Goal: Book appointment/travel/reservation

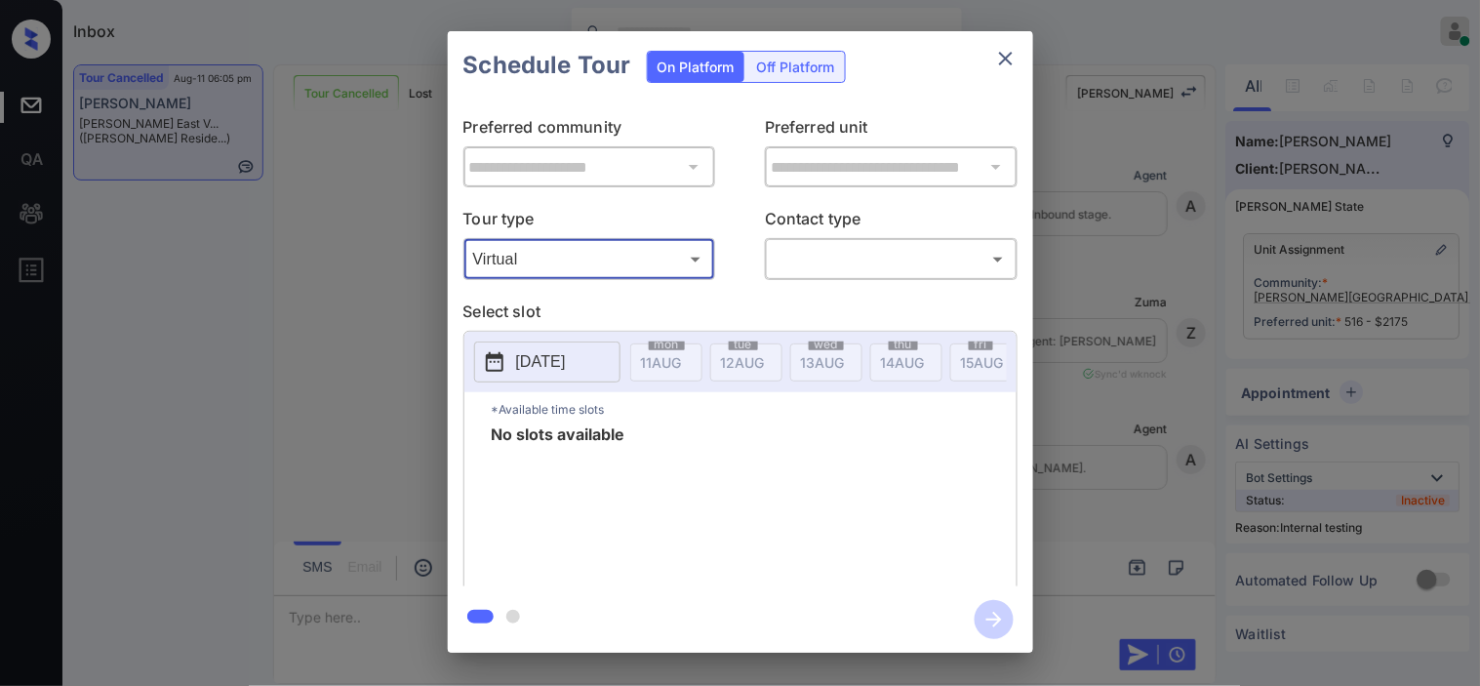
click at [837, 256] on body "Inbox Kristine Capara Online Set yourself offline Set yourself on break Profile…" at bounding box center [740, 343] width 1480 height 686
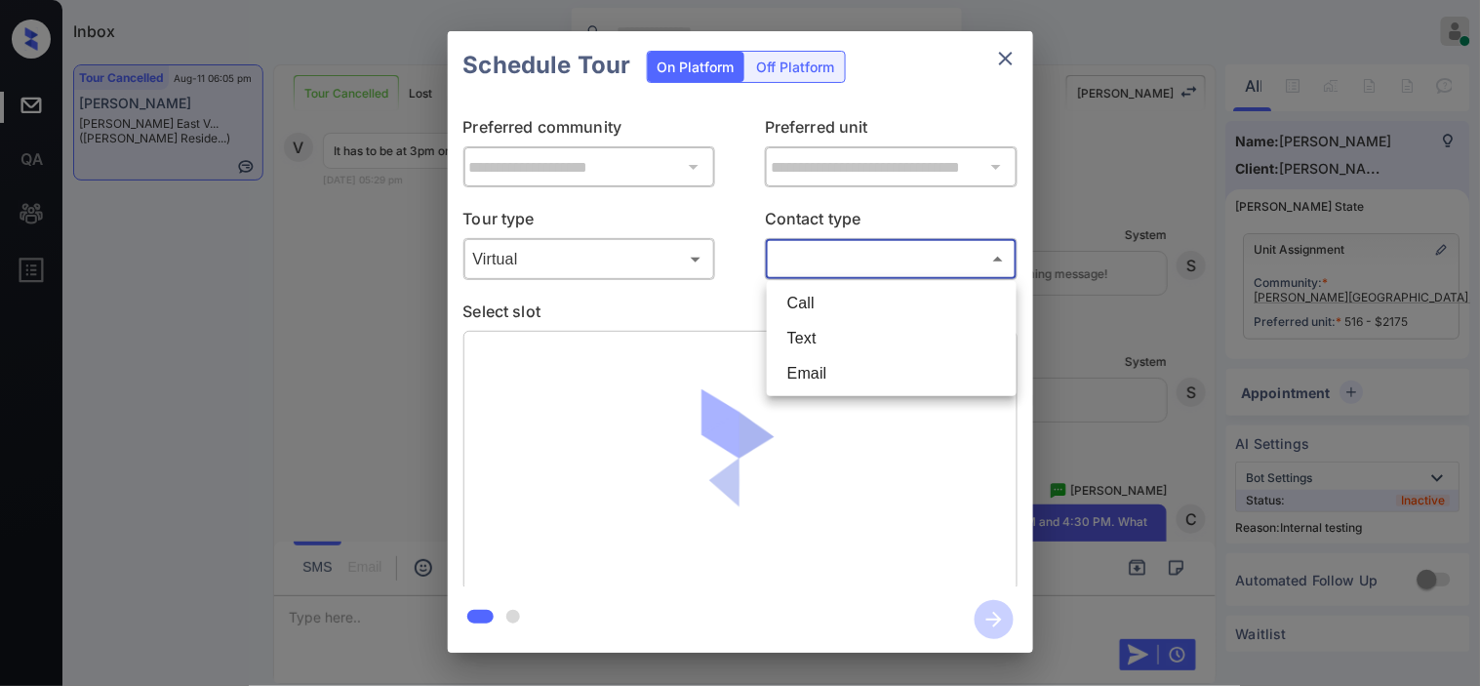
click at [795, 334] on li "Text" at bounding box center [892, 338] width 240 height 35
type input "****"
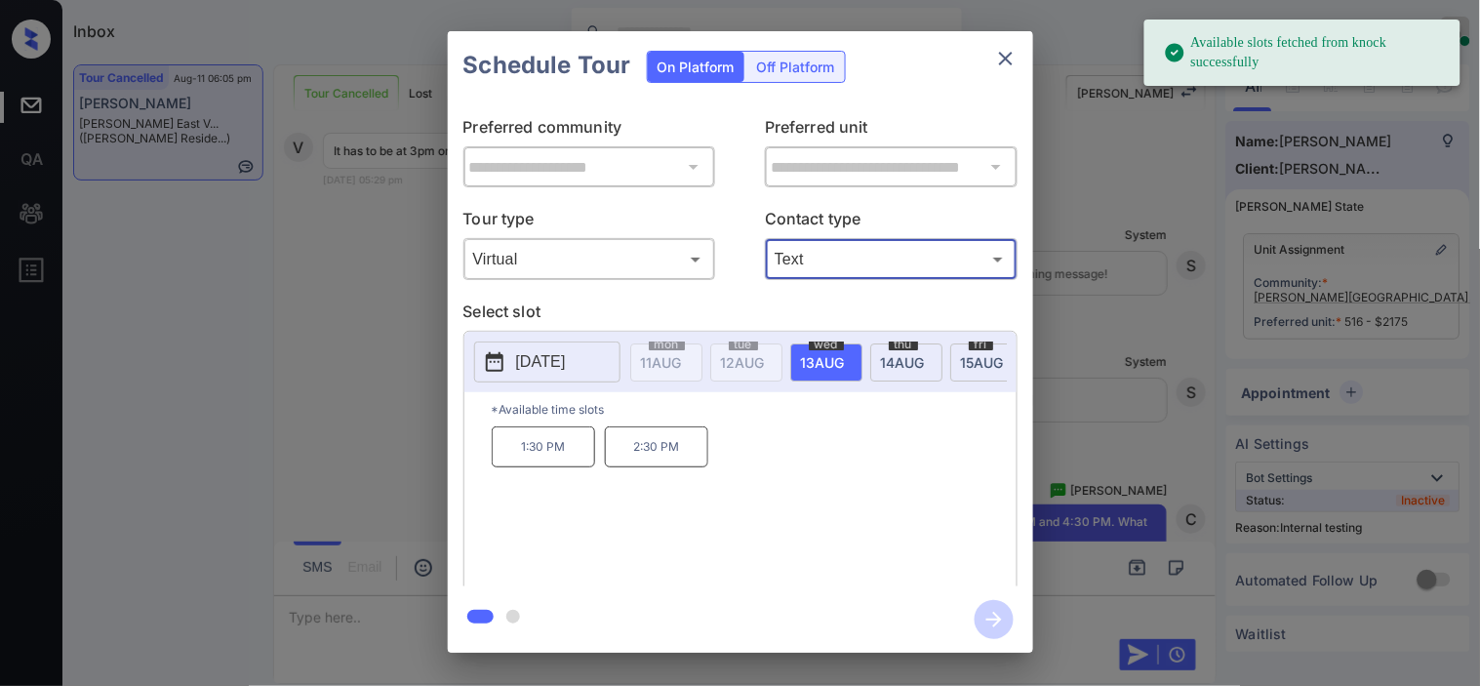
click at [682, 354] on span "14 AUG" at bounding box center [661, 362] width 41 height 17
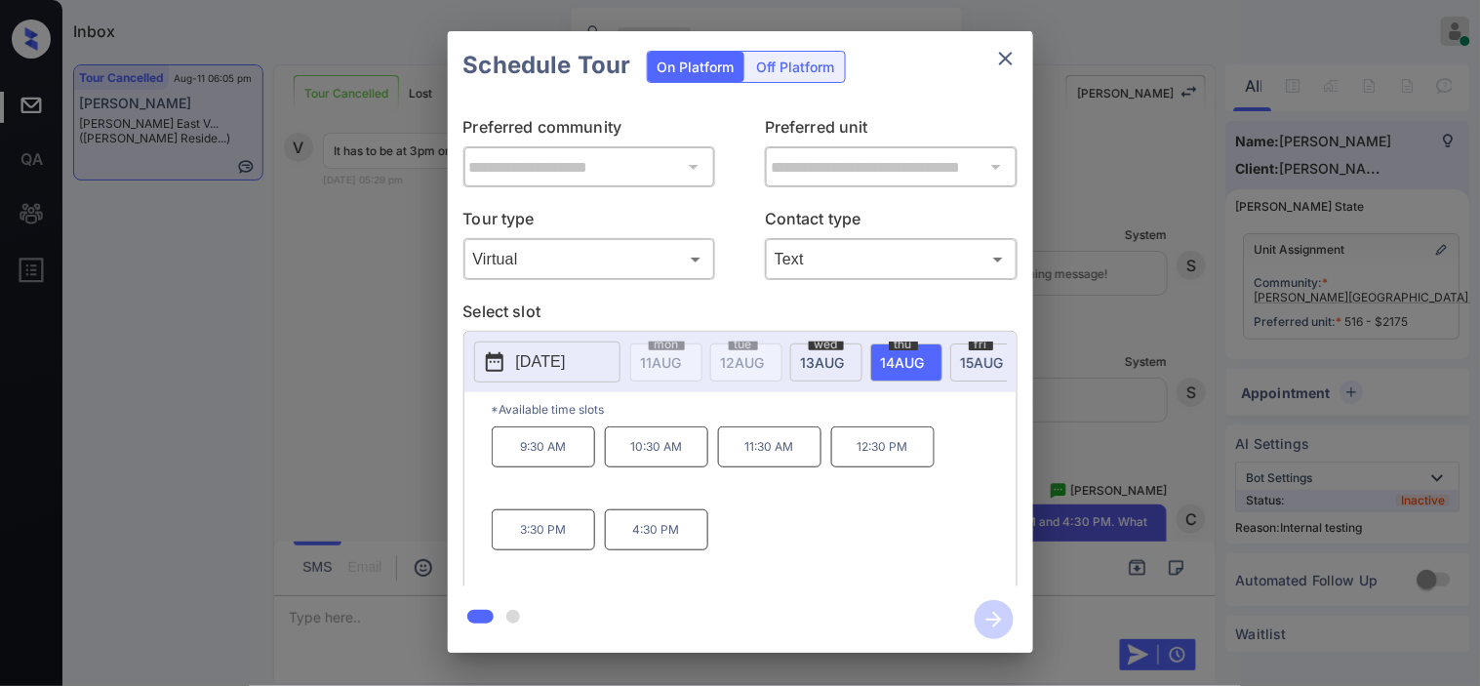
click at [685, 344] on span "wed" at bounding box center [667, 345] width 36 height 12
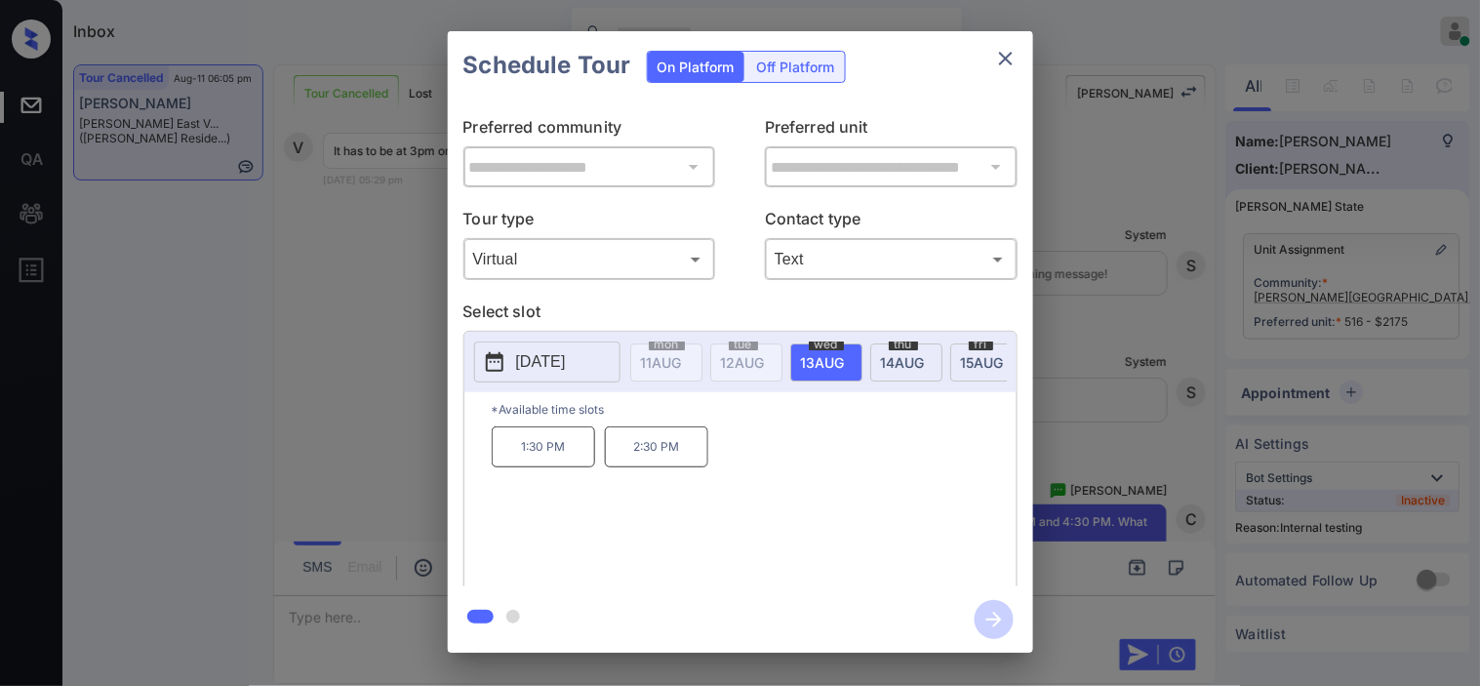
click at [885, 347] on div "thu 14 AUG" at bounding box center [906, 362] width 72 height 38
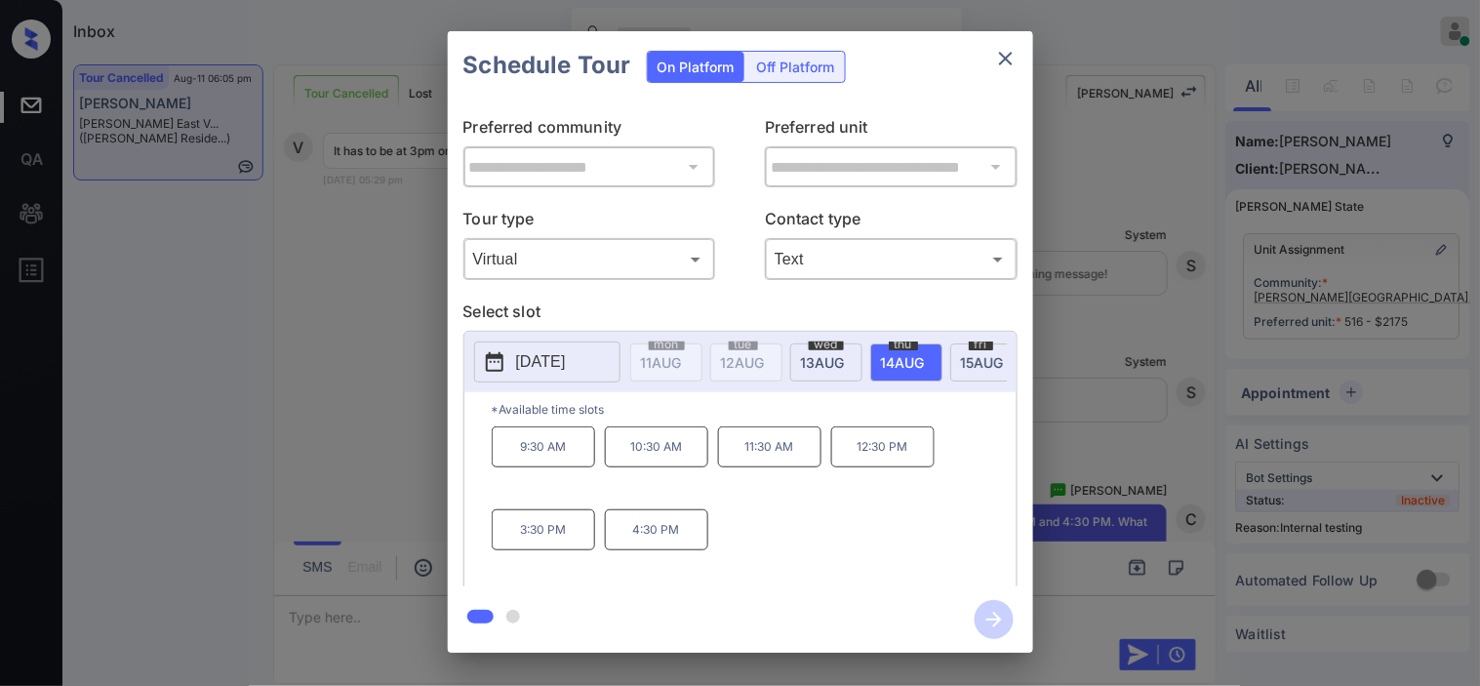
click at [649, 543] on p "4:30 PM" at bounding box center [656, 529] width 103 height 41
click at [983, 607] on icon "button" at bounding box center [994, 619] width 39 height 39
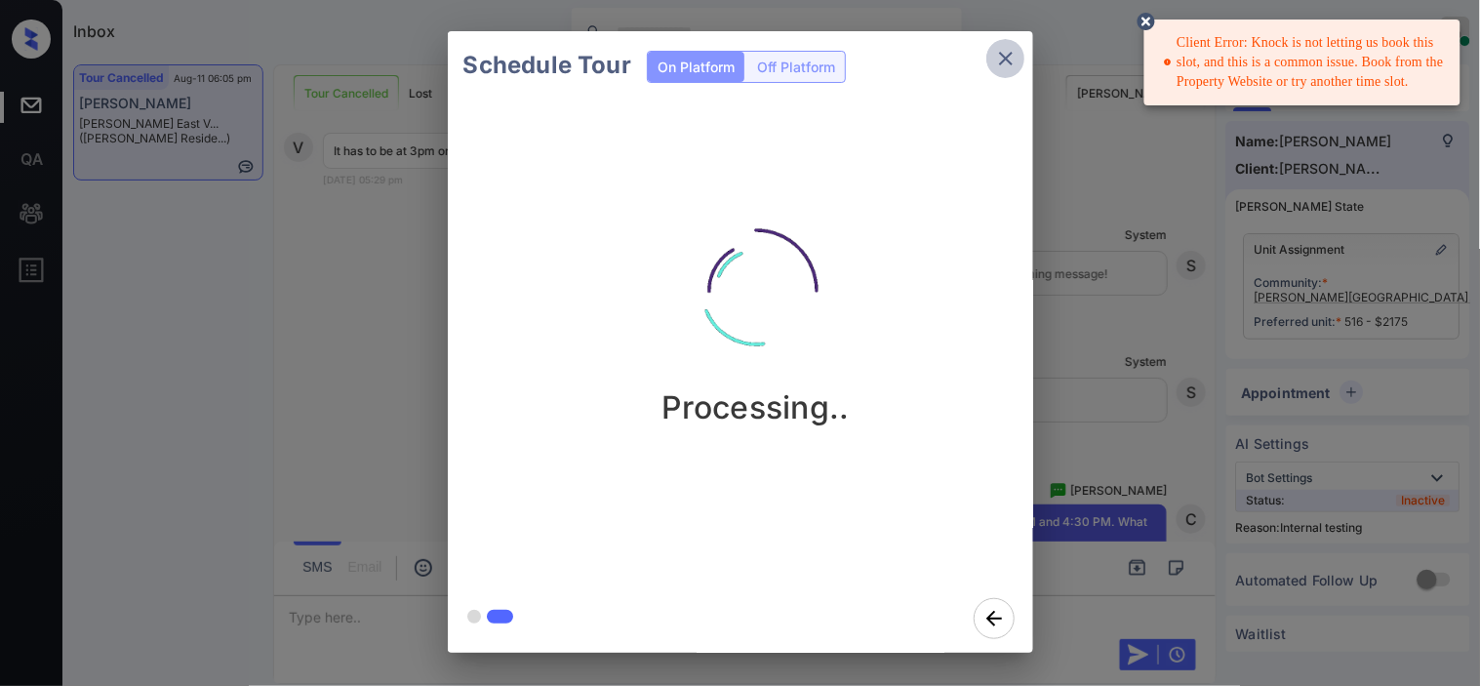
click at [1008, 49] on icon "close" at bounding box center [1005, 58] width 23 height 23
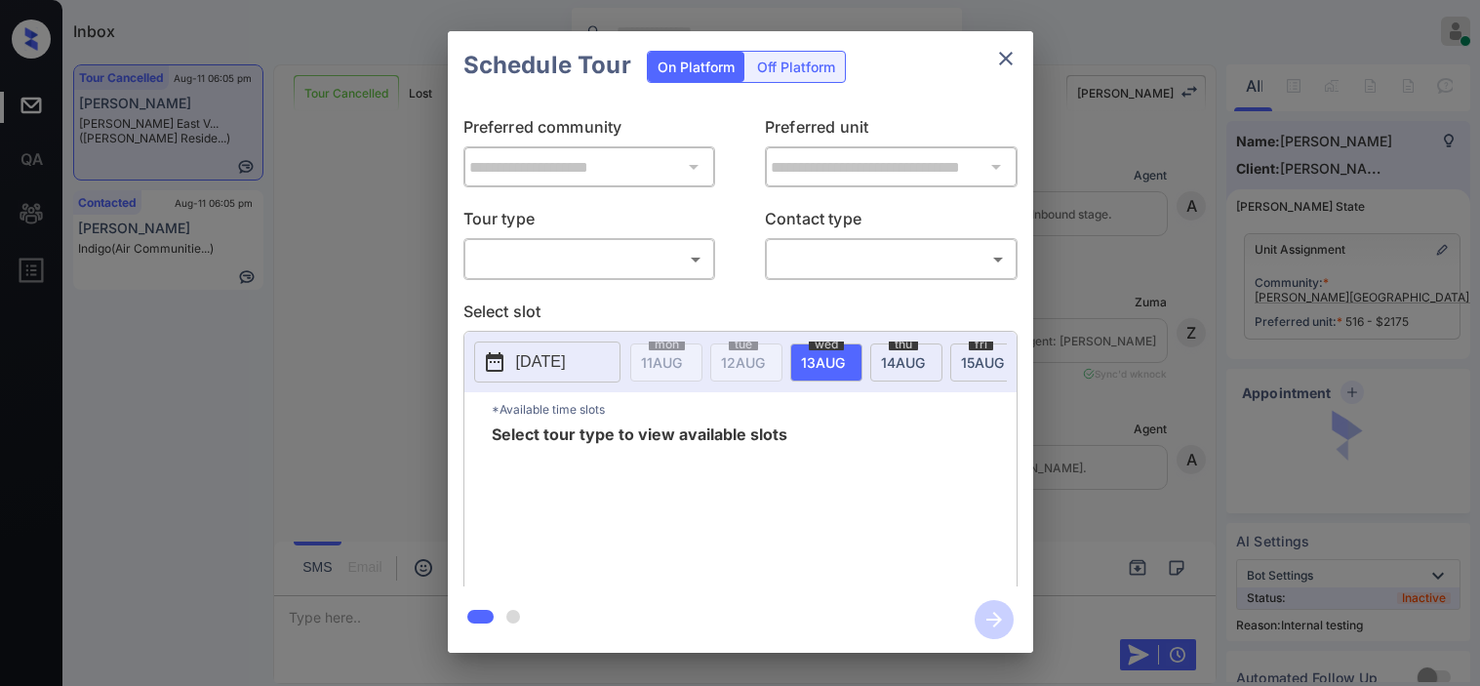
click at [675, 290] on body "Inbox Kristine Capara Online Set yourself offline Set yourself on break Profile…" at bounding box center [740, 343] width 1480 height 686
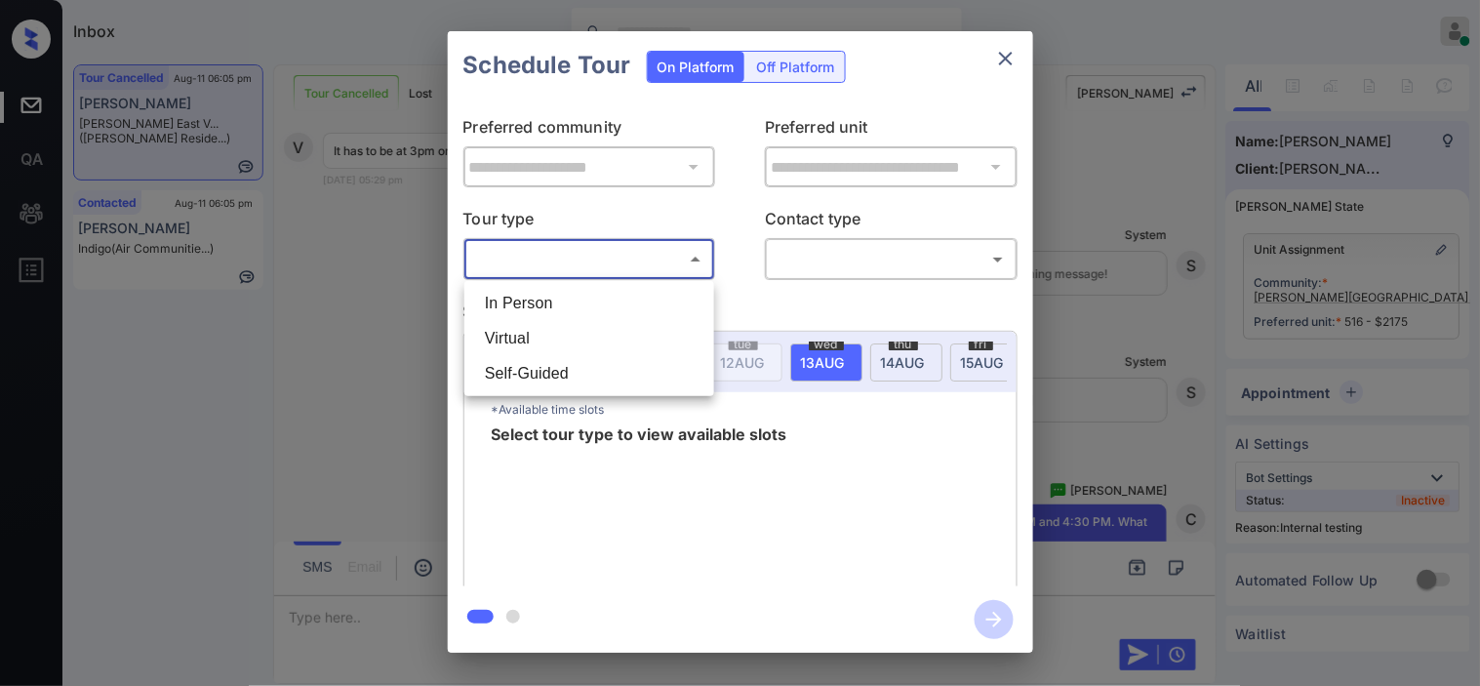
drag, startPoint x: 678, startPoint y: 259, endPoint x: 670, endPoint y: 299, distance: 41.7
click at [678, 260] on div at bounding box center [740, 343] width 1480 height 686
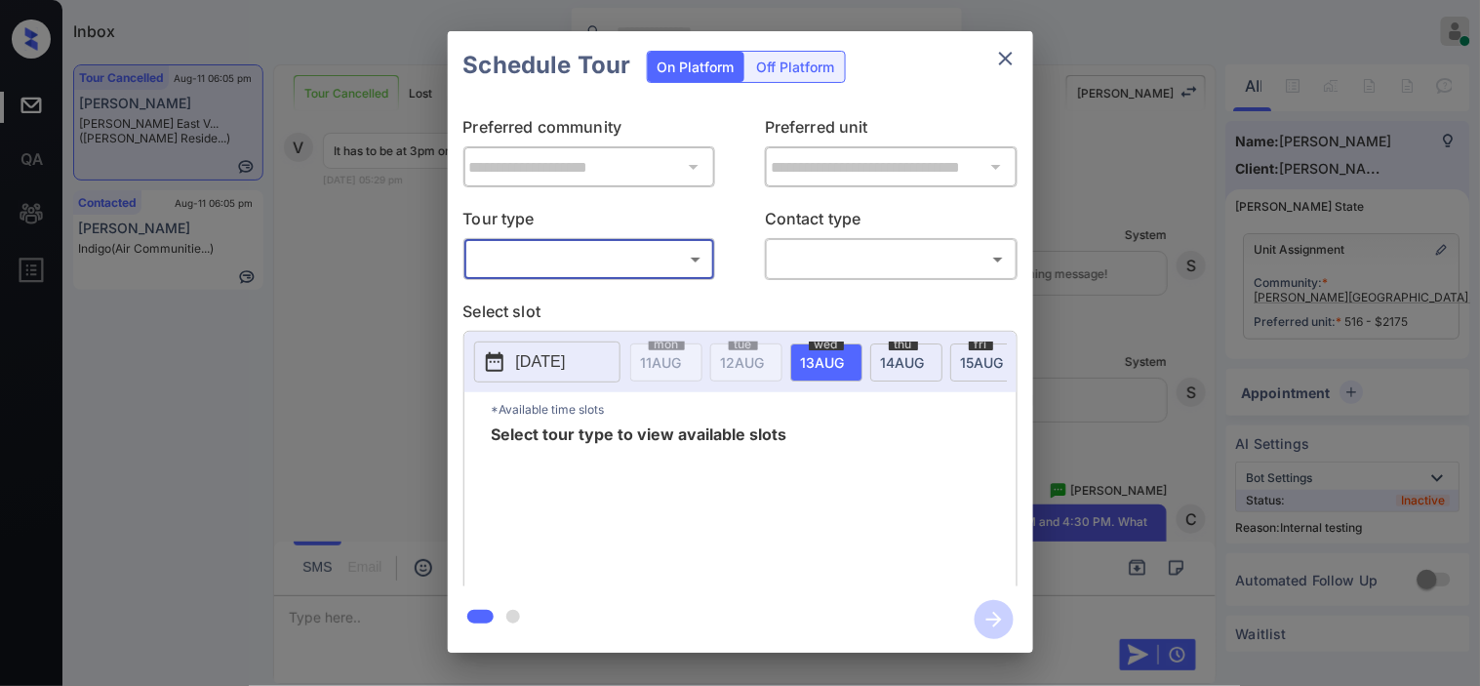
click at [665, 257] on body "Inbox Kristine Capara Online Set yourself offline Set yourself on break Profile…" at bounding box center [740, 343] width 1480 height 686
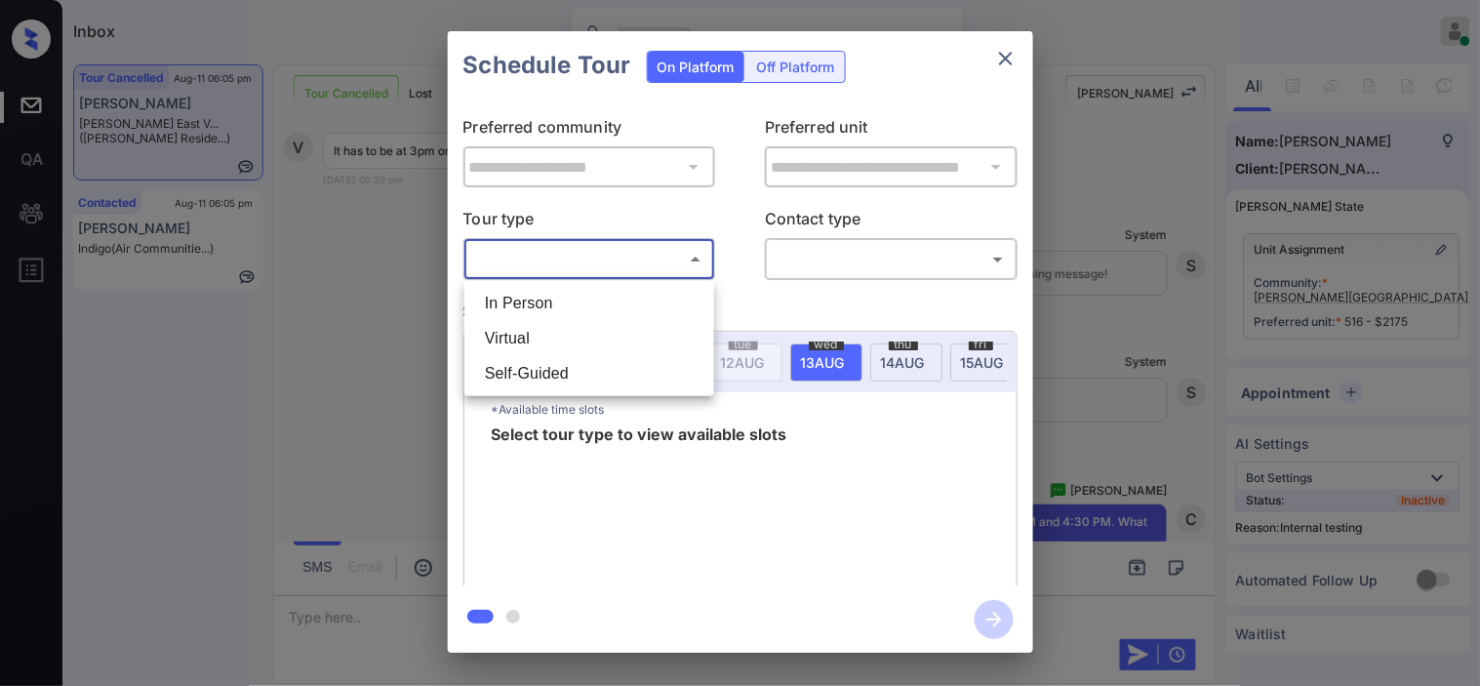
click at [588, 329] on li "Virtual" at bounding box center [589, 338] width 240 height 35
type input "*******"
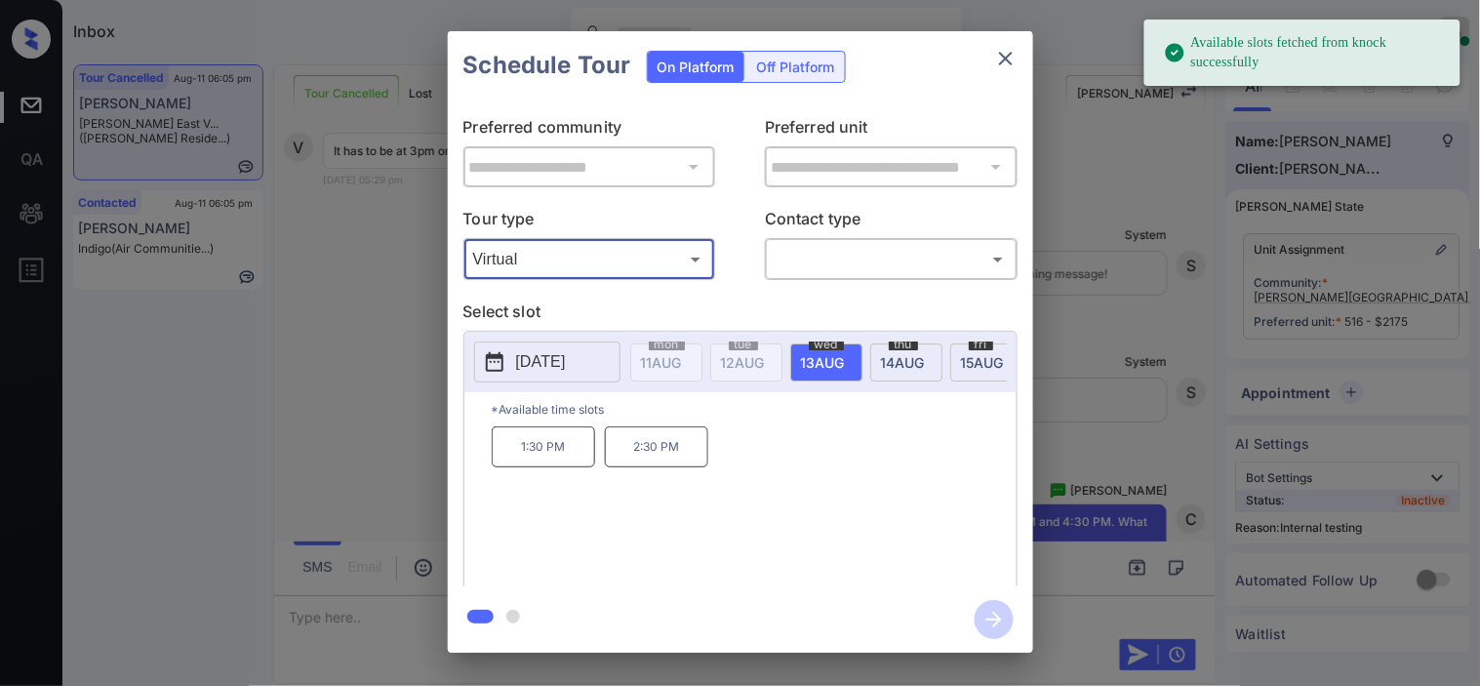
click at [682, 355] on span "14 AUG" at bounding box center [661, 362] width 41 height 17
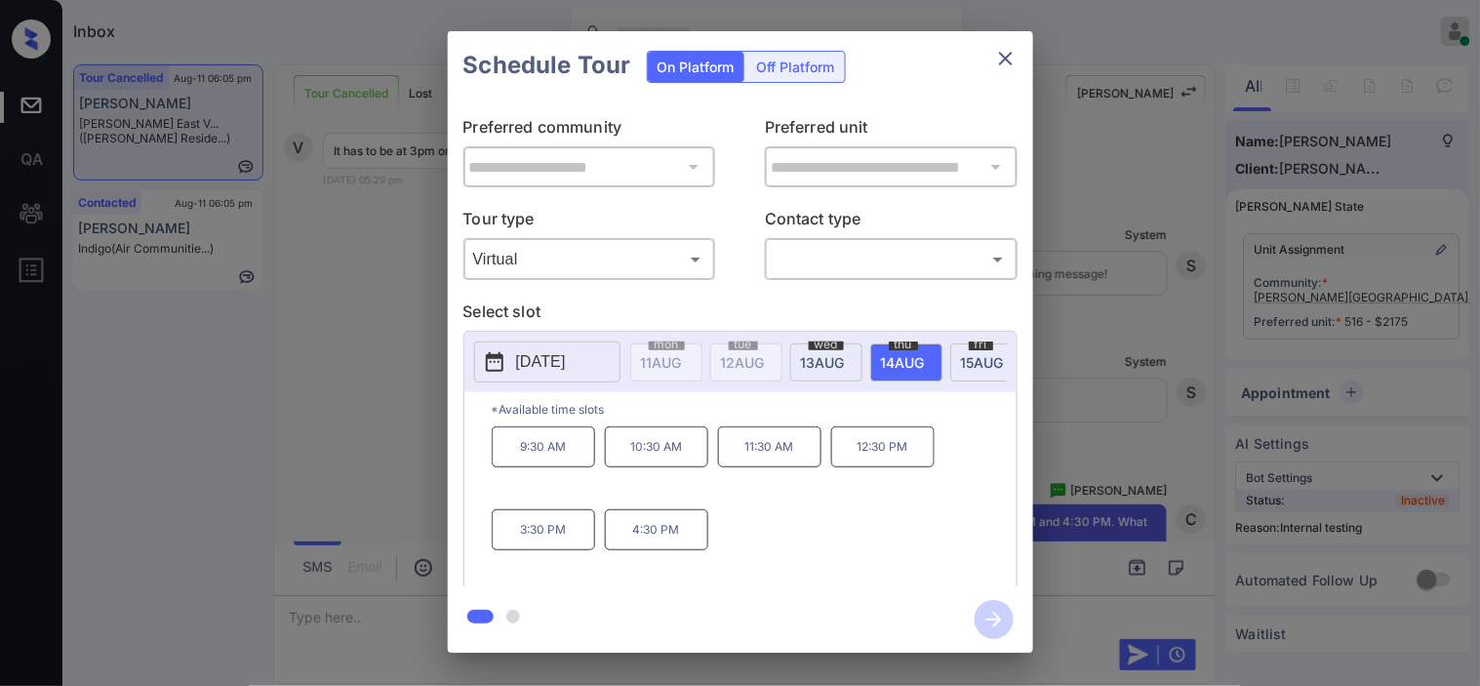
drag, startPoint x: 392, startPoint y: 281, endPoint x: 400, endPoint y: 309, distance: 29.3
click at [400, 309] on div "**********" at bounding box center [740, 342] width 1480 height 684
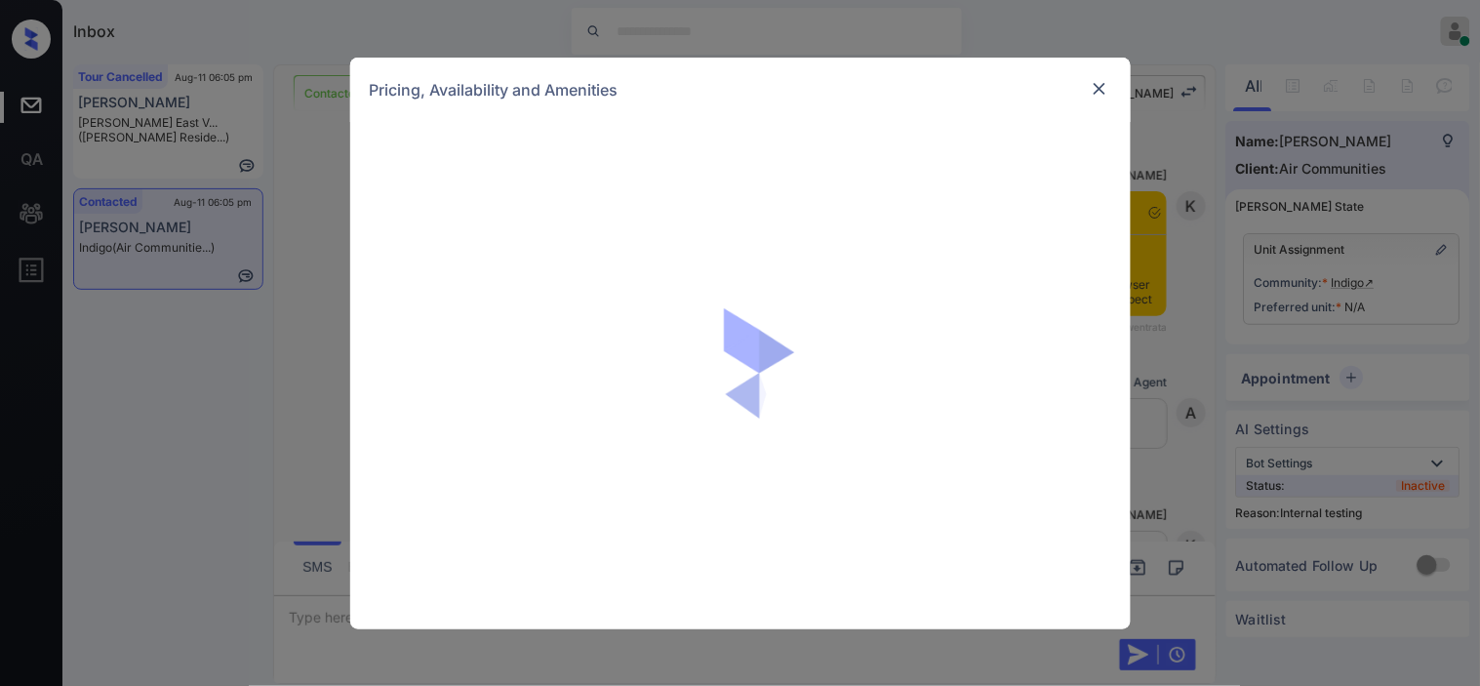
scroll to position [4026, 0]
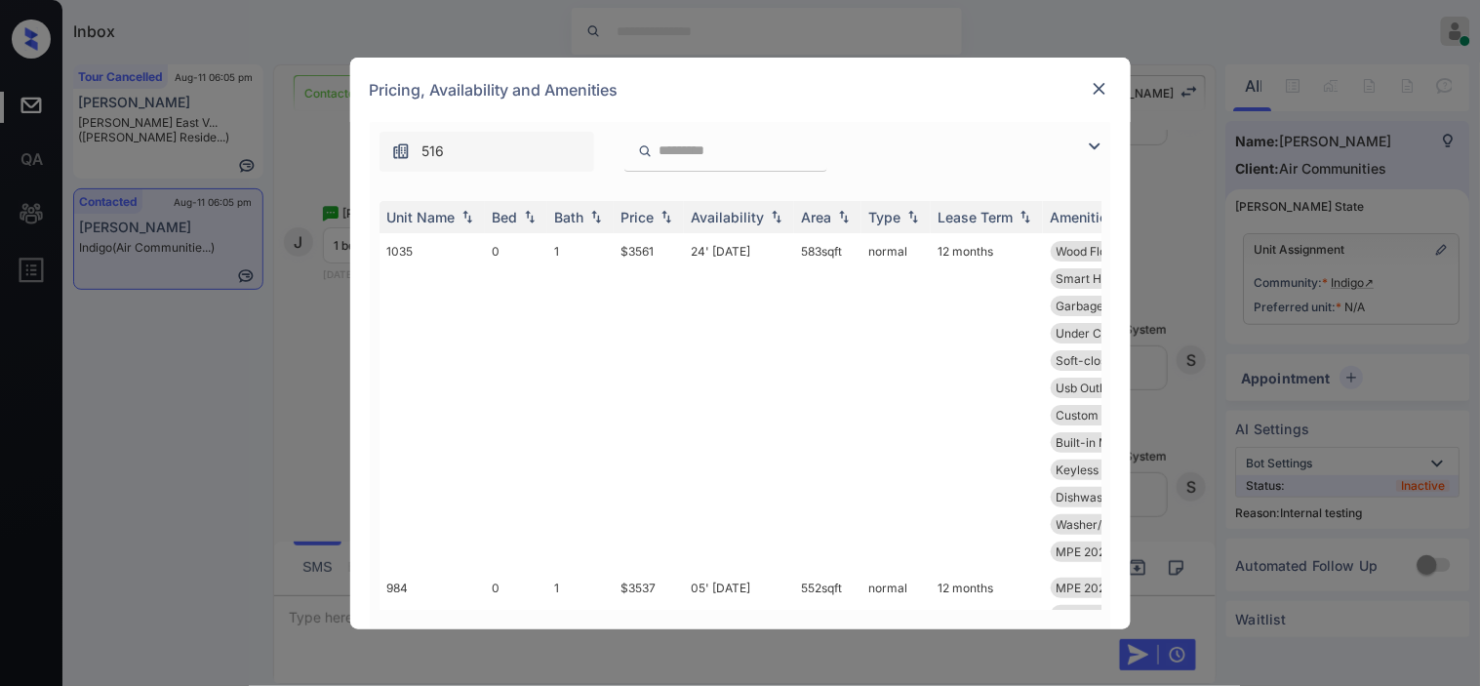
click at [1090, 129] on div "516" at bounding box center [740, 147] width 741 height 50
click at [1088, 140] on img at bounding box center [1094, 146] width 23 height 23
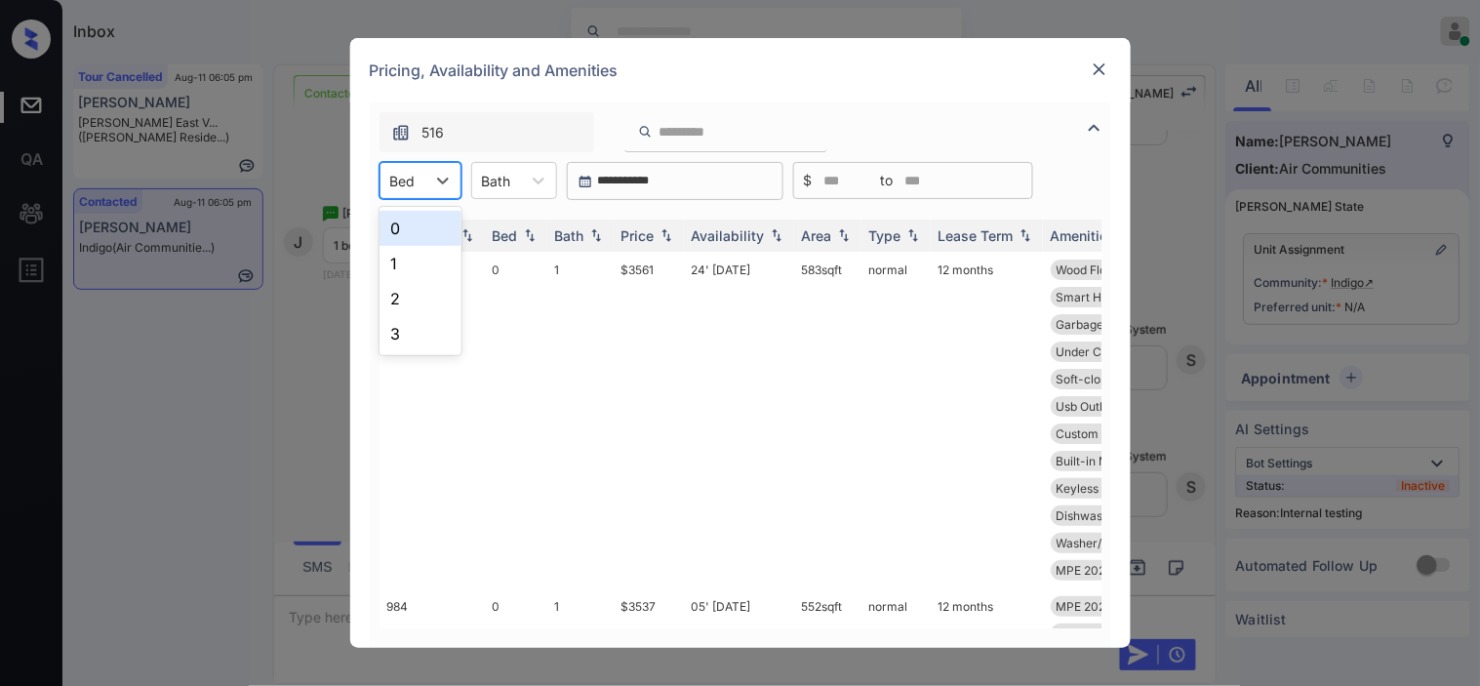
drag, startPoint x: 379, startPoint y: 182, endPoint x: 404, endPoint y: 209, distance: 36.6
click at [380, 189] on div "Bed" at bounding box center [420, 180] width 82 height 37
click at [417, 256] on div "1" at bounding box center [420, 263] width 82 height 35
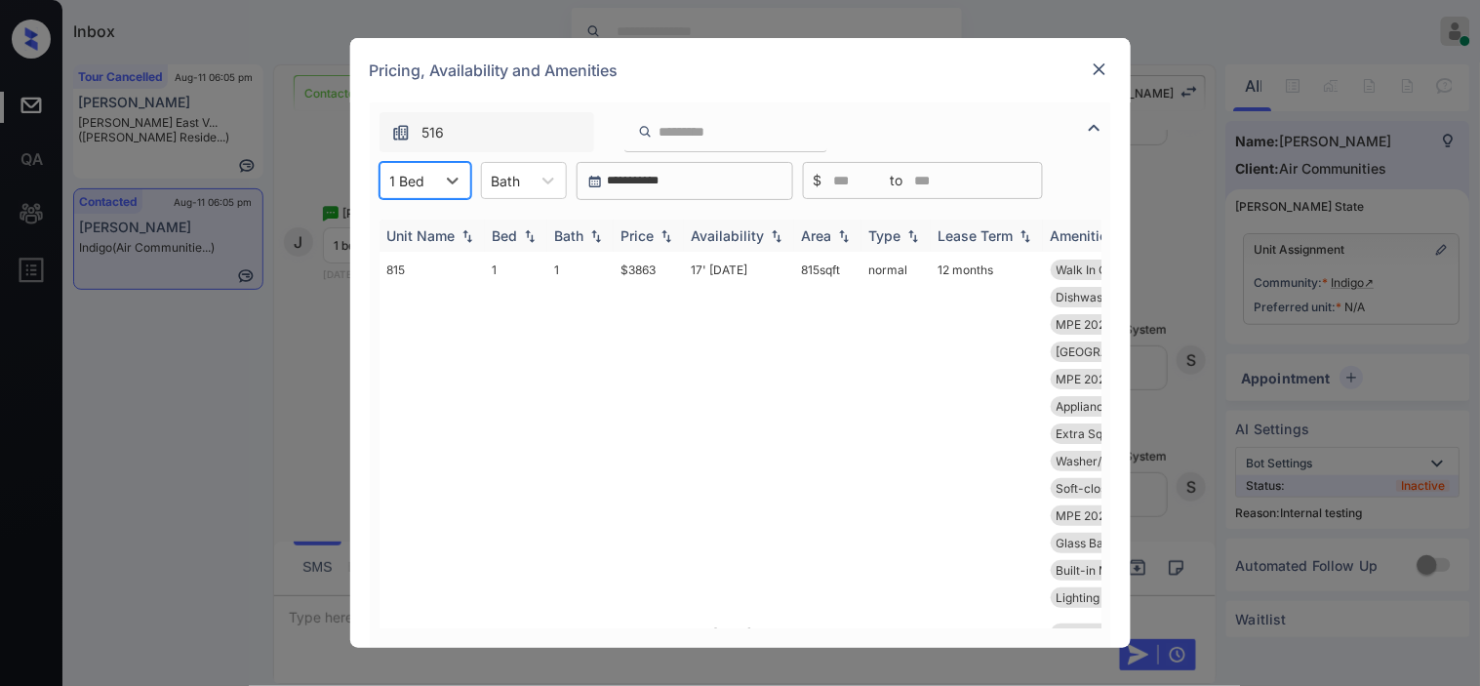
click at [663, 229] on img at bounding box center [667, 236] width 20 height 14
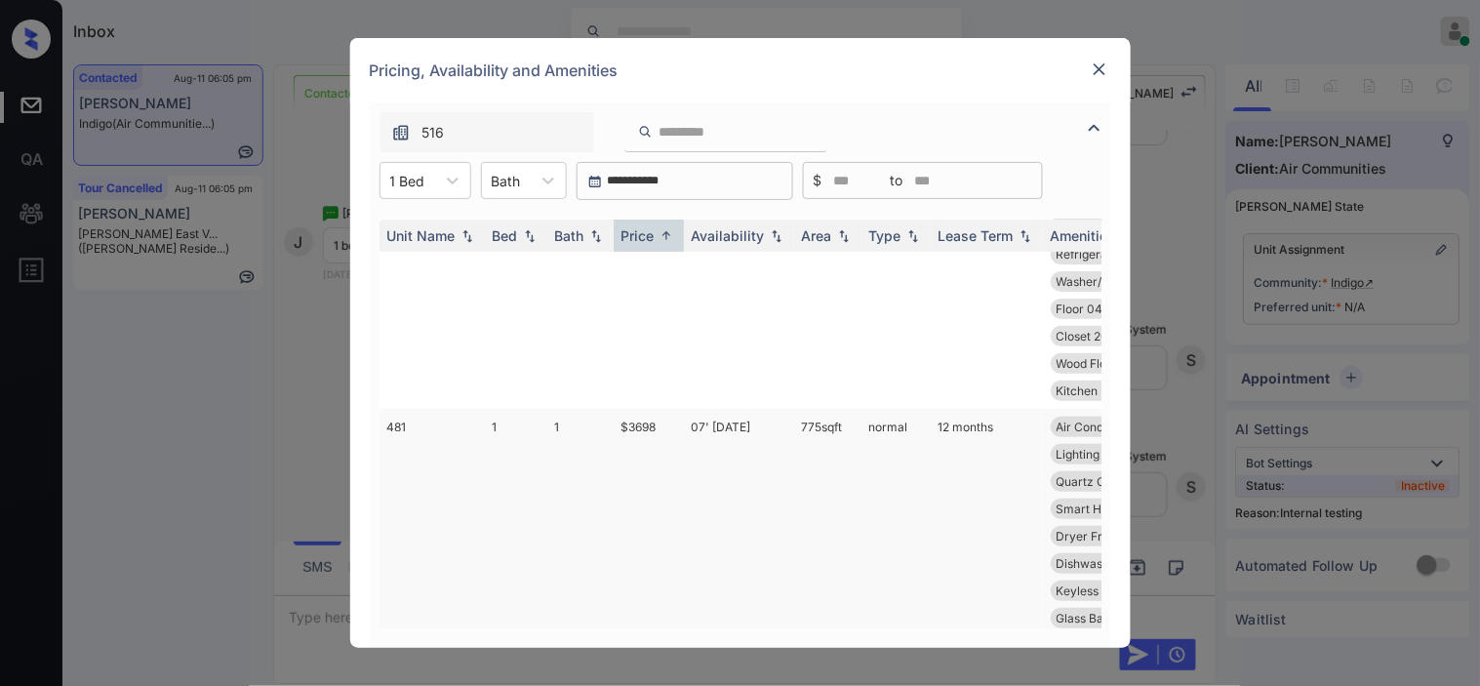
scroll to position [217, 0]
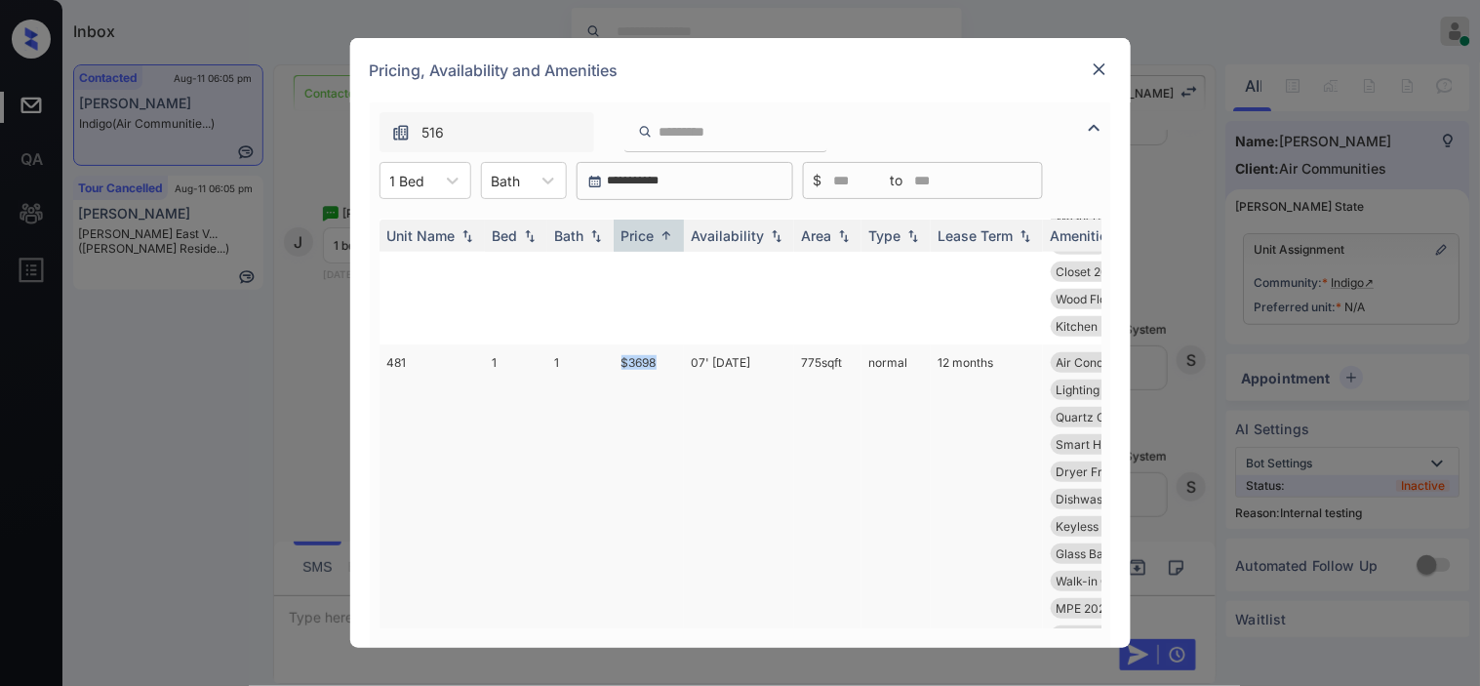
drag, startPoint x: 606, startPoint y: 365, endPoint x: 674, endPoint y: 366, distance: 68.3
click at [674, 366] on tr "481 1 1 $3698 07' Aug 25 775 sqft normal 12 months Air Conditioner Modern Kitch…" at bounding box center [888, 498] width 1019 height 309
copy tr "$3698"
click at [644, 346] on td "$3698" at bounding box center [649, 498] width 70 height 309
drag, startPoint x: 644, startPoint y: 346, endPoint x: 913, endPoint y: 12, distance: 429.5
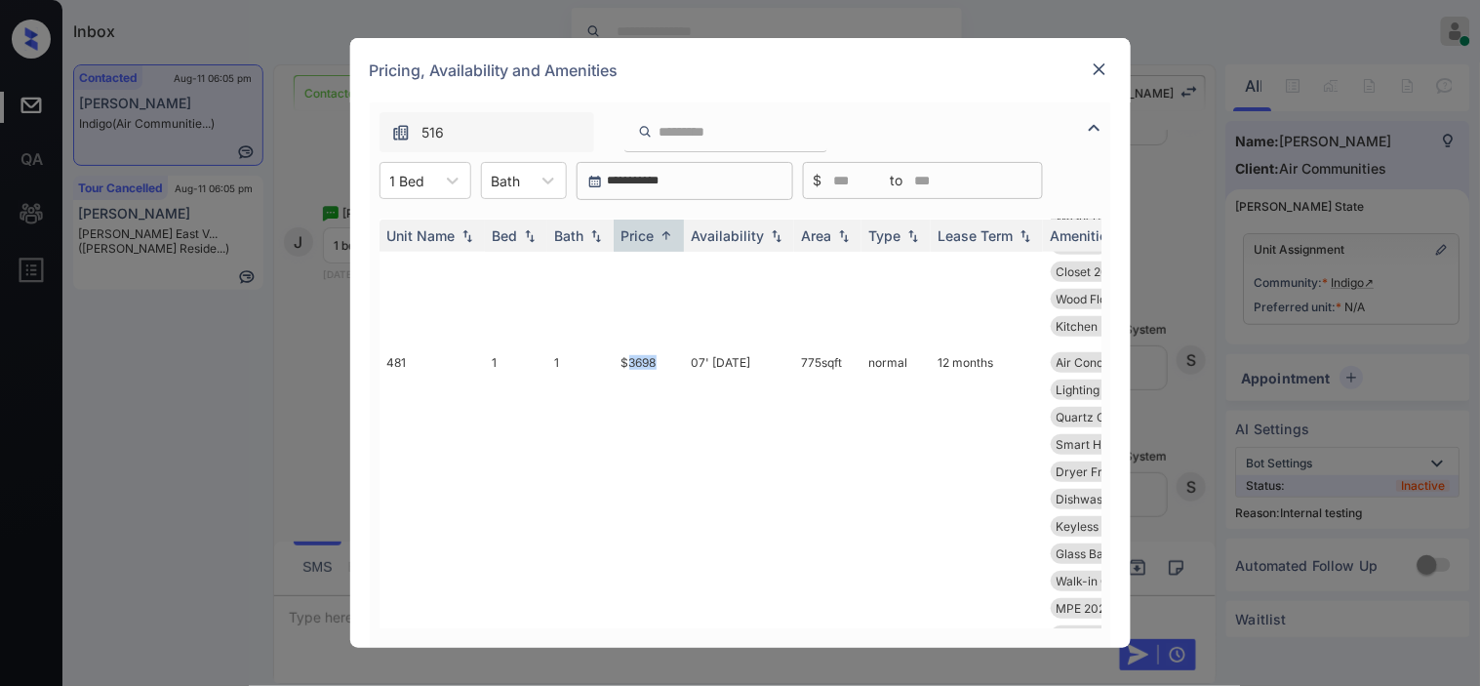
click at [646, 345] on td "$3698" at bounding box center [649, 498] width 70 height 309
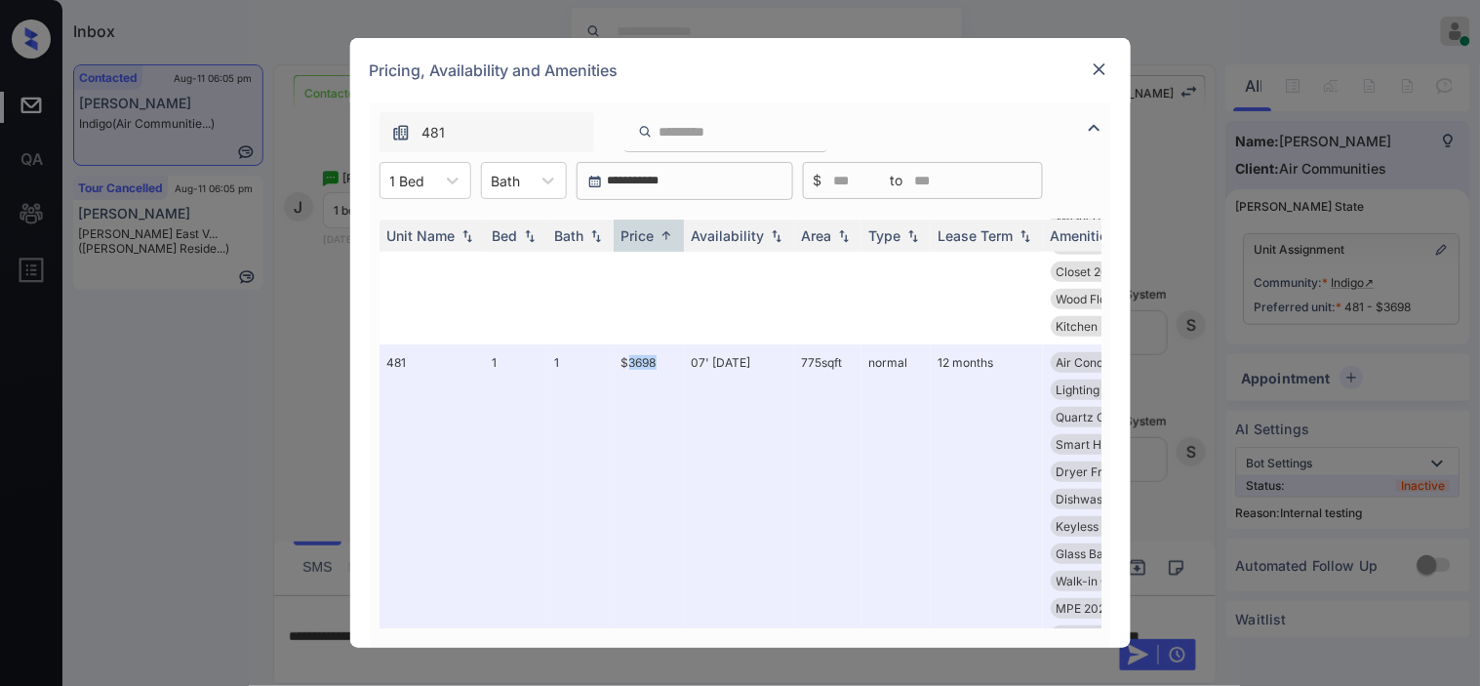
click at [1100, 65] on img at bounding box center [1100, 70] width 20 height 20
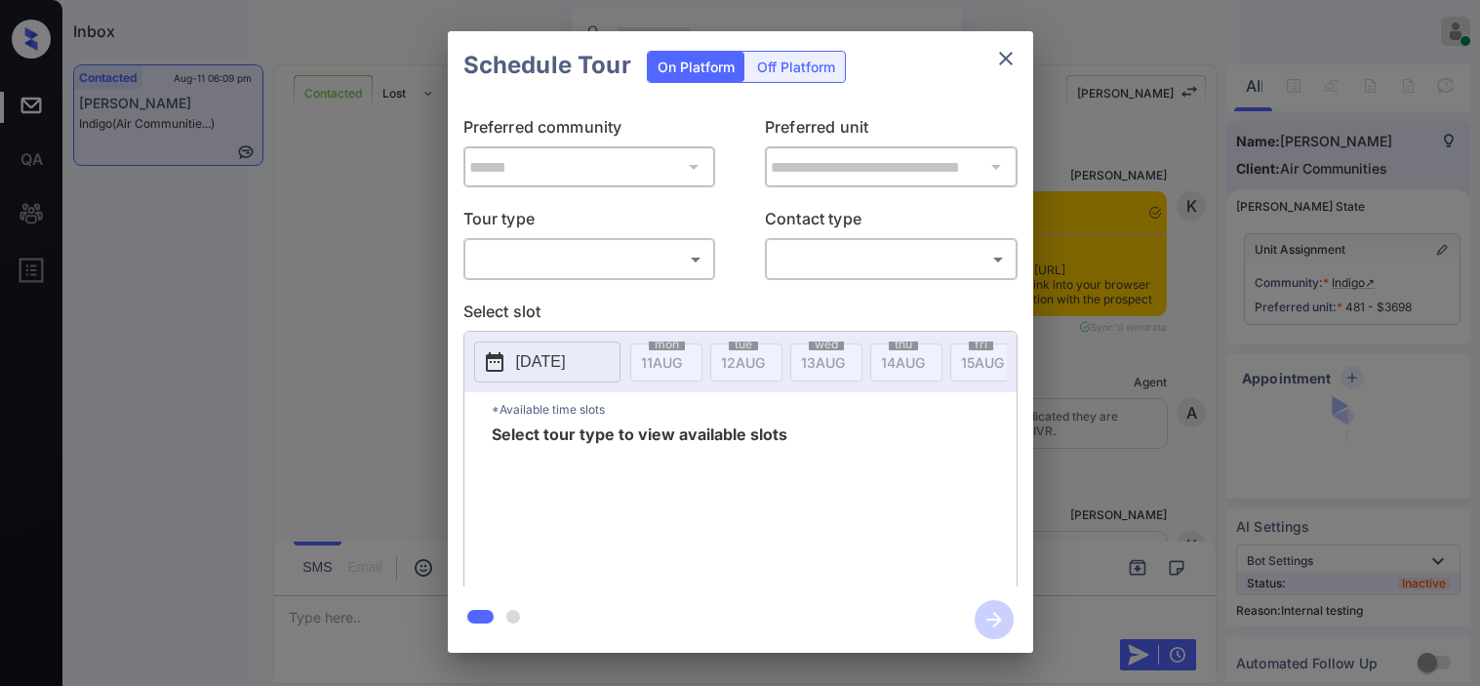
click at [693, 269] on body "Inbox [PERSON_NAME] Online Set yourself offline Set yourself on break Profile S…" at bounding box center [740, 343] width 1480 height 686
type input "********"
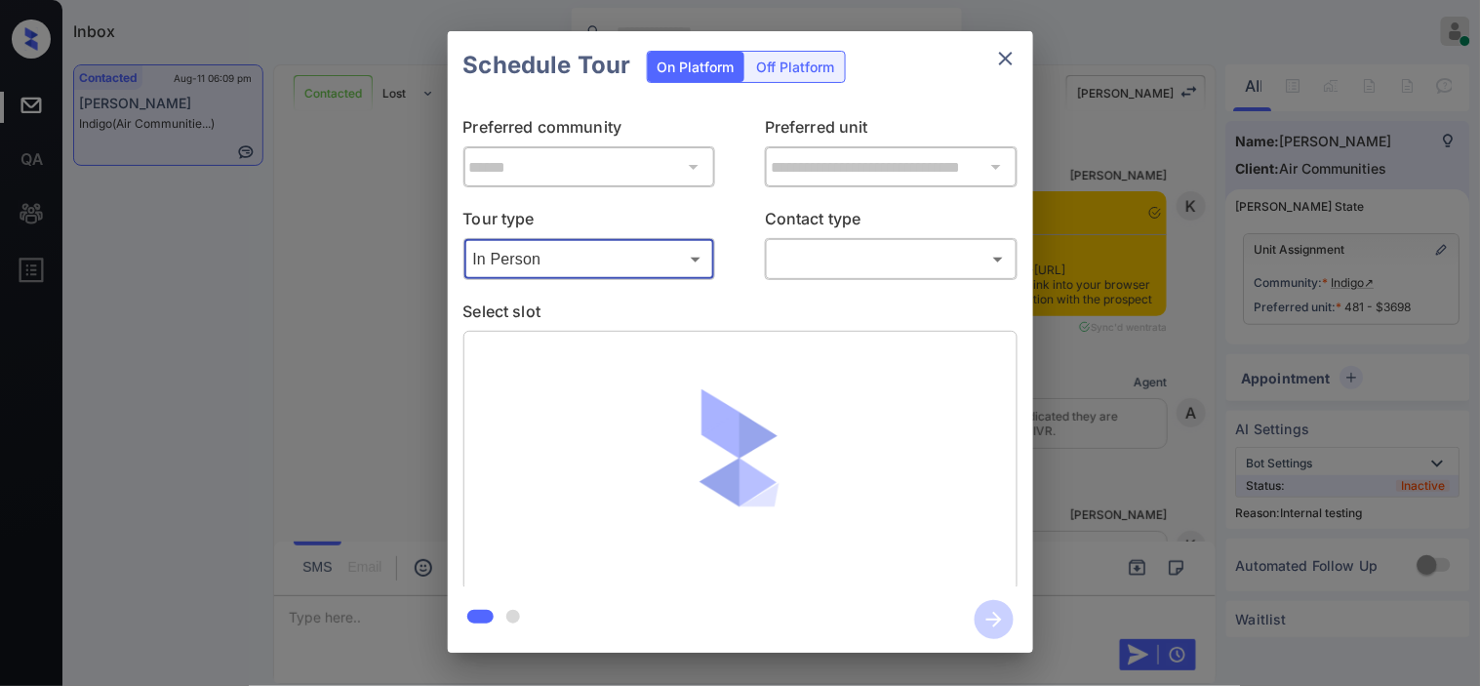
scroll to position [2107, 0]
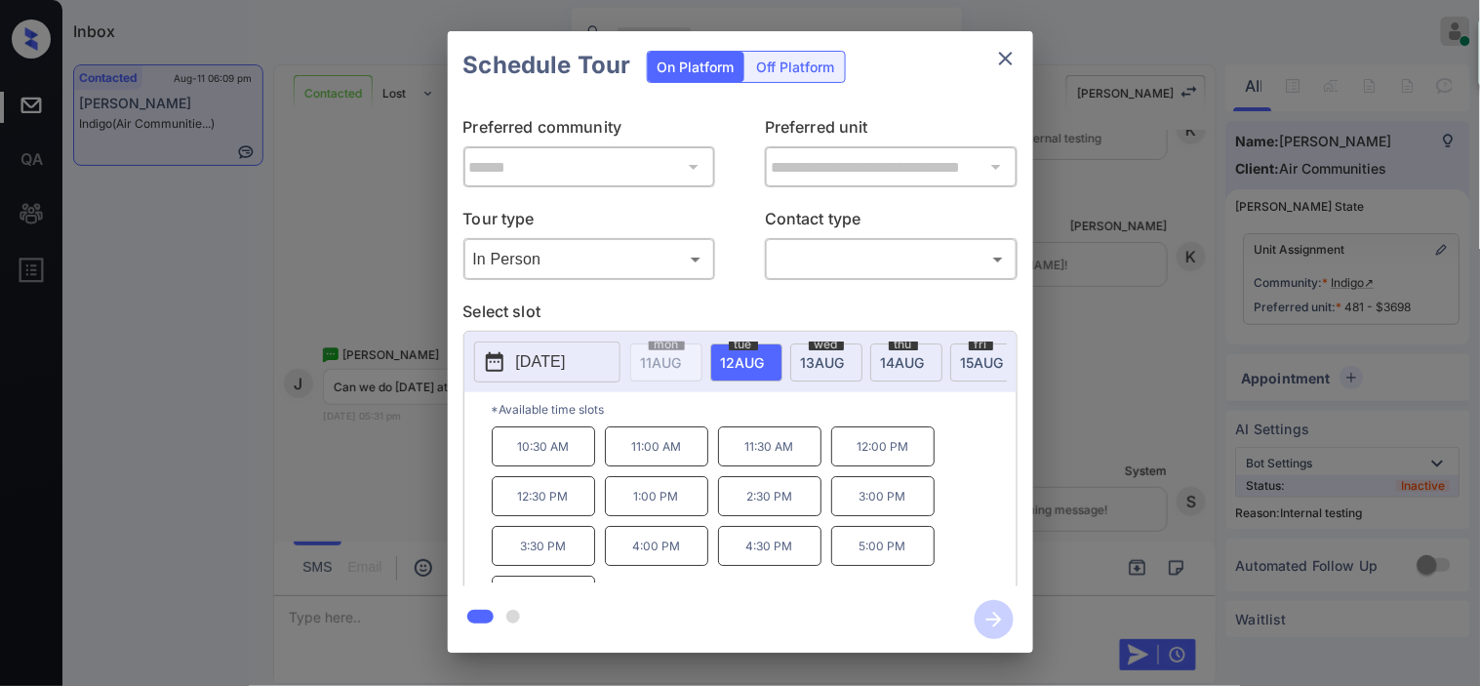
click at [522, 358] on p "[DATE]" at bounding box center [541, 361] width 50 height 23
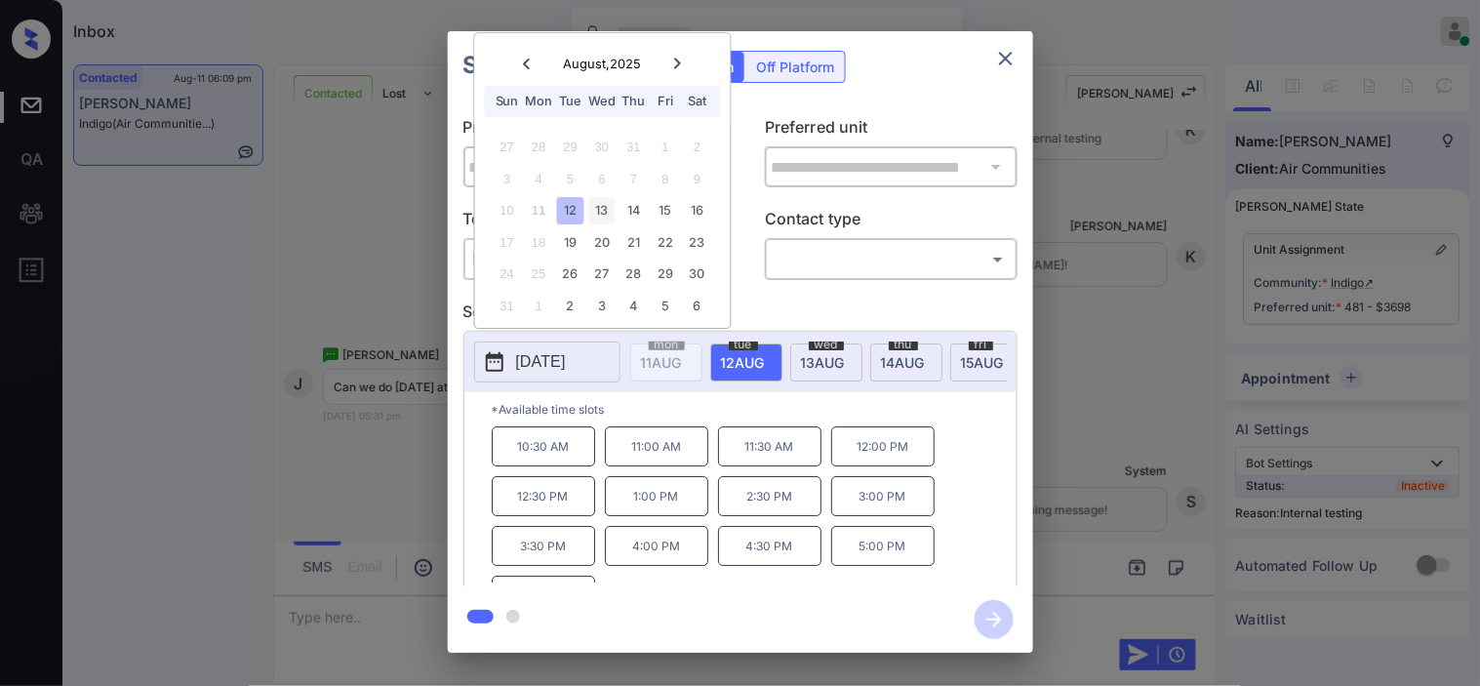
click at [593, 205] on div "13" at bounding box center [602, 211] width 26 height 26
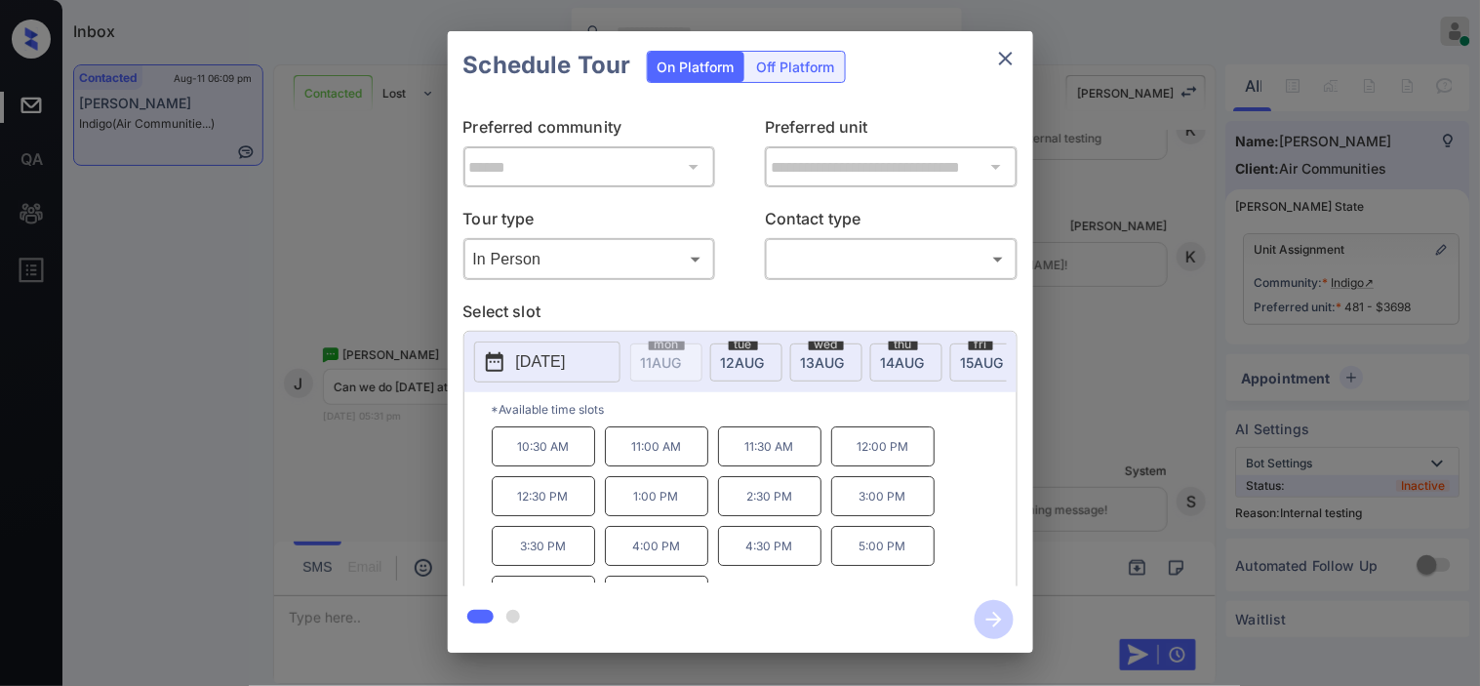
drag, startPoint x: 328, startPoint y: 294, endPoint x: 329, endPoint y: 354, distance: 60.5
click at [329, 354] on div "**********" at bounding box center [740, 342] width 1480 height 684
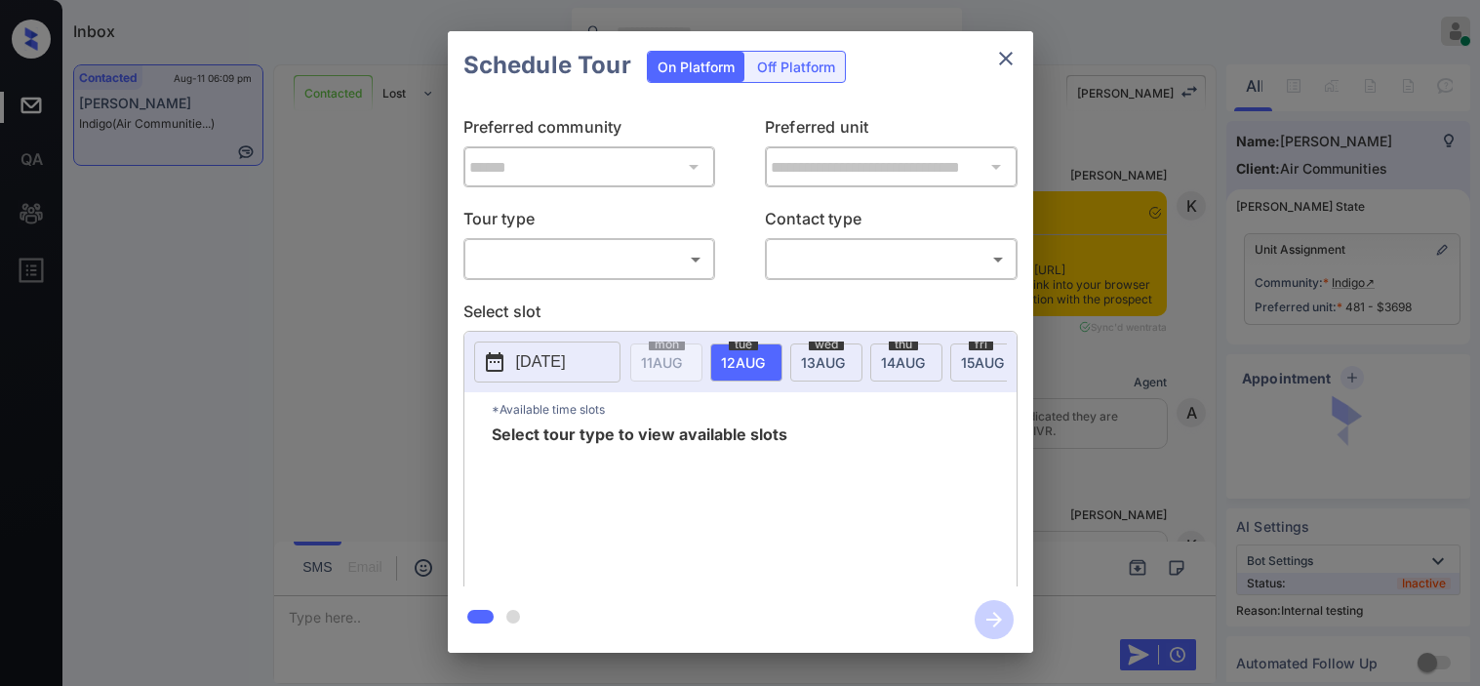
click at [570, 260] on body "Inbox Kristine Capara Online Set yourself offline Set yourself on break Profile…" at bounding box center [740, 343] width 1480 height 686
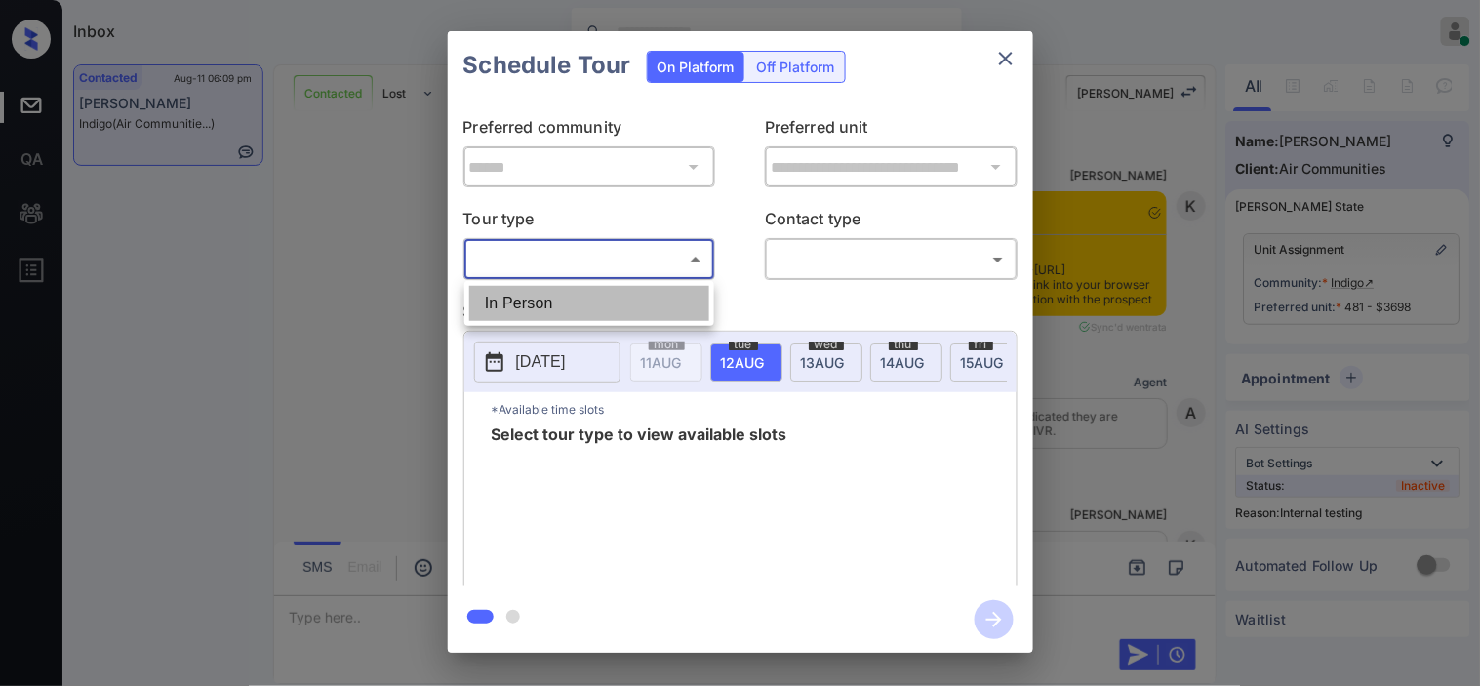
drag, startPoint x: 570, startPoint y: 260, endPoint x: 888, endPoint y: 268, distance: 318.1
click at [579, 296] on li "In Person" at bounding box center [589, 303] width 240 height 35
type input "********"
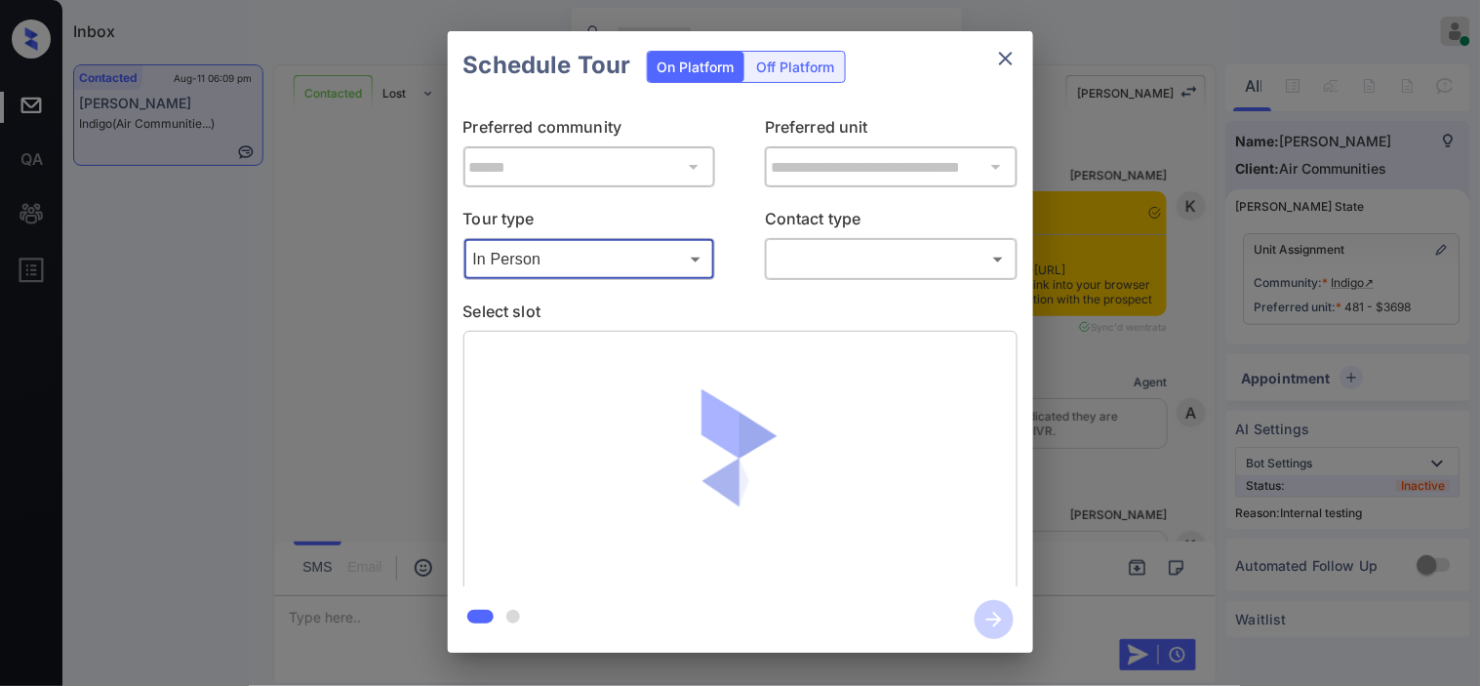
scroll to position [2107, 0]
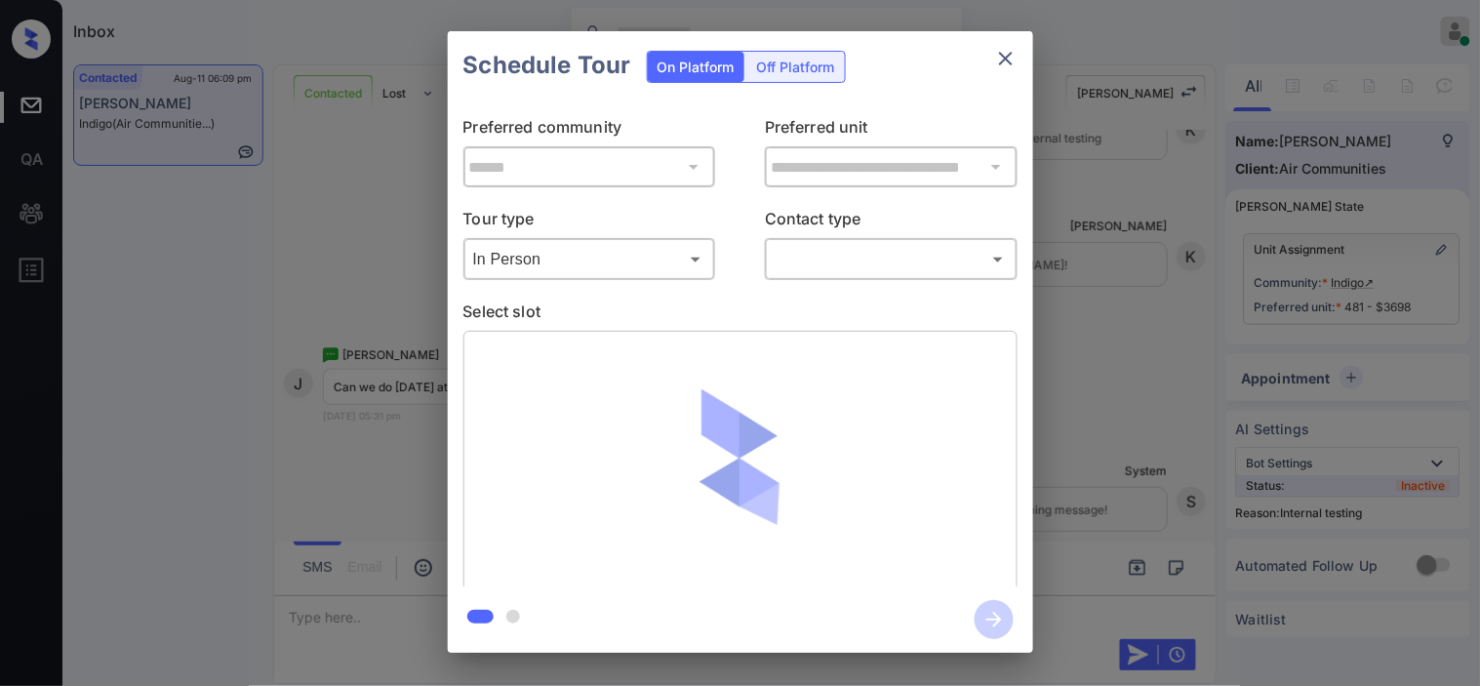
click at [839, 258] on body "Inbox Kristine Capara Online Set yourself offline Set yourself on break Profile…" at bounding box center [740, 343] width 1480 height 686
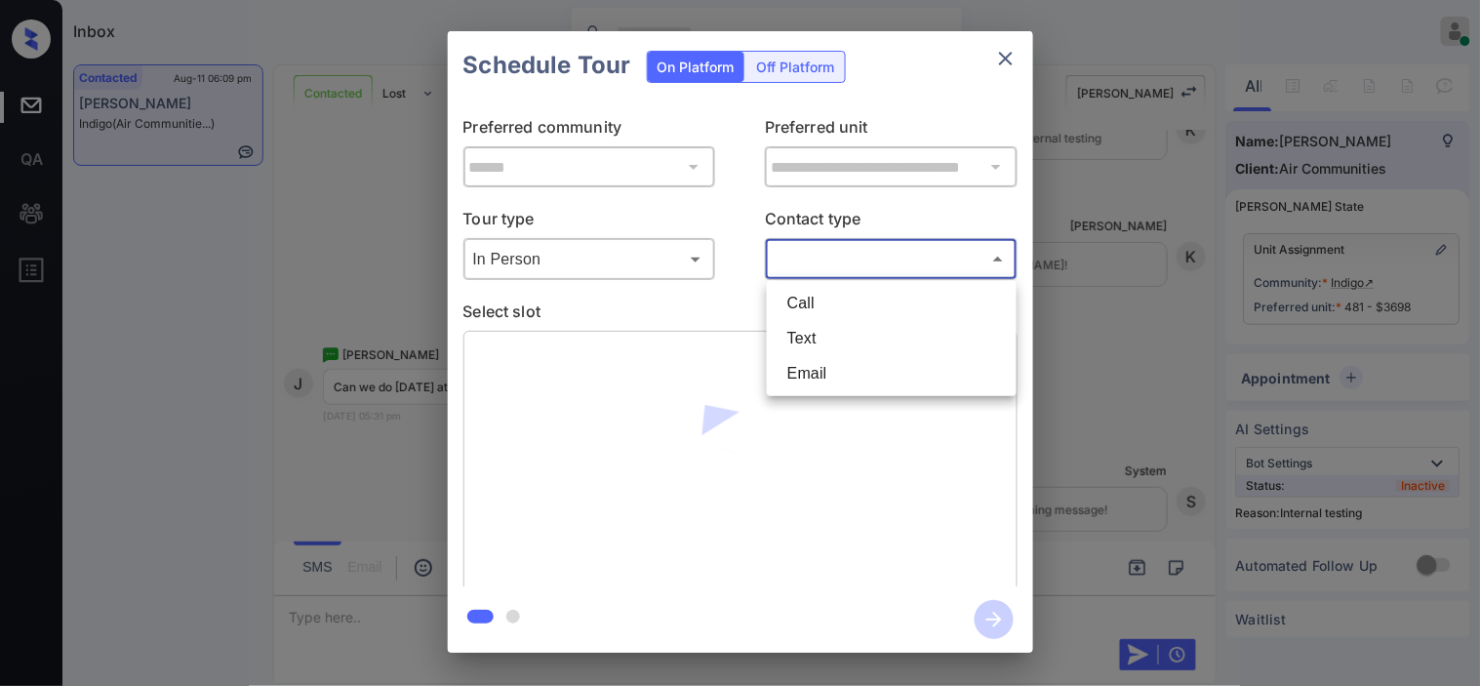
click at [822, 332] on li "Text" at bounding box center [892, 338] width 240 height 35
type input "****"
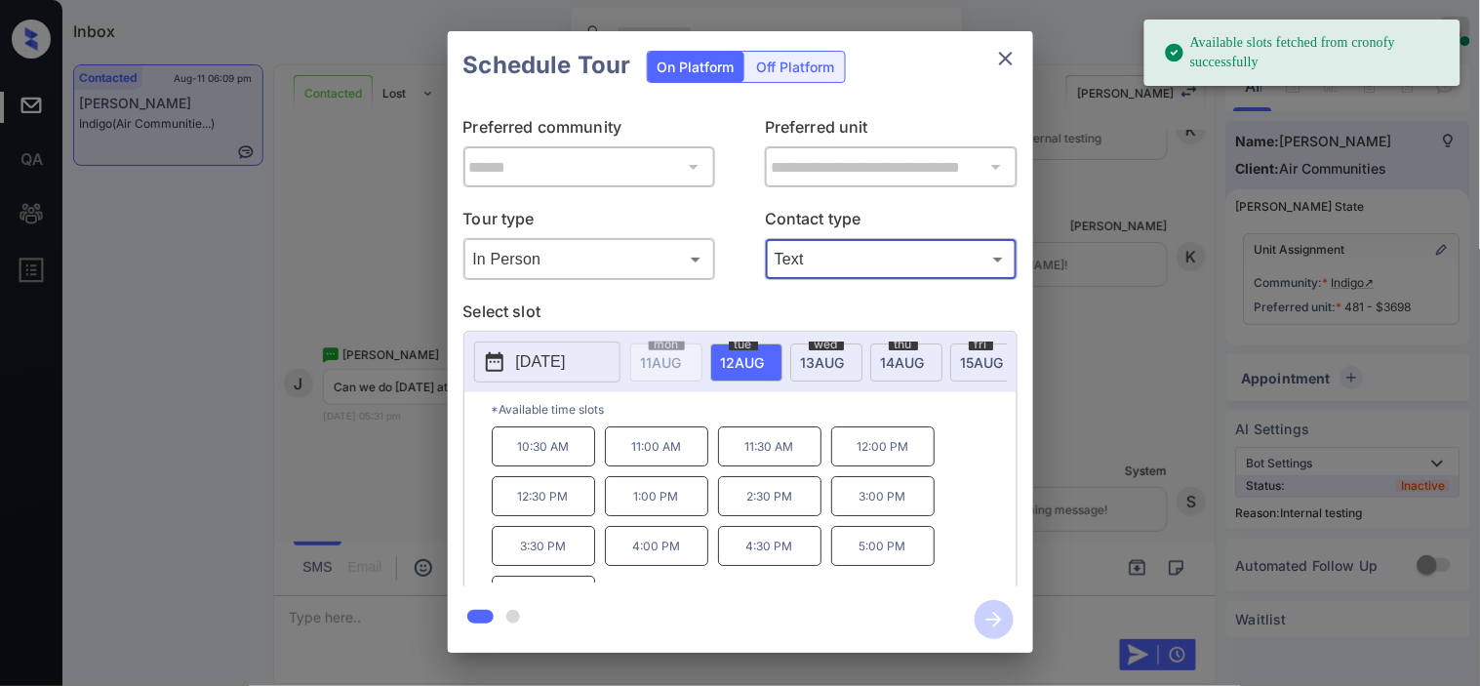
click at [522, 373] on p "2025-08-12" at bounding box center [541, 361] width 50 height 23
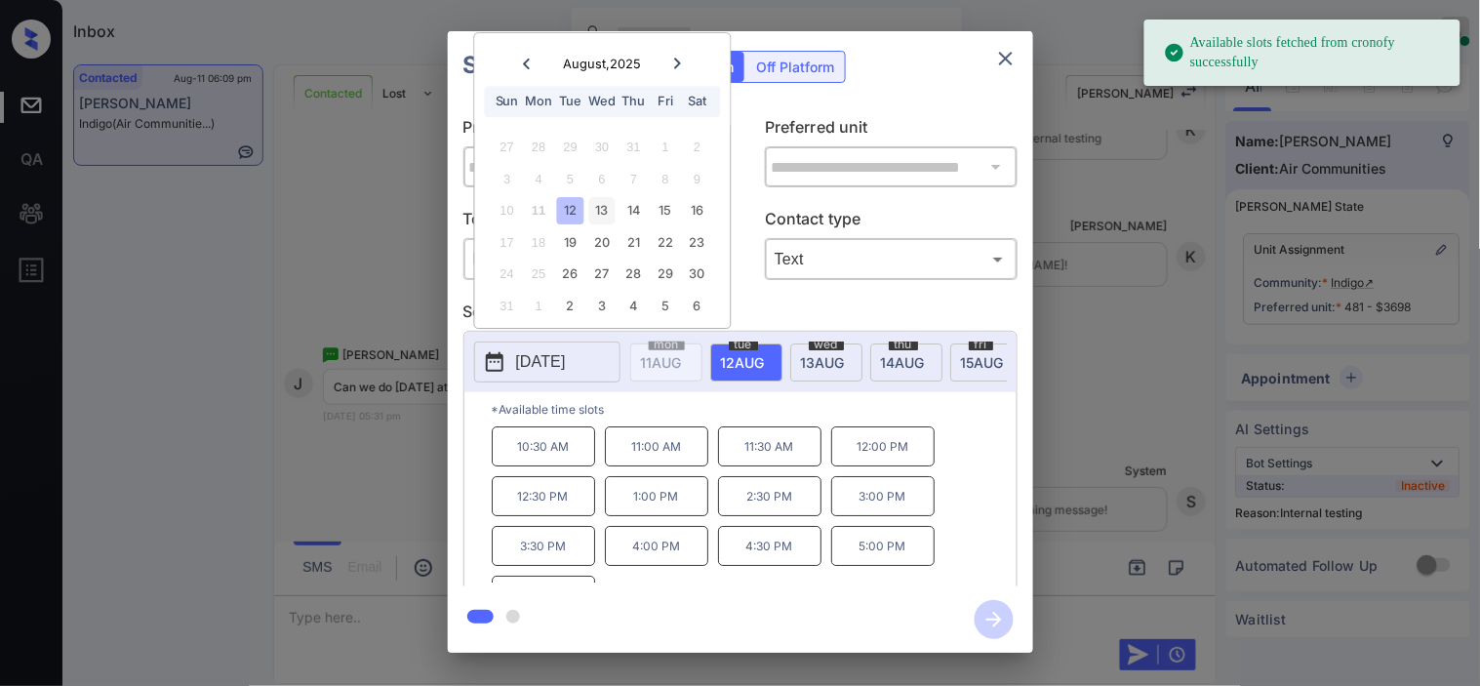
click at [601, 222] on div "13" at bounding box center [602, 211] width 26 height 26
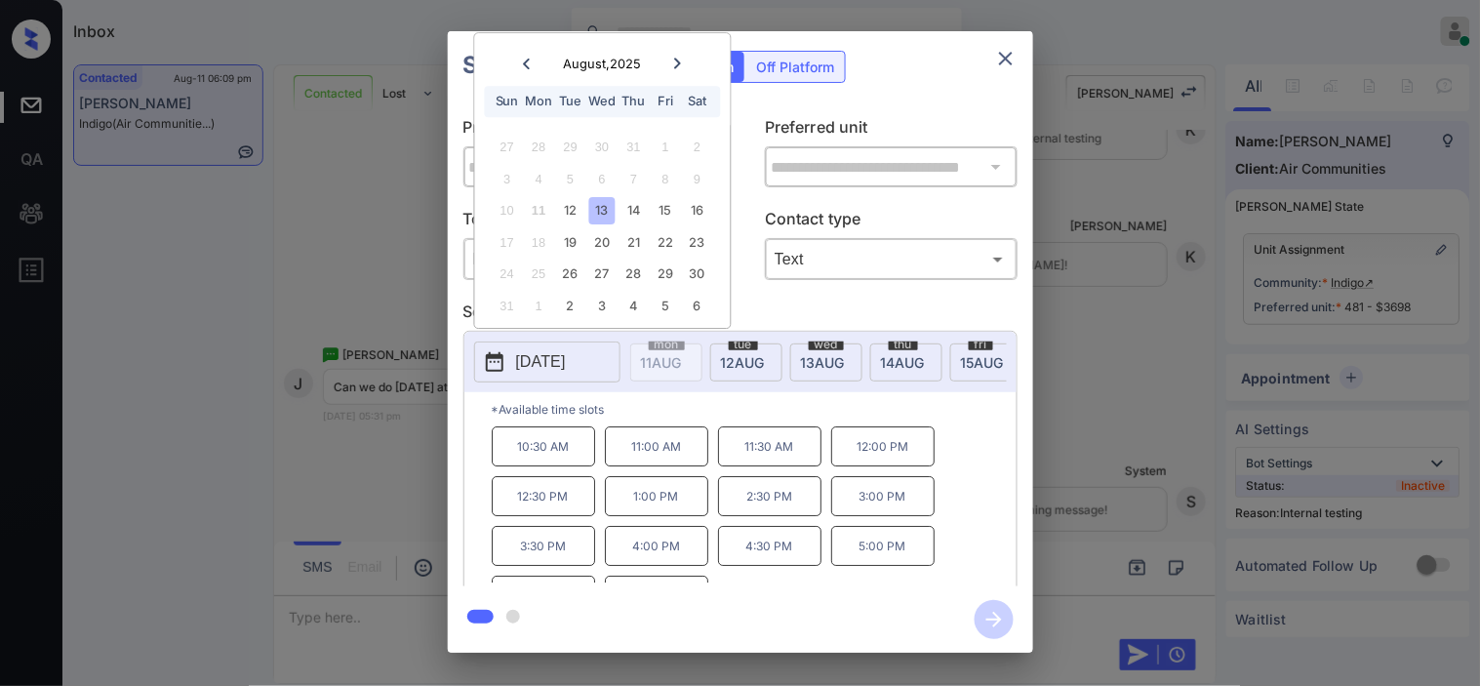
click at [868, 508] on p "3:00 PM" at bounding box center [882, 496] width 103 height 40
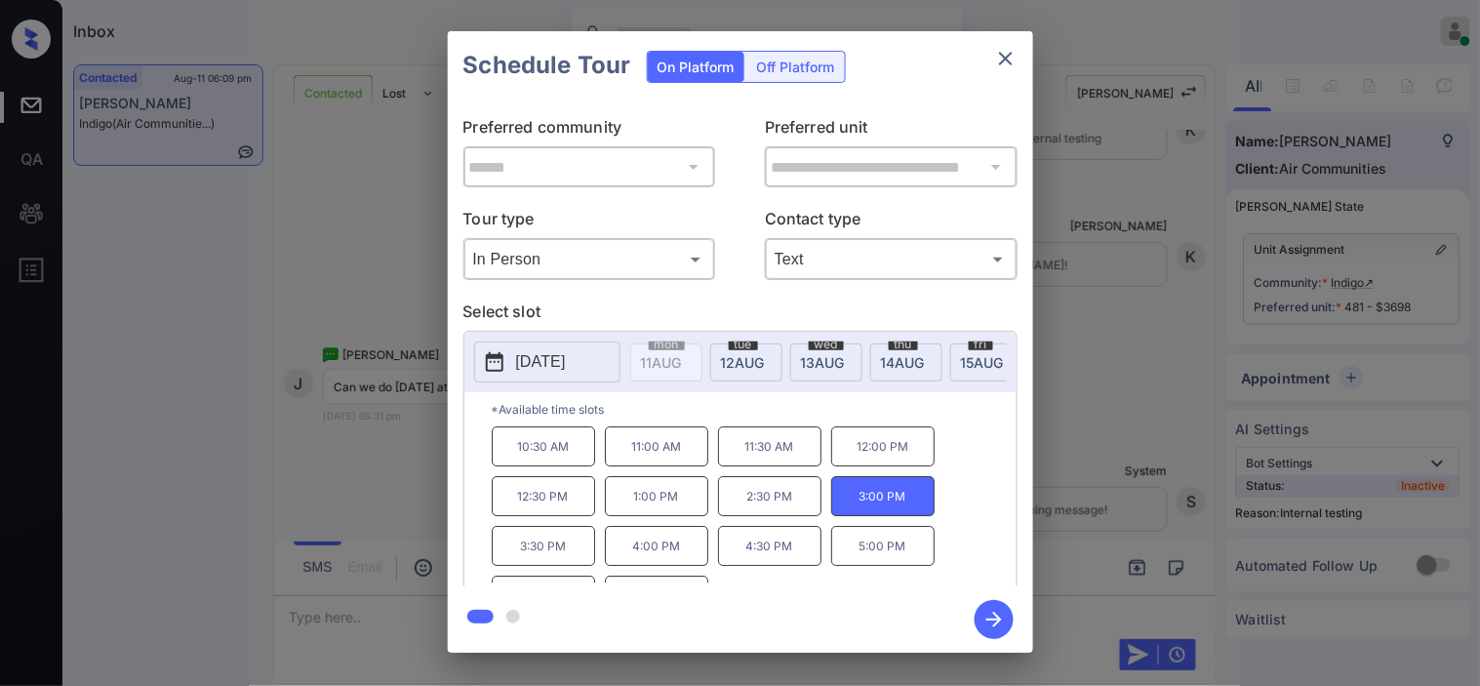
click at [1006, 613] on icon "button" at bounding box center [994, 619] width 39 height 39
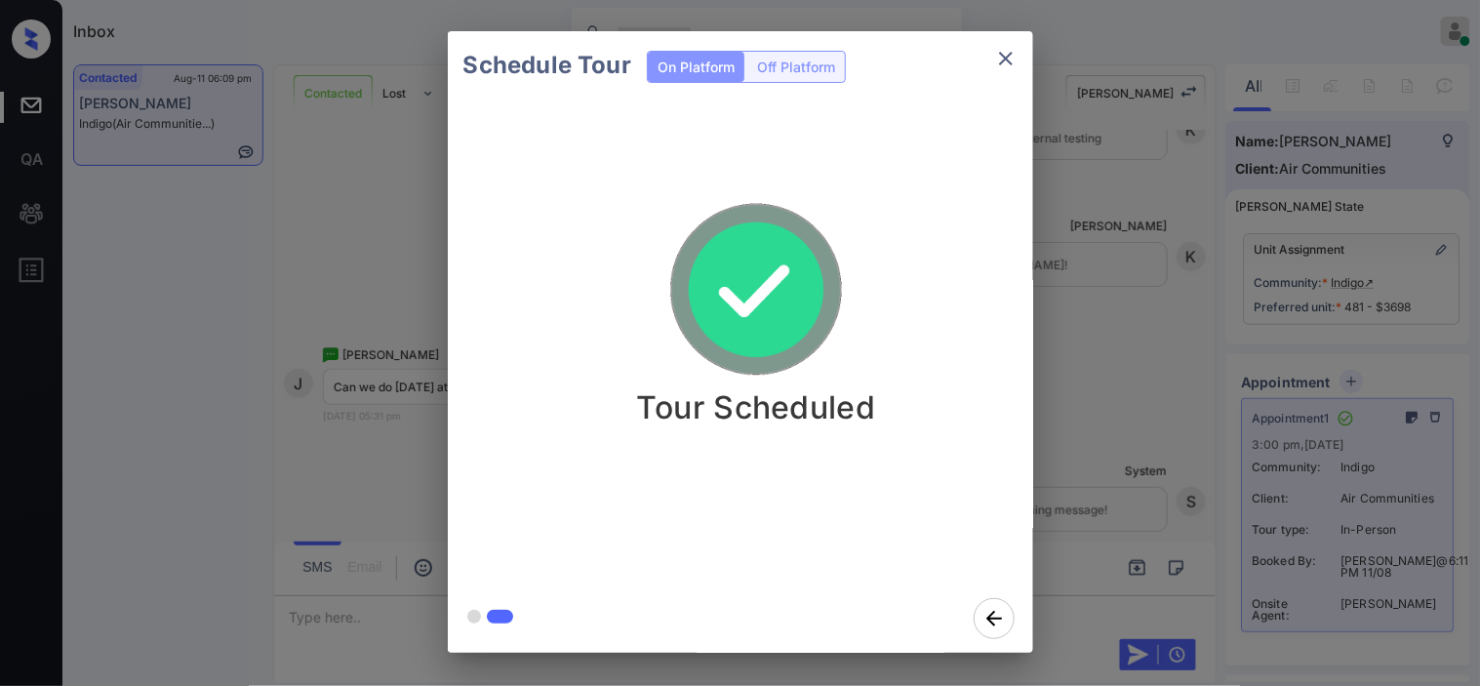
click at [1071, 363] on div "Schedule Tour On Platform Off Platform Tour Scheduled" at bounding box center [740, 342] width 1480 height 684
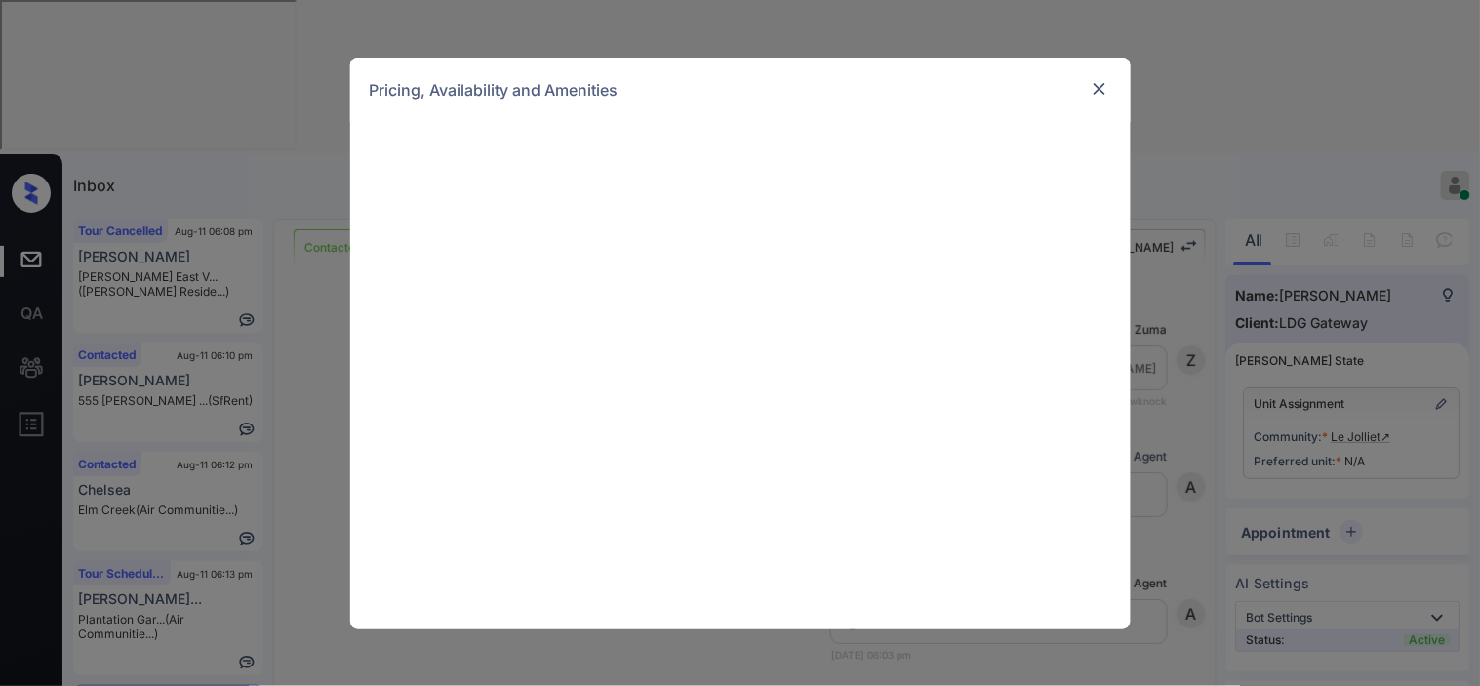
scroll to position [2690, 0]
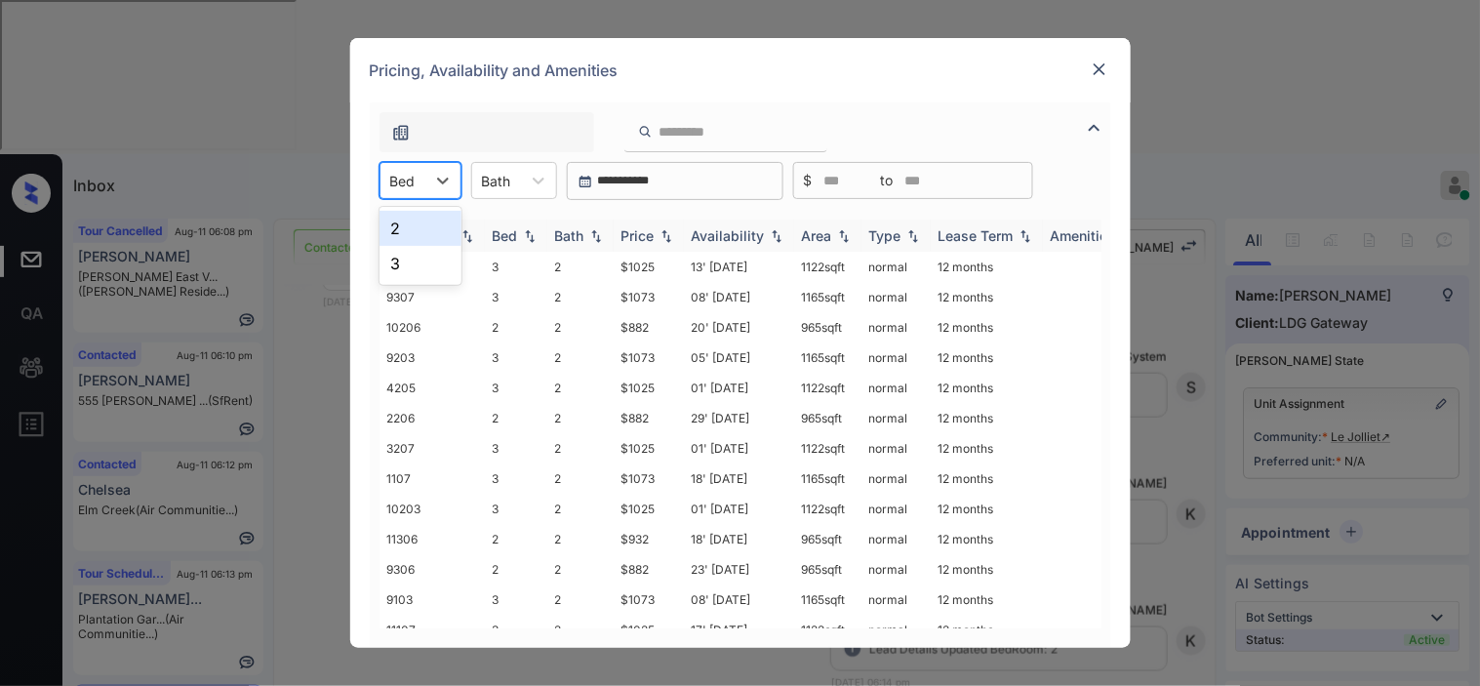
drag, startPoint x: 415, startPoint y: 227, endPoint x: 648, endPoint y: 238, distance: 233.4
click at [420, 226] on div "2" at bounding box center [420, 228] width 82 height 35
click at [646, 227] on div "Price" at bounding box center [637, 235] width 33 height 17
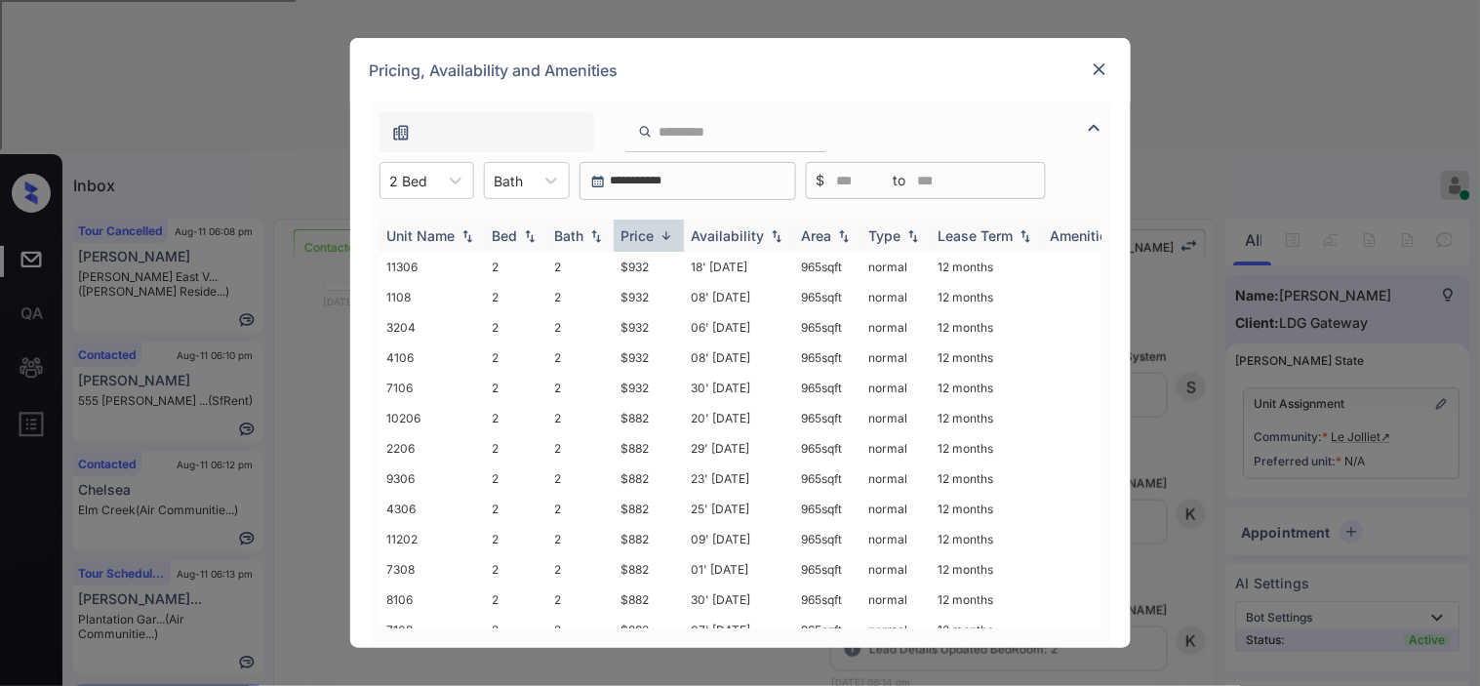
click at [648, 227] on div "Price" at bounding box center [637, 235] width 33 height 17
drag, startPoint x: 600, startPoint y: 266, endPoint x: 664, endPoint y: 266, distance: 64.4
click at [664, 266] on tr "11102 2 2 $760 12' [DATE] 965 sqft normal 12 months" at bounding box center [888, 267] width 1019 height 30
copy tr "$760"
click at [648, 264] on td "$760" at bounding box center [649, 267] width 70 height 30
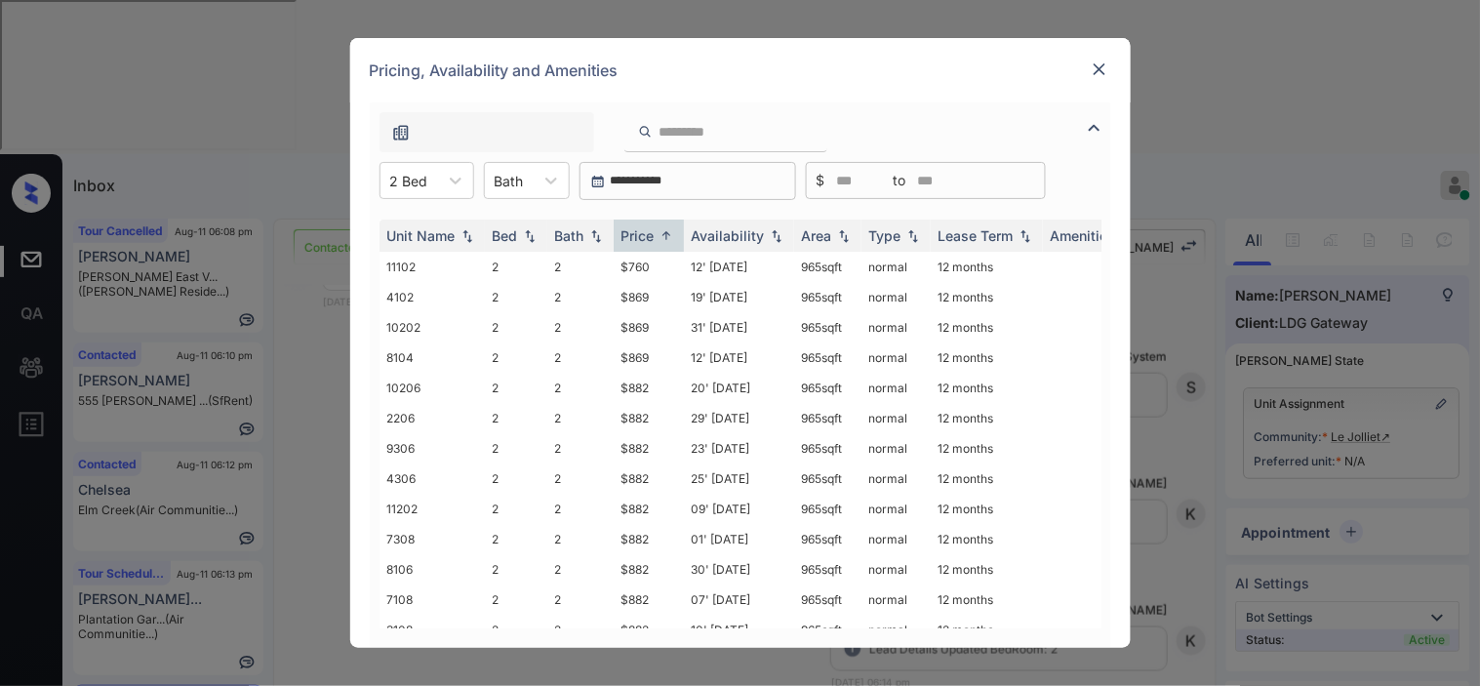
click at [1105, 68] on img at bounding box center [1100, 70] width 20 height 20
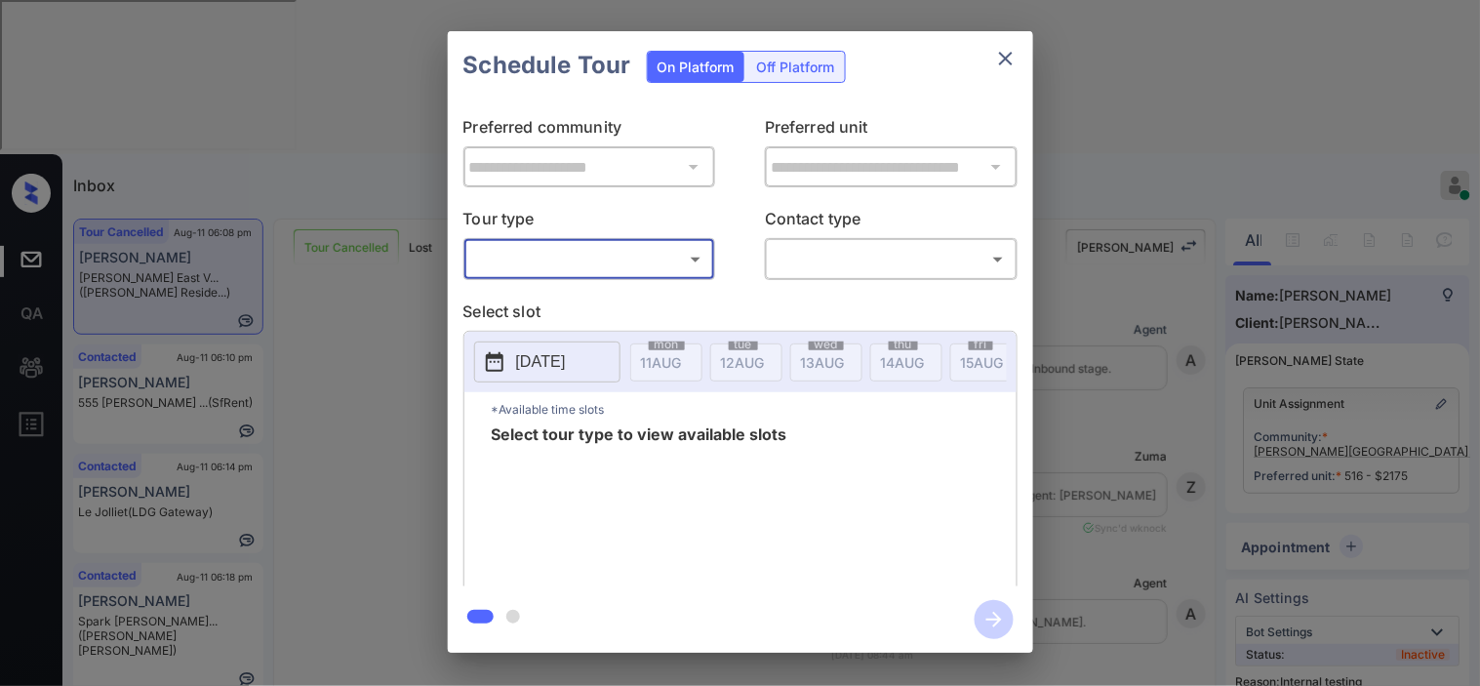
scroll to position [9805, 0]
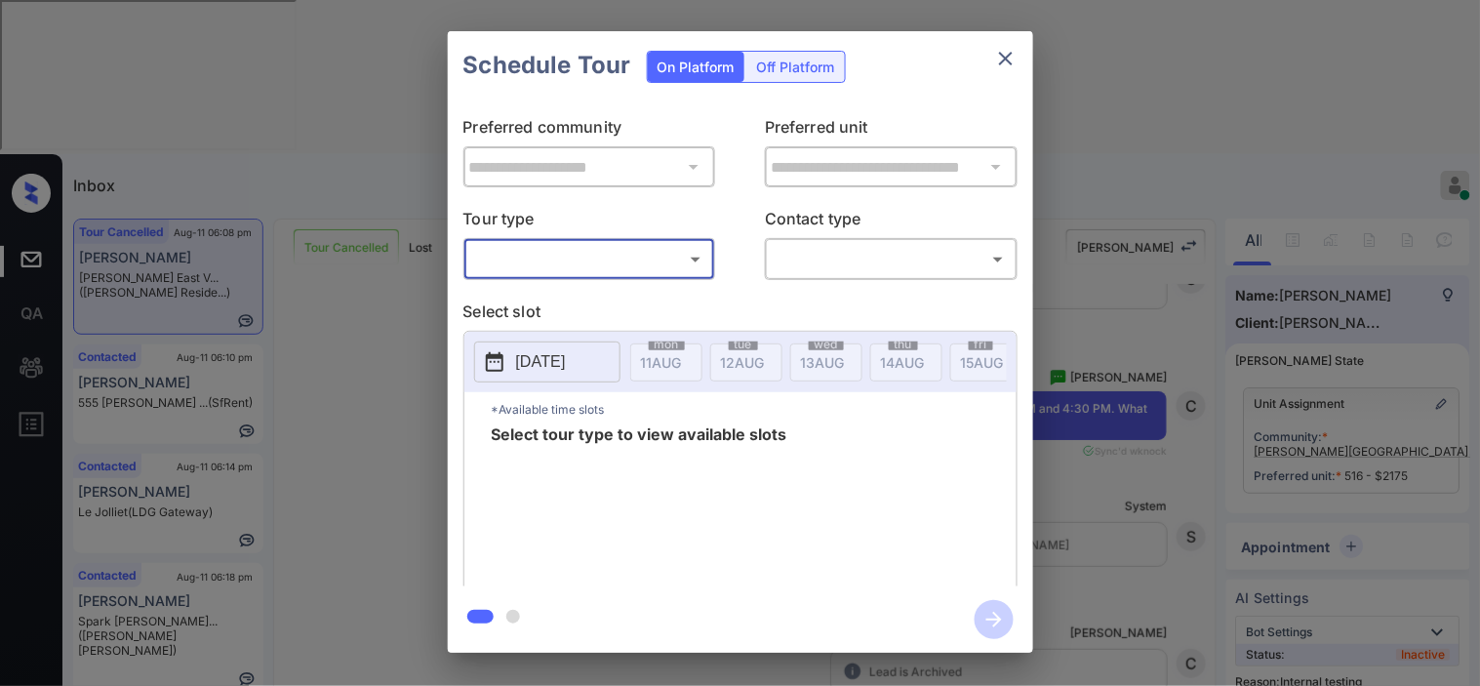
click at [521, 298] on div "**********" at bounding box center [740, 343] width 585 height 487
click at [580, 270] on body "Inbox Kristine Capara Online Set yourself offline Set yourself on break Profile…" at bounding box center [740, 343] width 1480 height 686
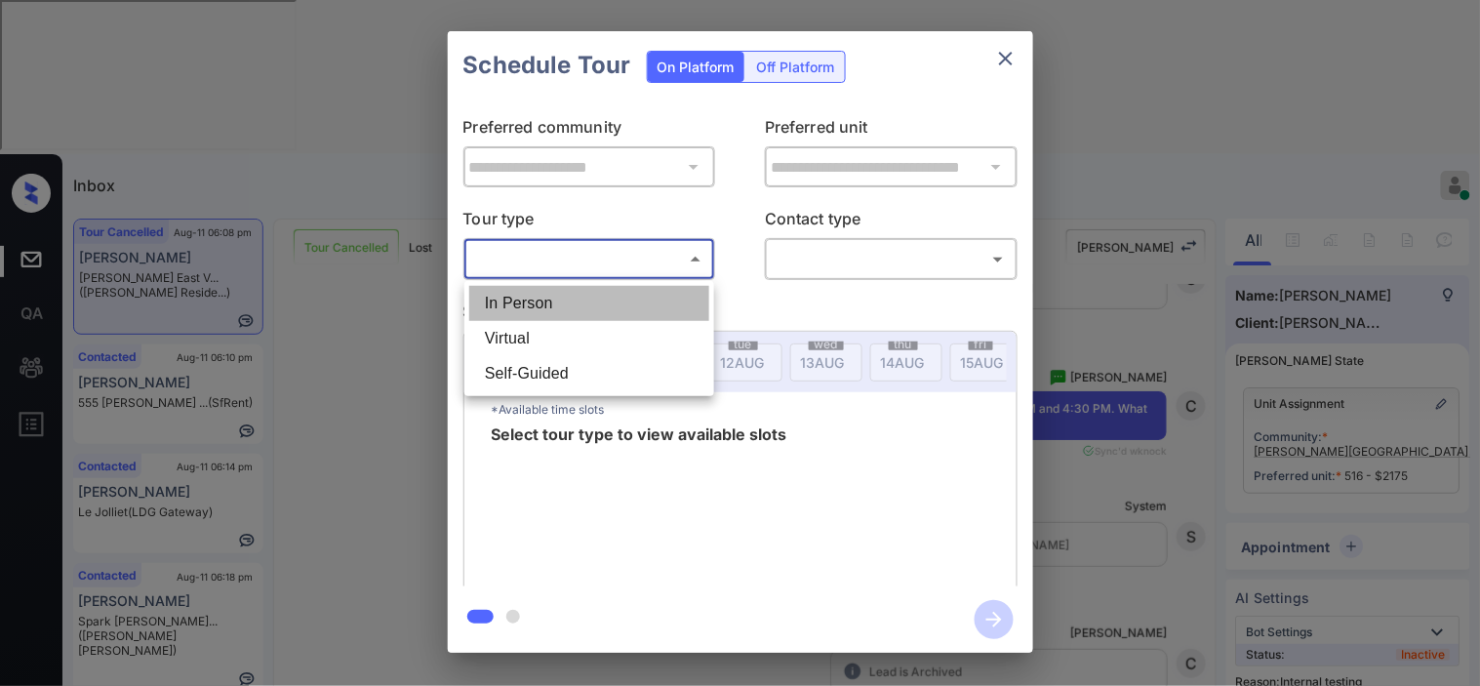
click at [577, 296] on li "In Person" at bounding box center [589, 303] width 240 height 35
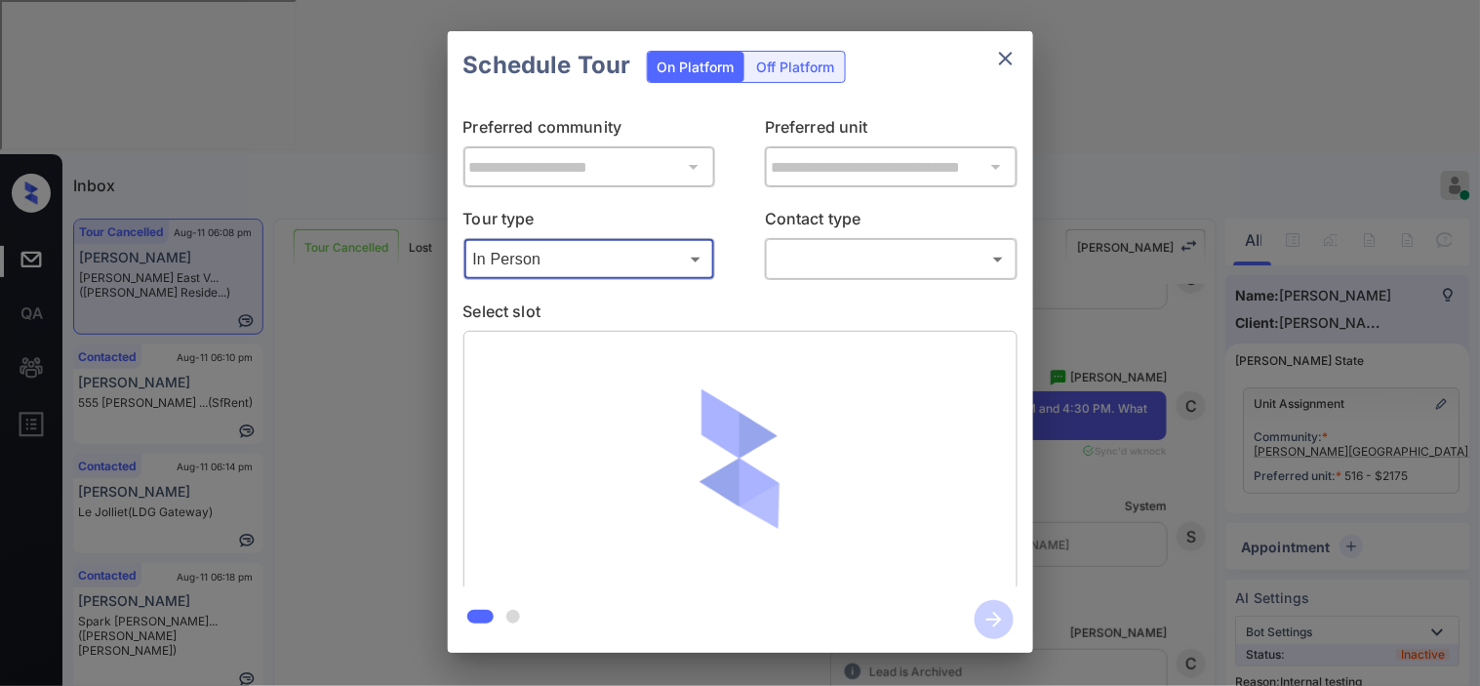
click at [590, 254] on body "Inbox Kristine Capara Online Set yourself offline Set yourself on break Profile…" at bounding box center [740, 343] width 1480 height 686
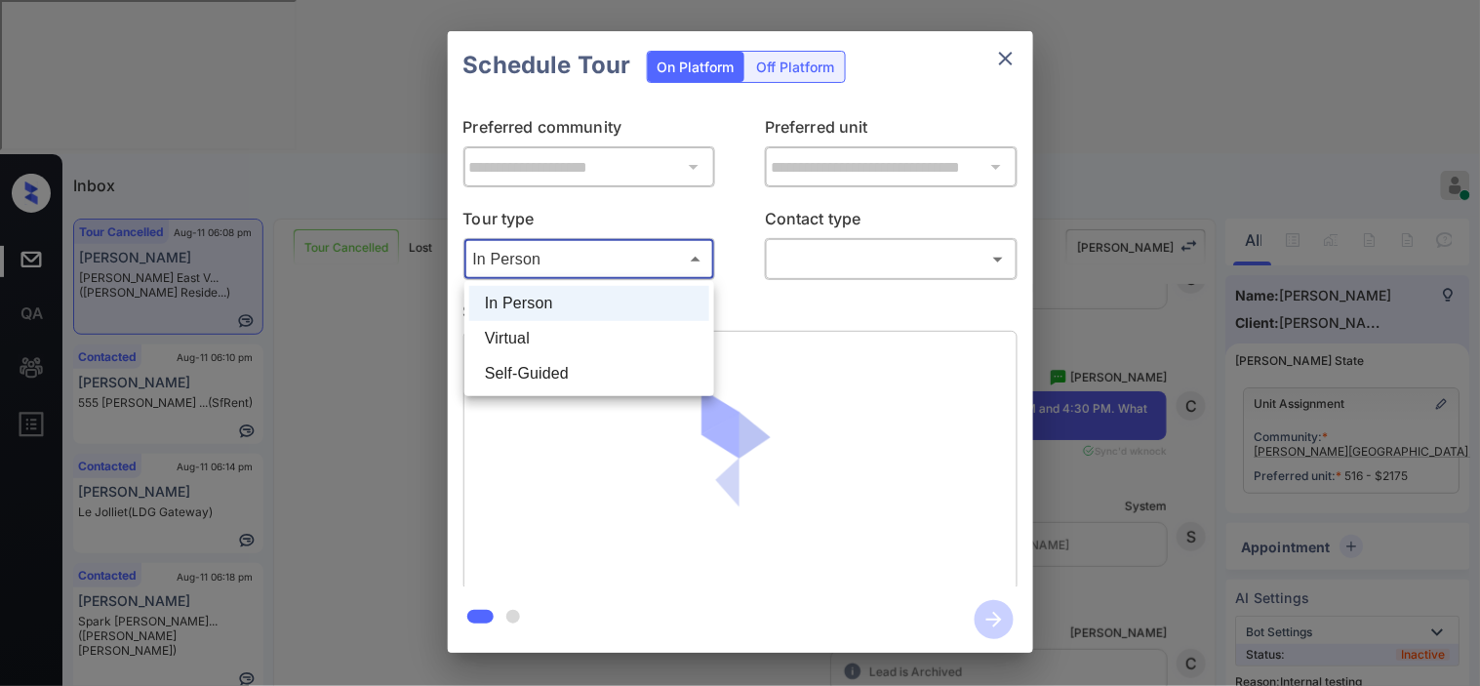
click at [532, 345] on li "Virtual" at bounding box center [589, 338] width 240 height 35
type input "*******"
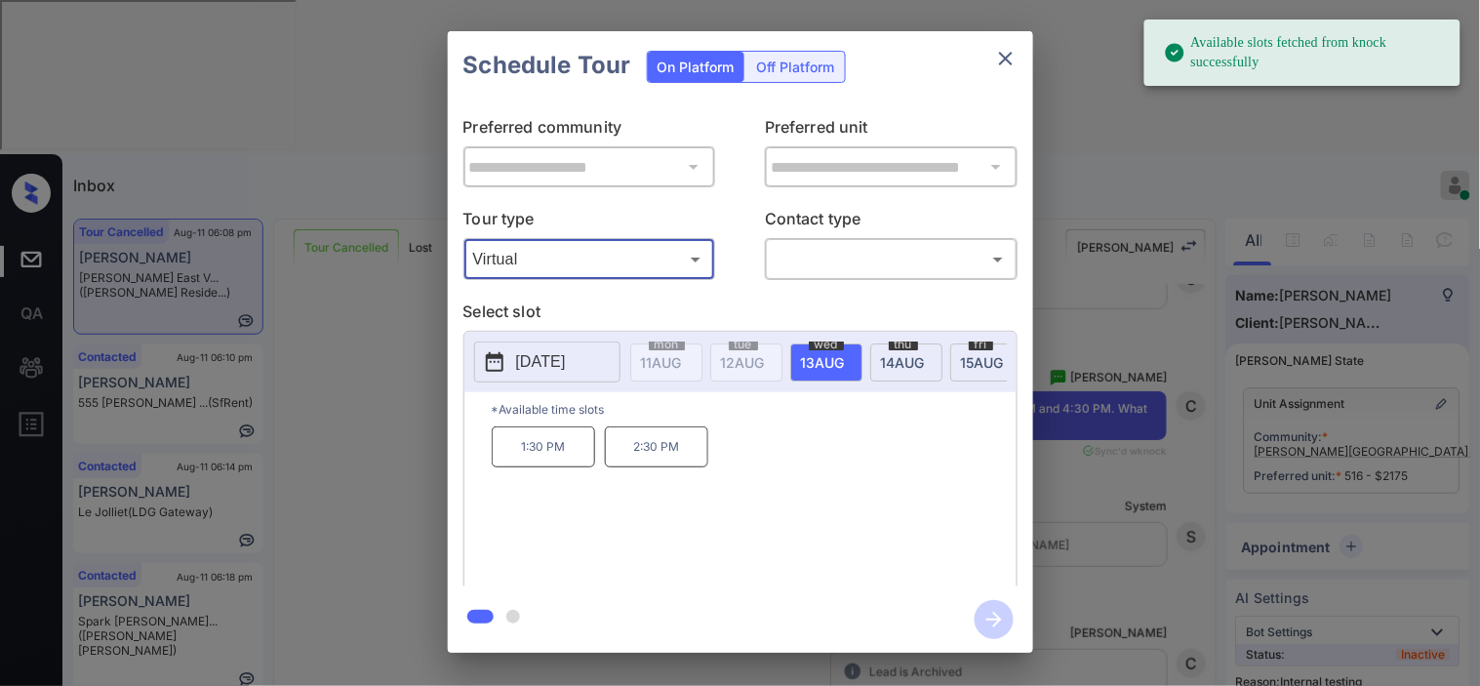
click at [539, 369] on p "[DATE]" at bounding box center [541, 361] width 50 height 23
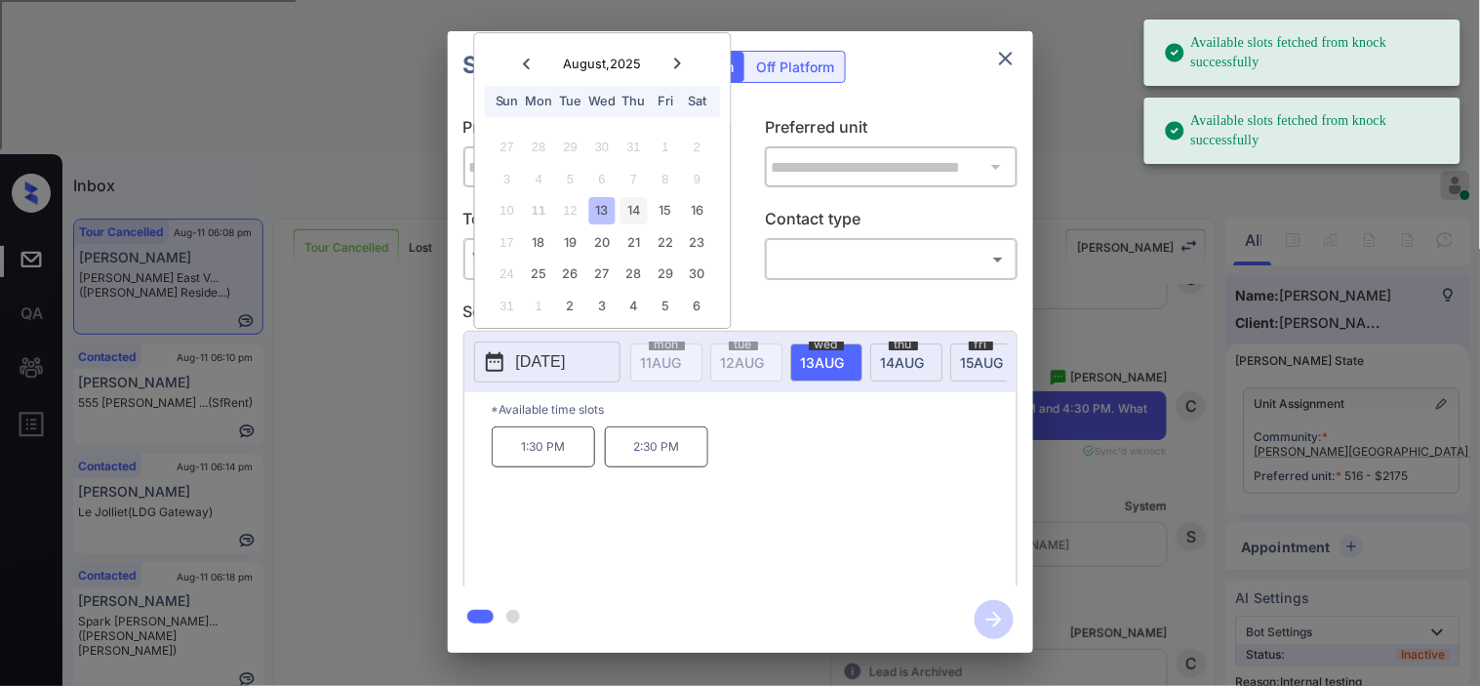
click at [631, 205] on div "14" at bounding box center [633, 211] width 26 height 26
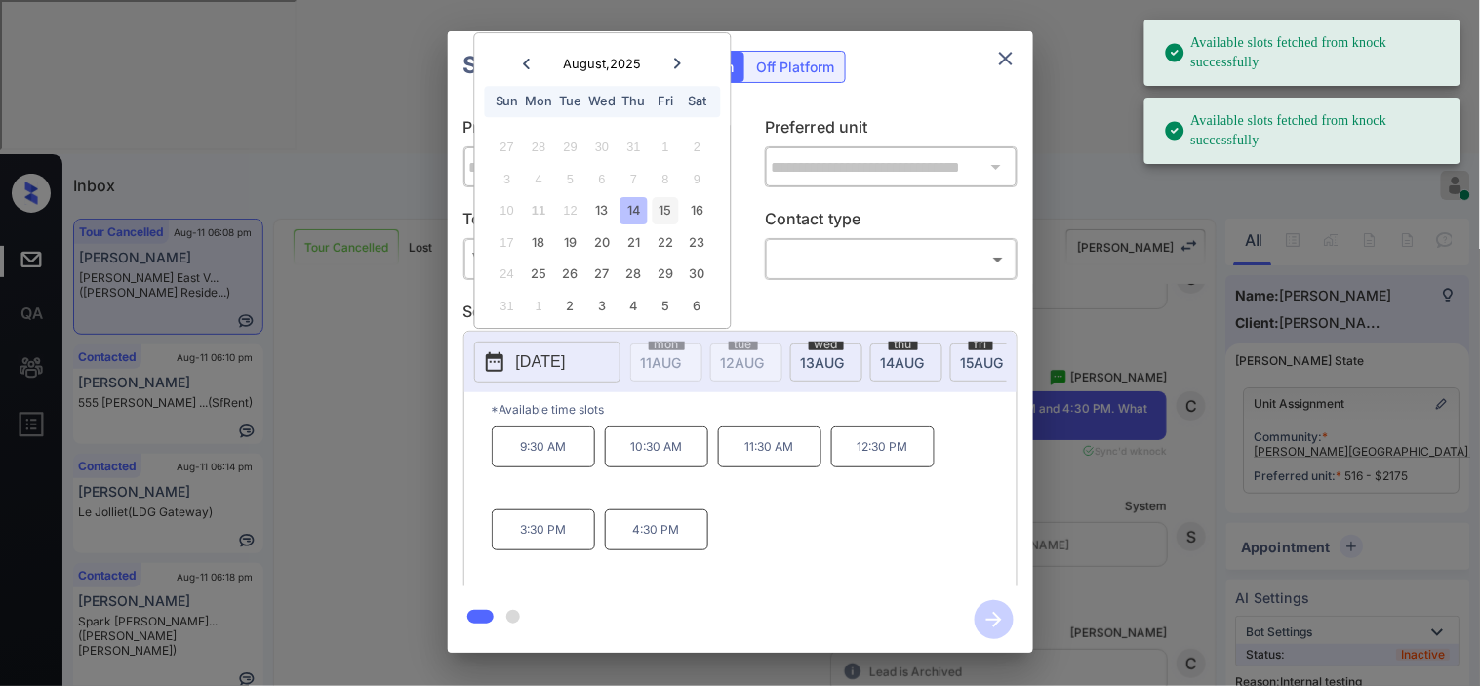
click at [667, 212] on div "15" at bounding box center [666, 211] width 26 height 26
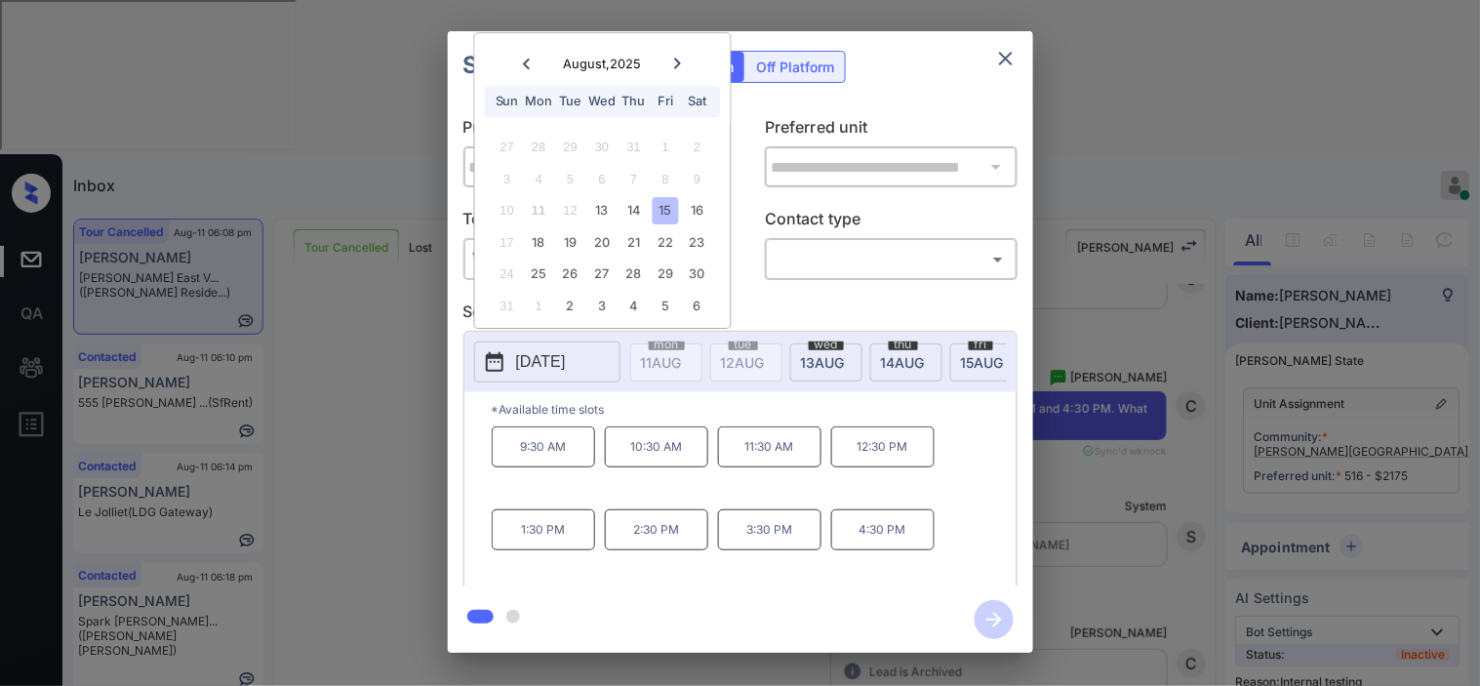
drag, startPoint x: 323, startPoint y: 329, endPoint x: 347, endPoint y: 315, distance: 28.0
click at [347, 315] on div "**********" at bounding box center [740, 342] width 1480 height 684
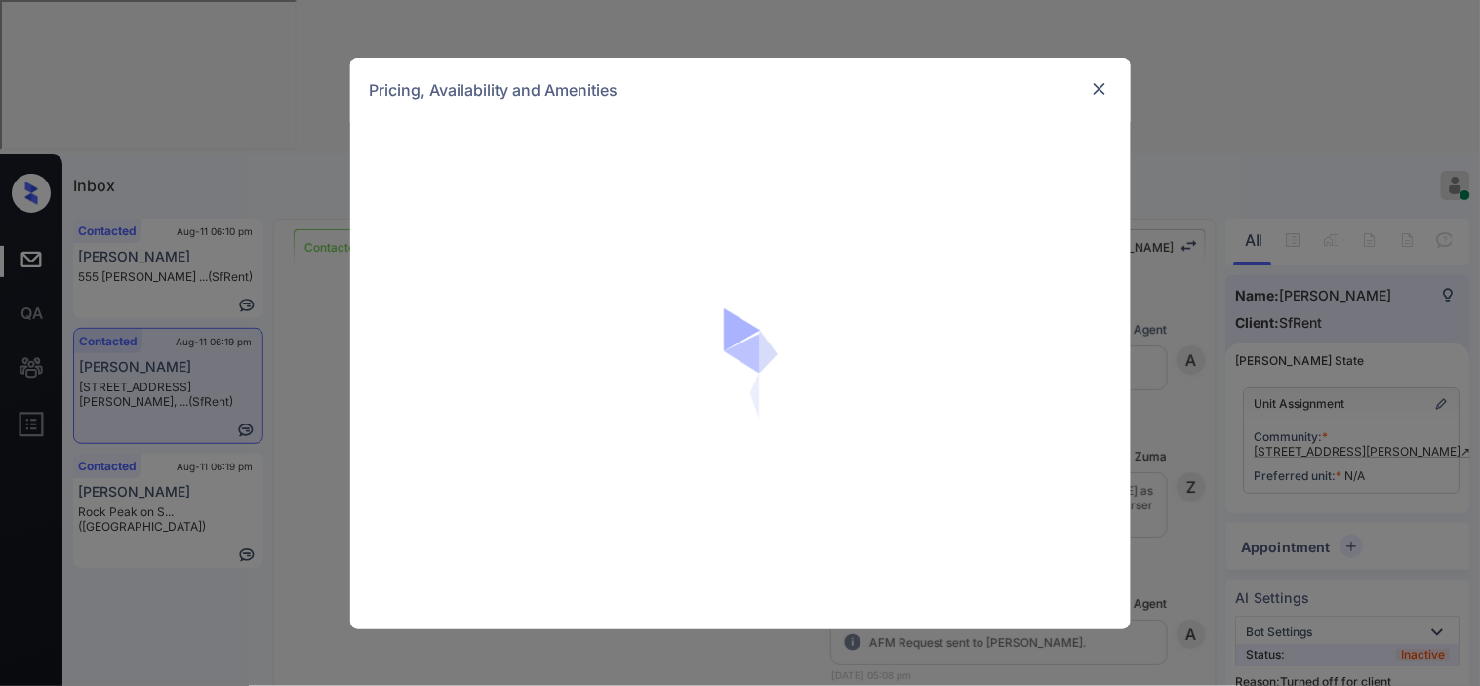
scroll to position [3650, 0]
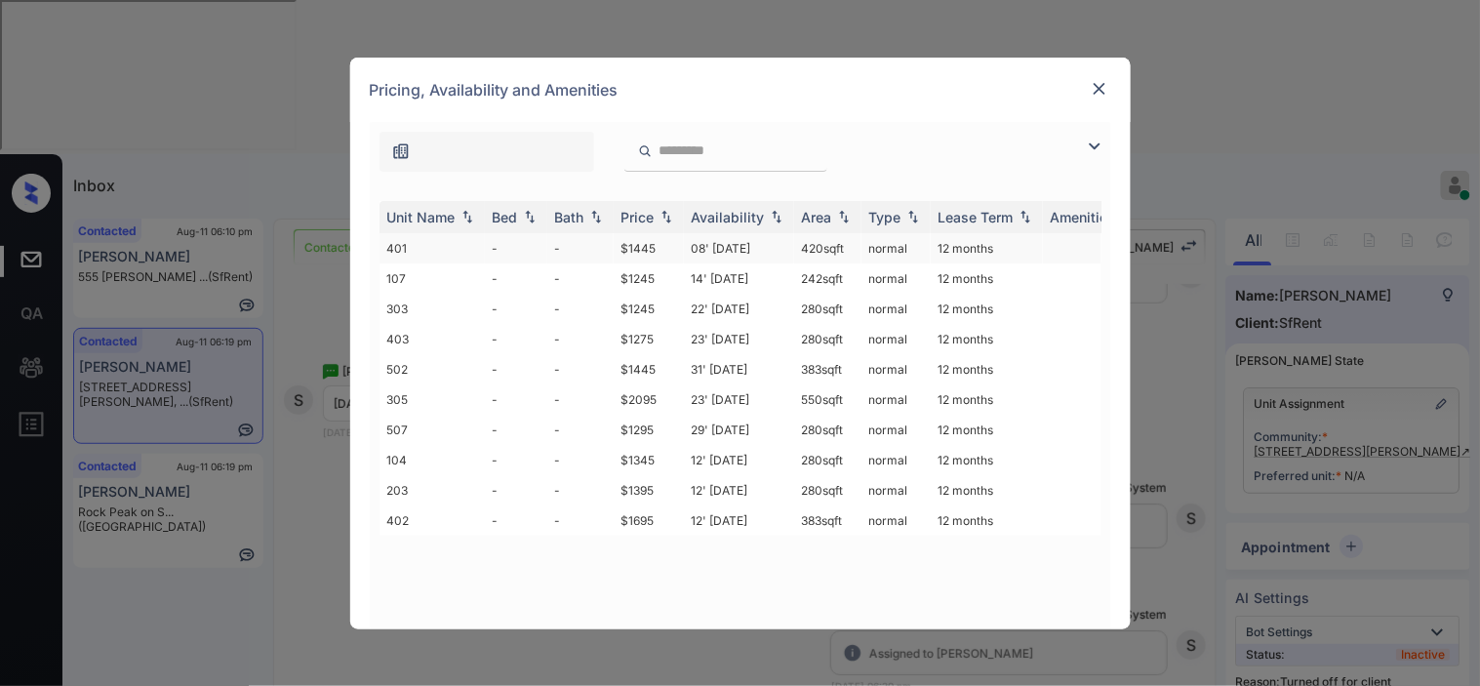
click at [972, 250] on td "12 months" at bounding box center [987, 248] width 112 height 30
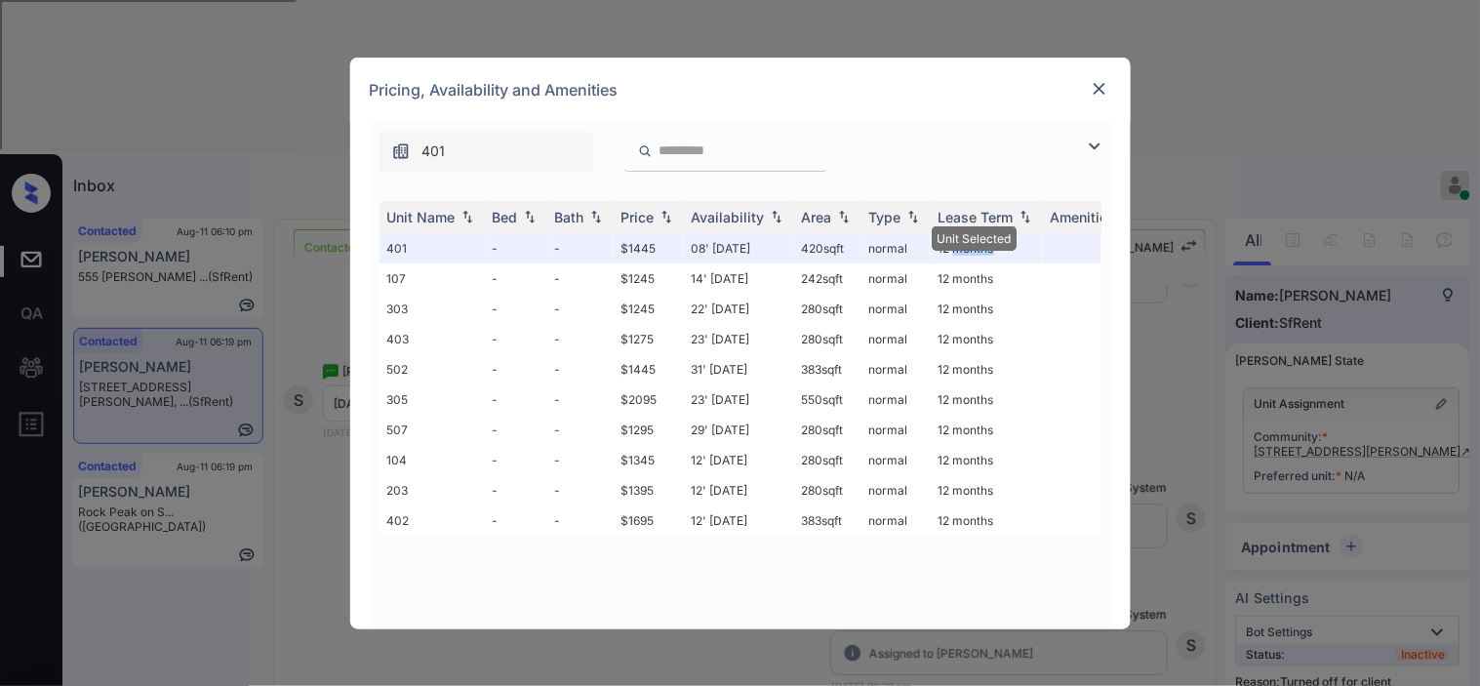
click at [1099, 79] on img at bounding box center [1100, 89] width 20 height 20
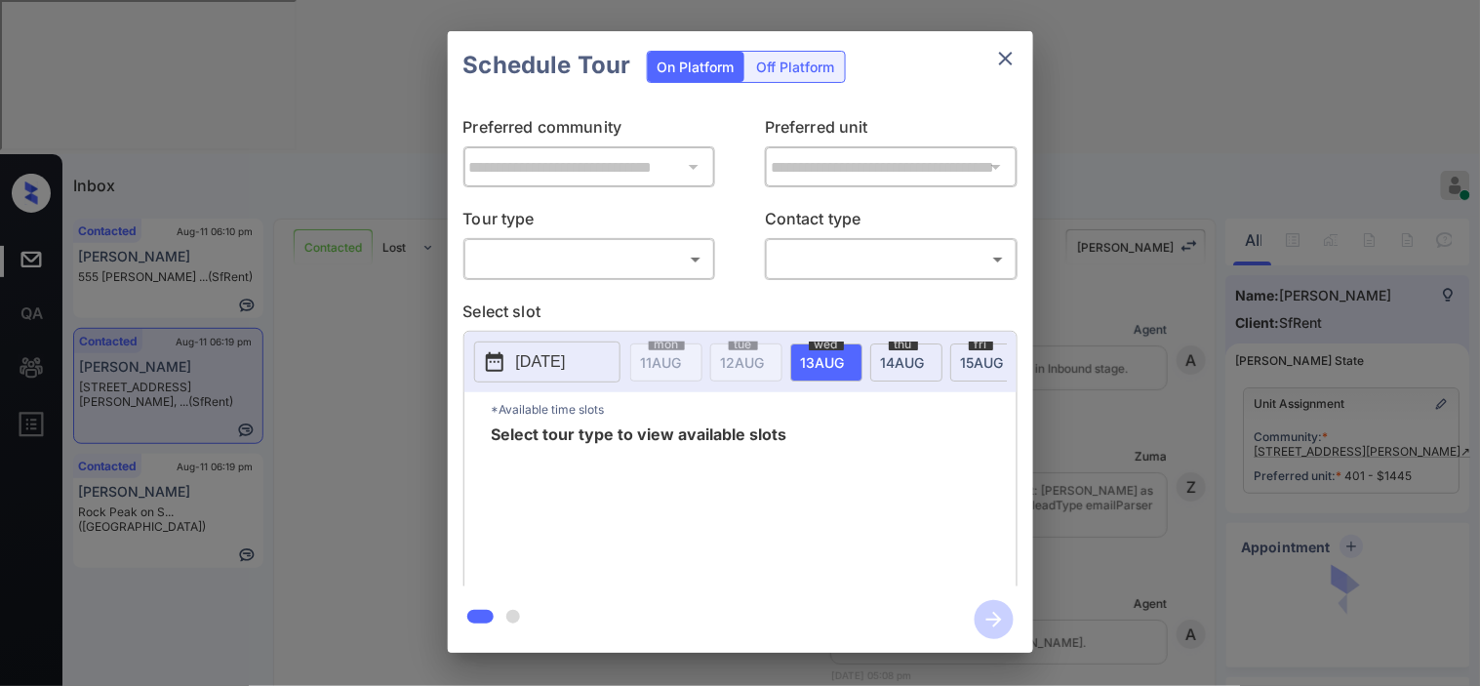
scroll to position [3904, 0]
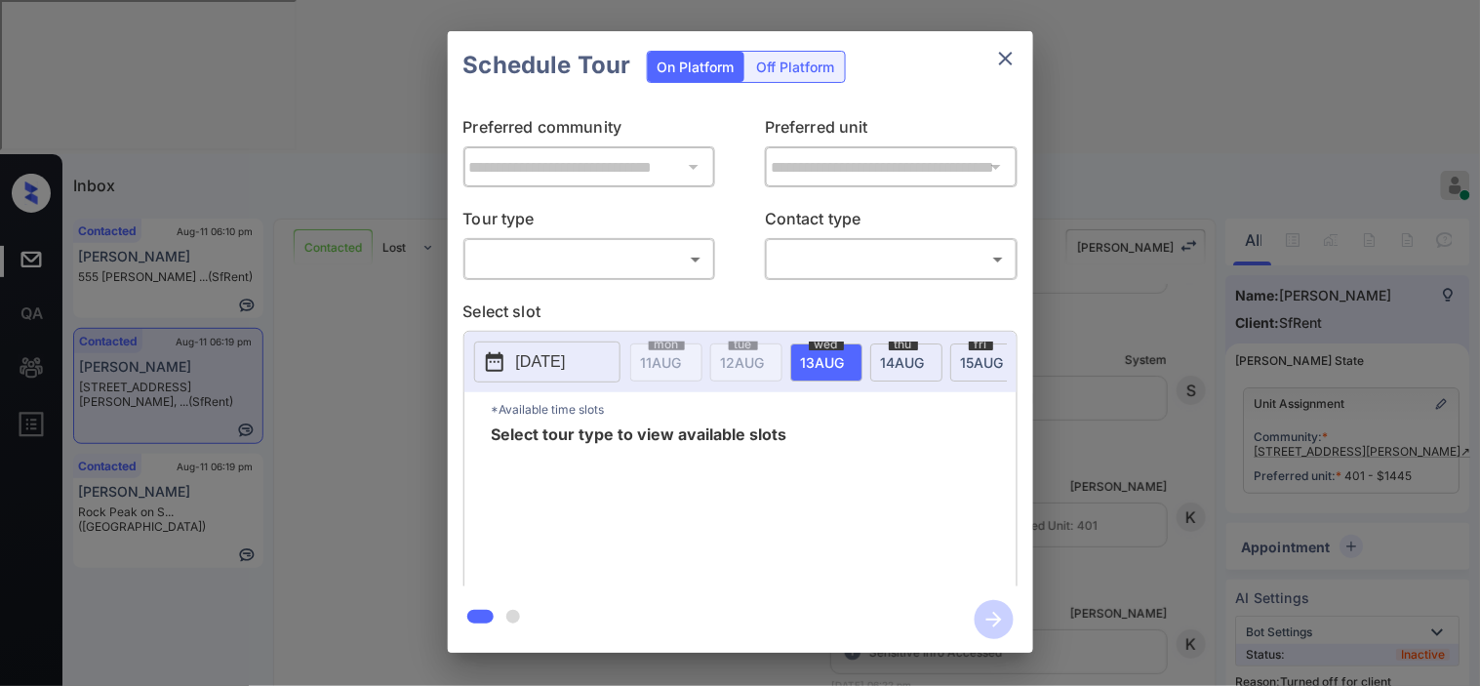
click at [783, 60] on div "Off Platform" at bounding box center [796, 67] width 98 height 30
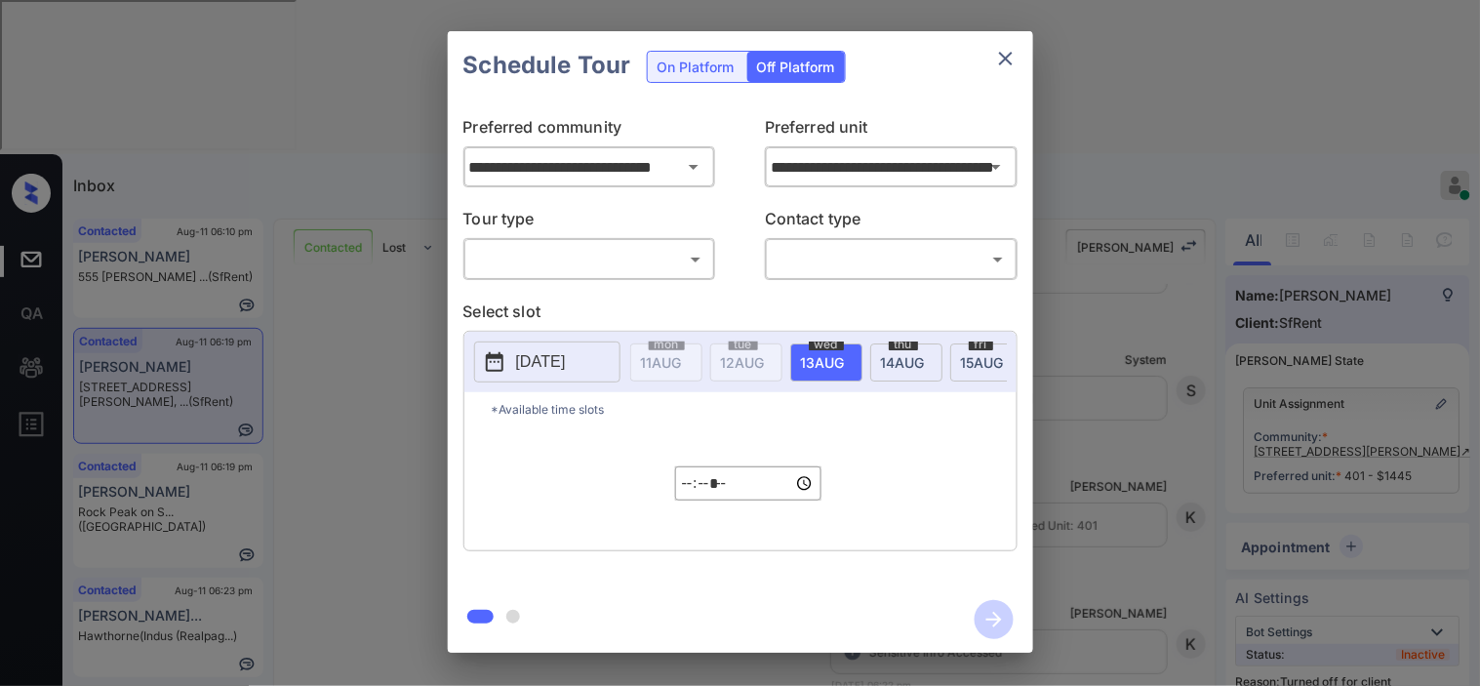
click at [657, 256] on body "Inbox Kristine Capara Online Set yourself offline Set yourself on break Profile…" at bounding box center [740, 343] width 1480 height 686
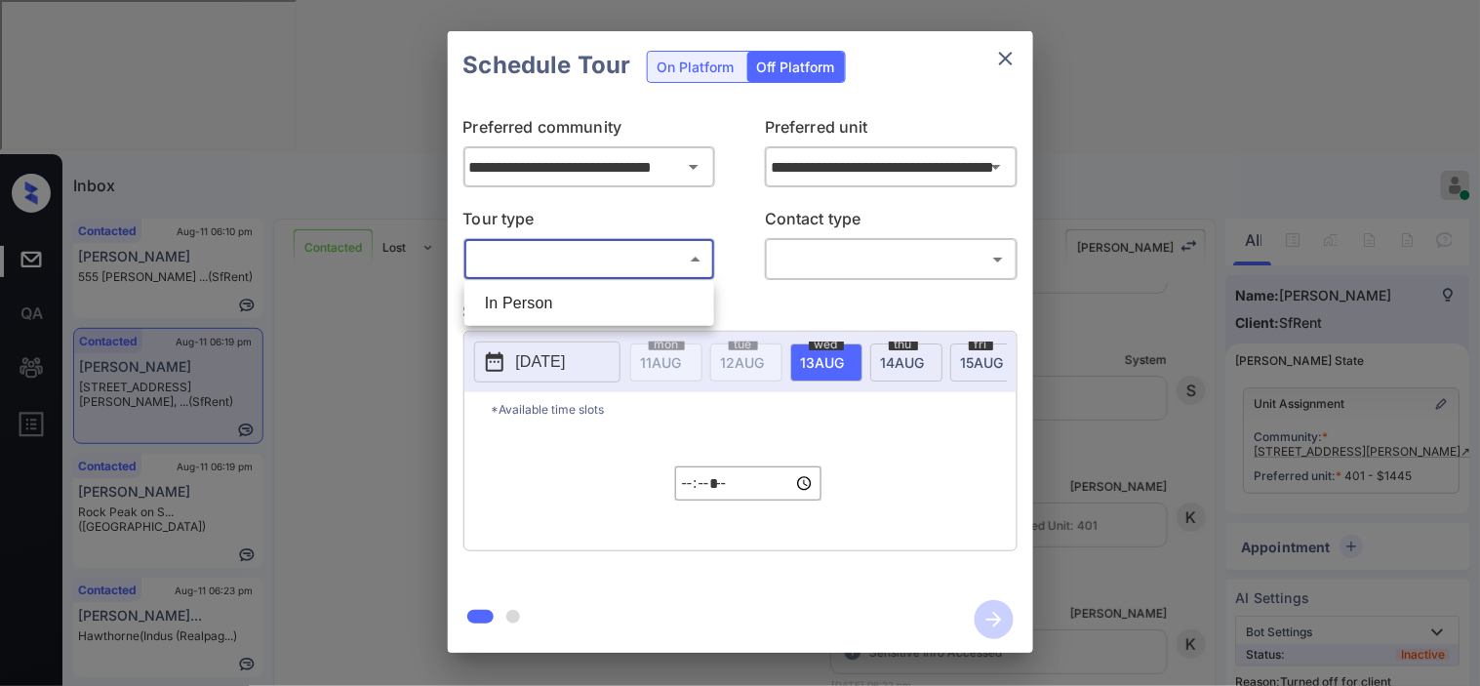
drag, startPoint x: 655, startPoint y: 277, endPoint x: 656, endPoint y: 287, distance: 9.8
click at [655, 283] on div "In Person" at bounding box center [740, 343] width 1480 height 686
drag, startPoint x: 659, startPoint y: 290, endPoint x: 732, endPoint y: 297, distance: 73.5
click at [659, 291] on li "In Person" at bounding box center [589, 303] width 240 height 35
type input "********"
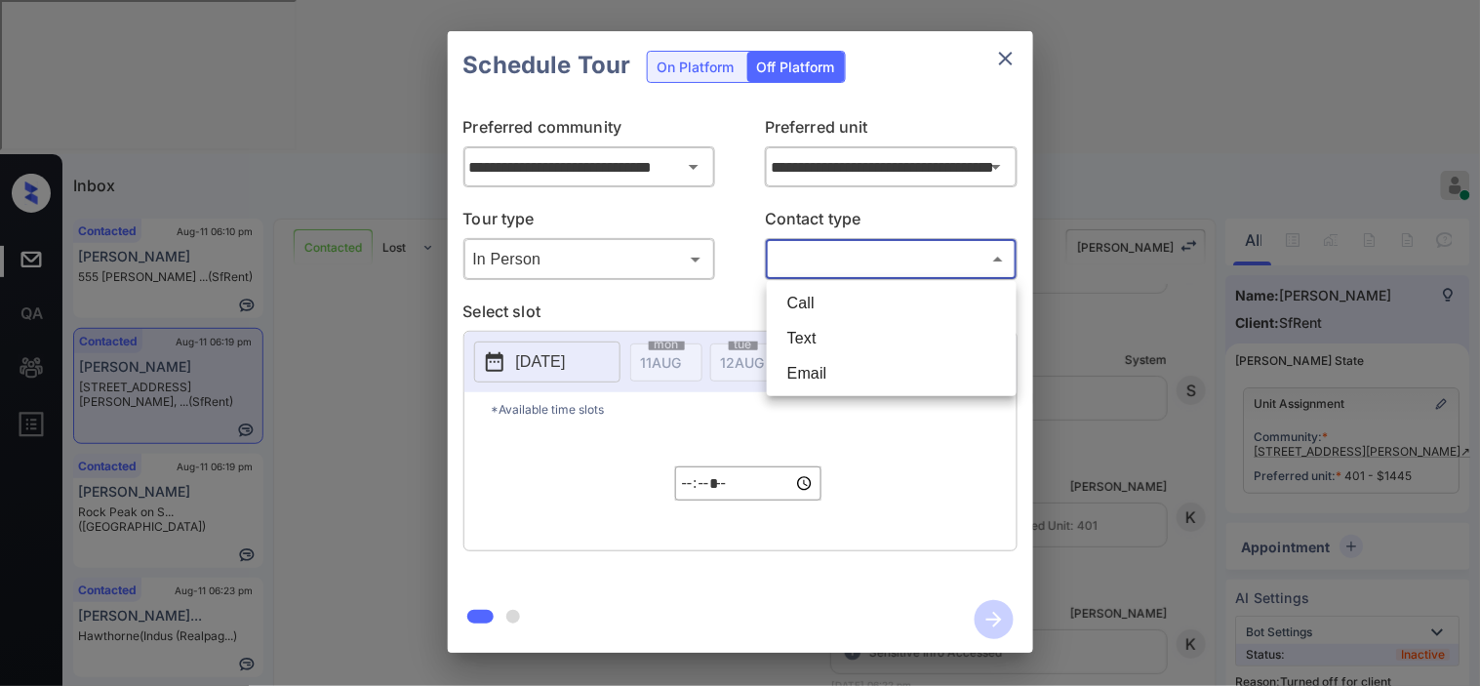
click at [832, 261] on body "Inbox Kristine Capara Online Set yourself offline Set yourself on break Profile…" at bounding box center [740, 343] width 1480 height 686
click at [830, 332] on li "Text" at bounding box center [892, 338] width 240 height 35
type input "****"
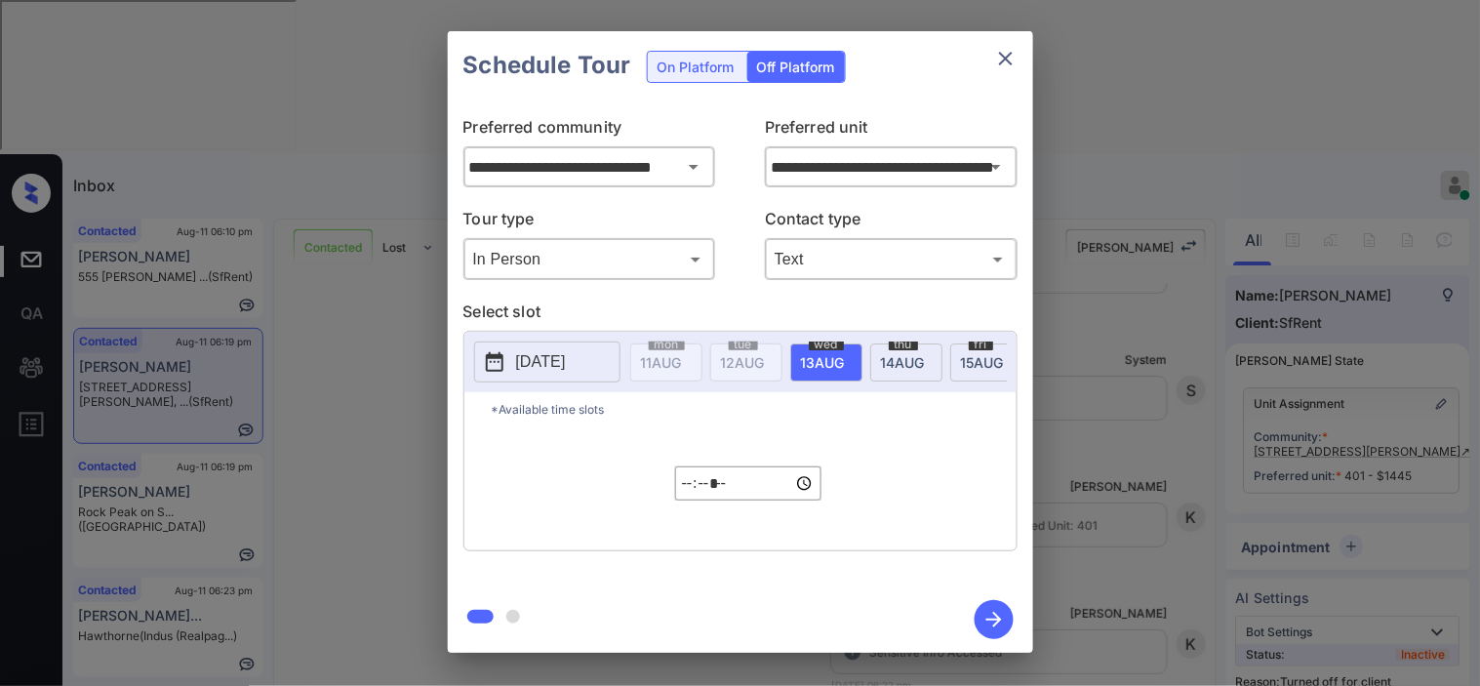
click at [547, 362] on p "2025-08-12" at bounding box center [541, 361] width 50 height 23
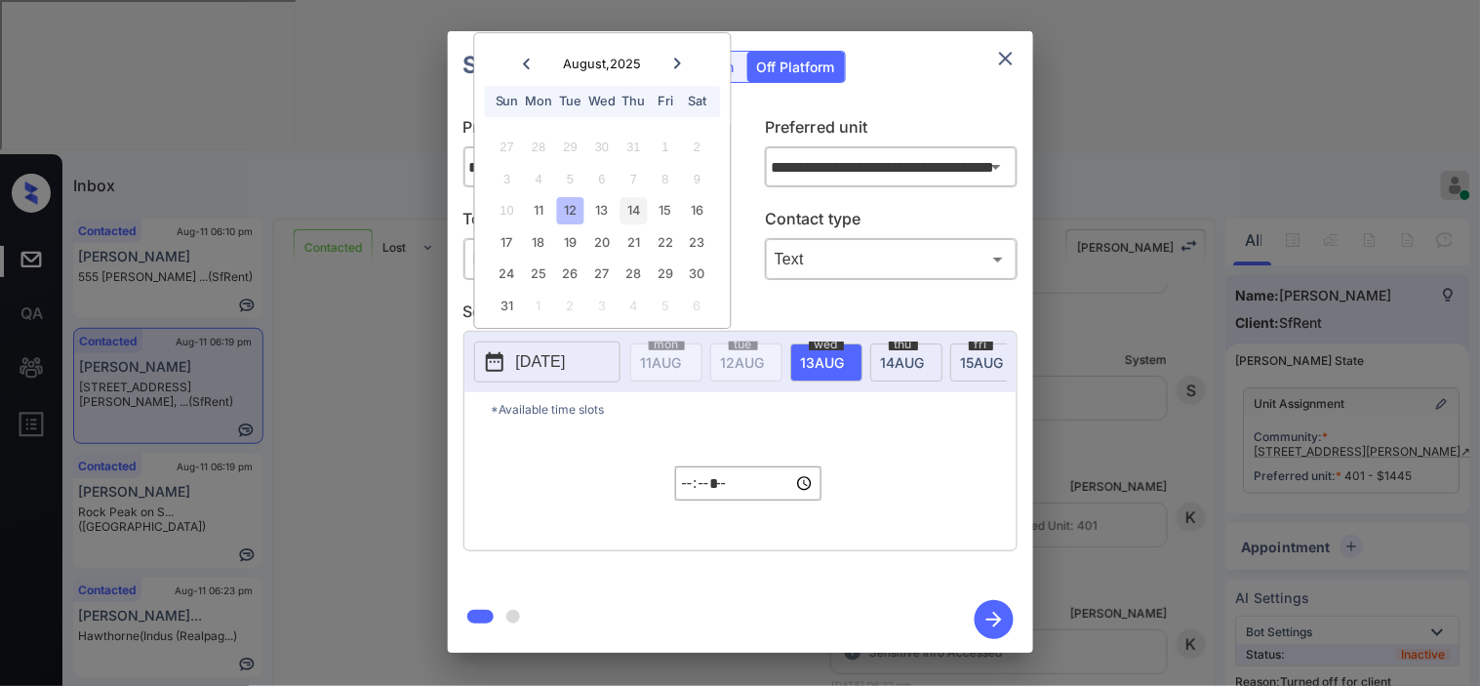
click at [631, 215] on div "14" at bounding box center [633, 211] width 26 height 26
type input "**********"
click at [686, 491] on input "*****" at bounding box center [748, 483] width 146 height 34
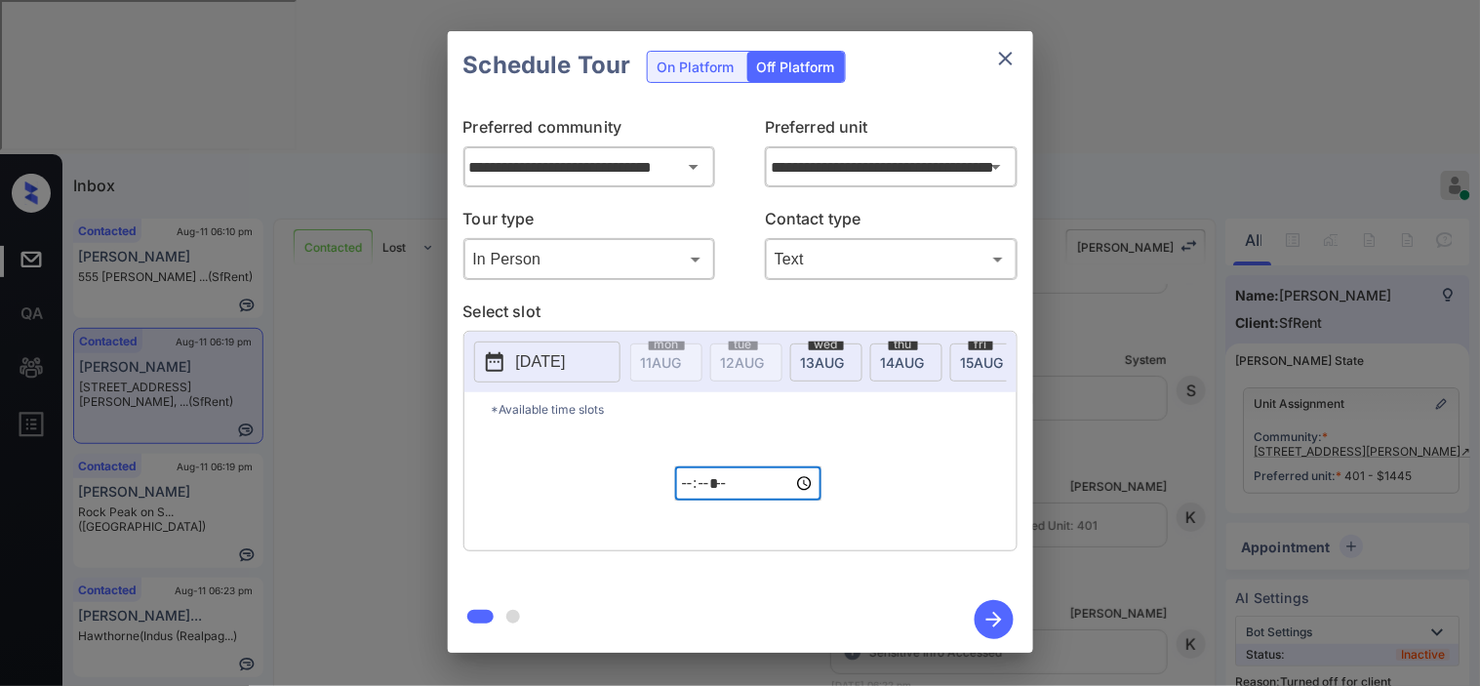
type input "*****"
click at [979, 618] on icon "button" at bounding box center [994, 619] width 39 height 39
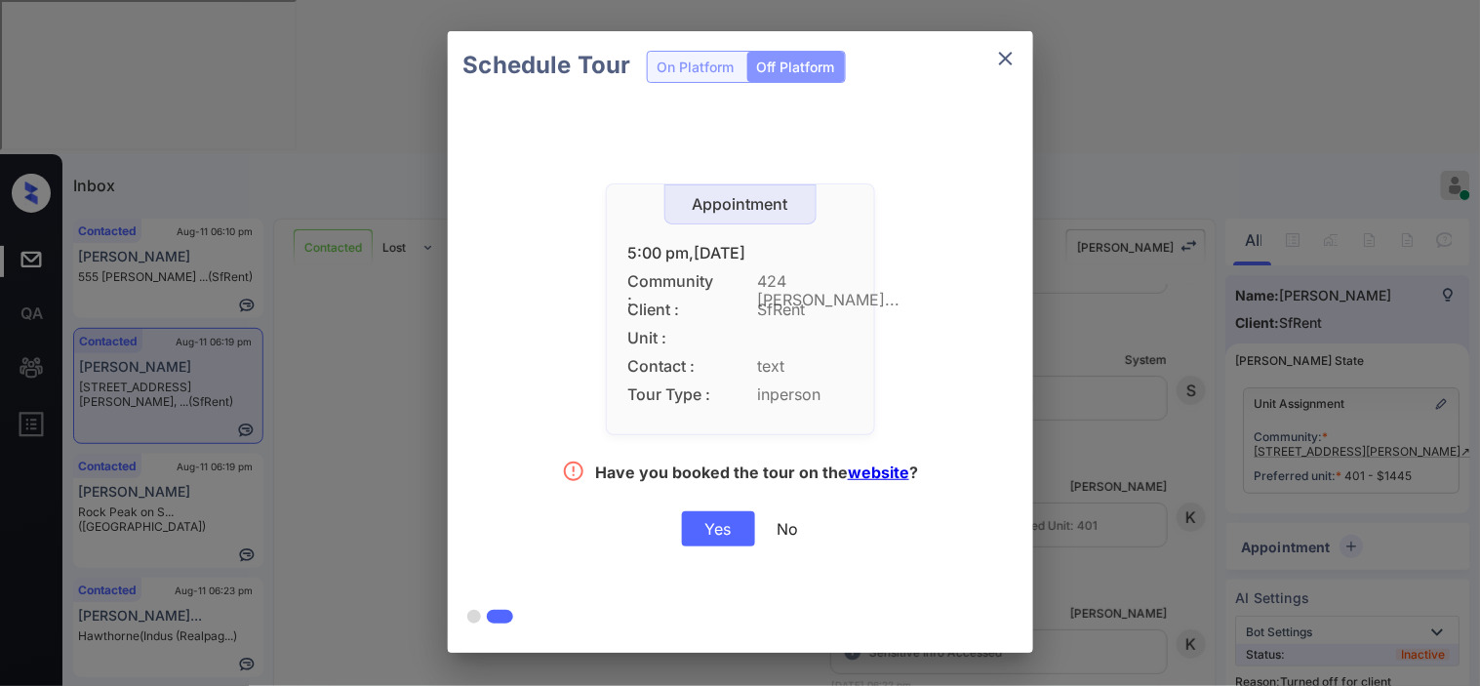
click at [712, 533] on div "Yes" at bounding box center [718, 528] width 73 height 35
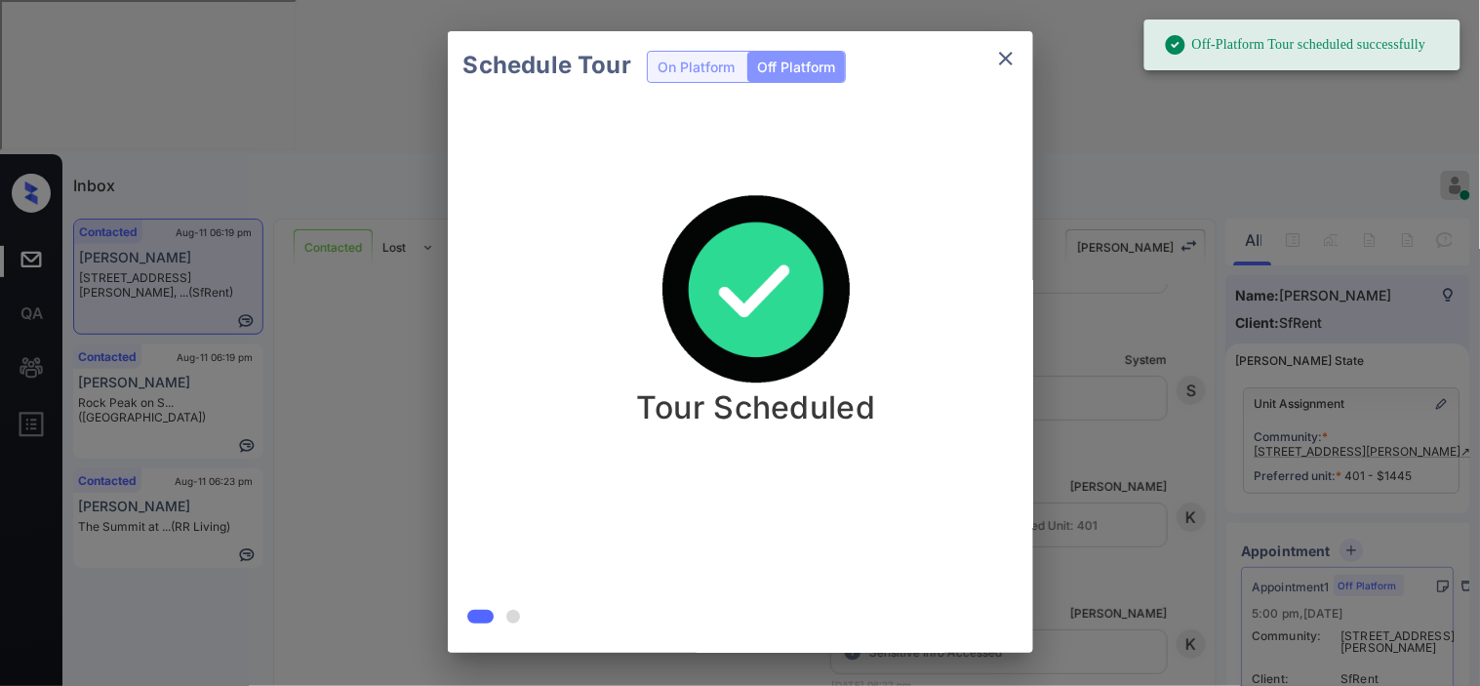
scroll to position [4029, 0]
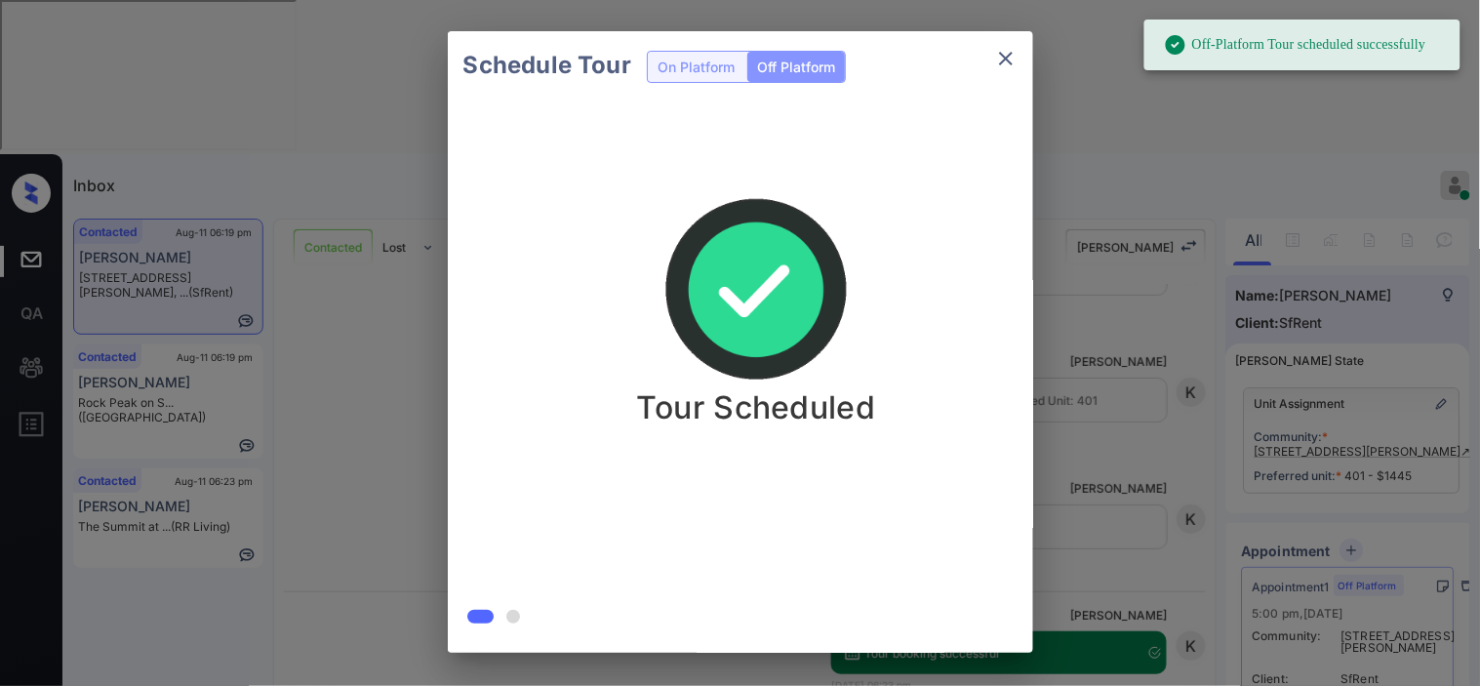
click at [297, 255] on div "Schedule Tour On Platform Off Platform Tour Scheduled" at bounding box center [740, 342] width 1480 height 684
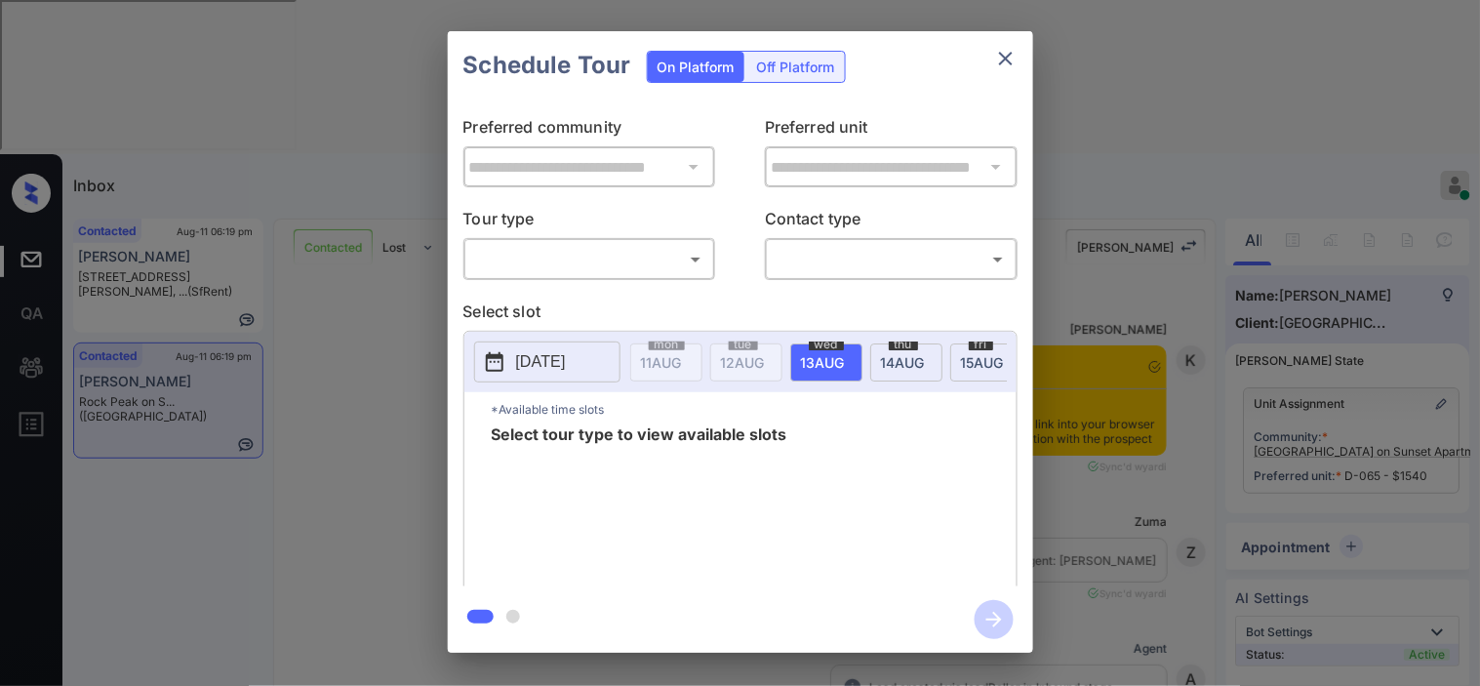
scroll to position [3305, 0]
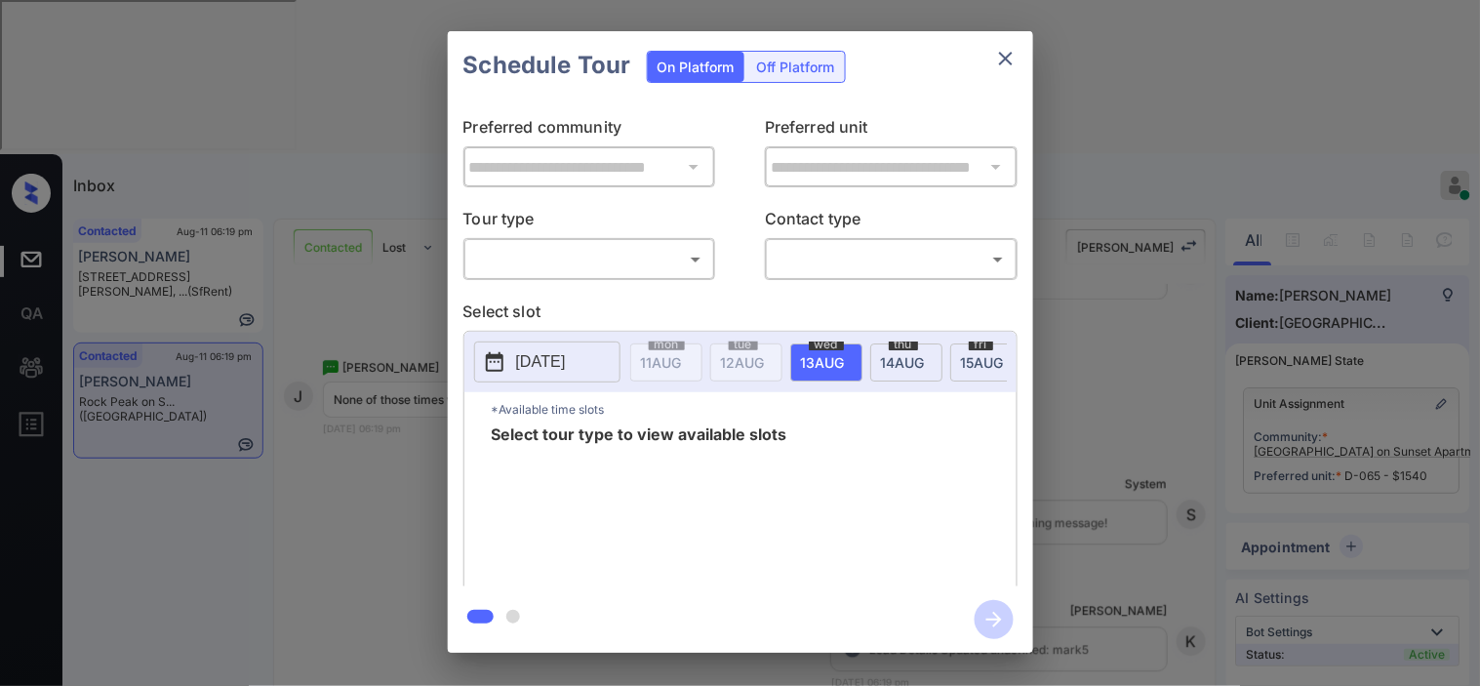
click at [599, 261] on body "Inbox [PERSON_NAME] Online Set yourself offline Set yourself on break Profile S…" at bounding box center [740, 343] width 1480 height 686
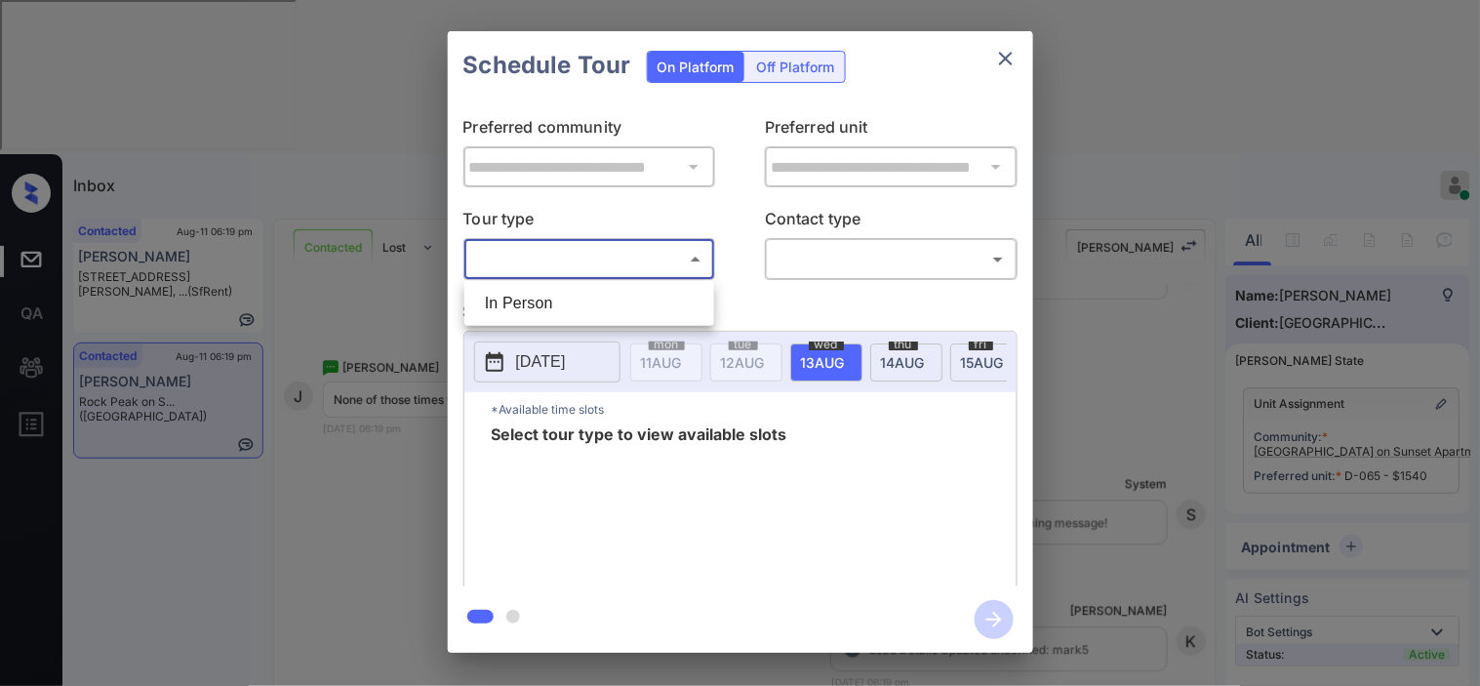
click at [599, 289] on li "In Person" at bounding box center [589, 303] width 240 height 35
type input "********"
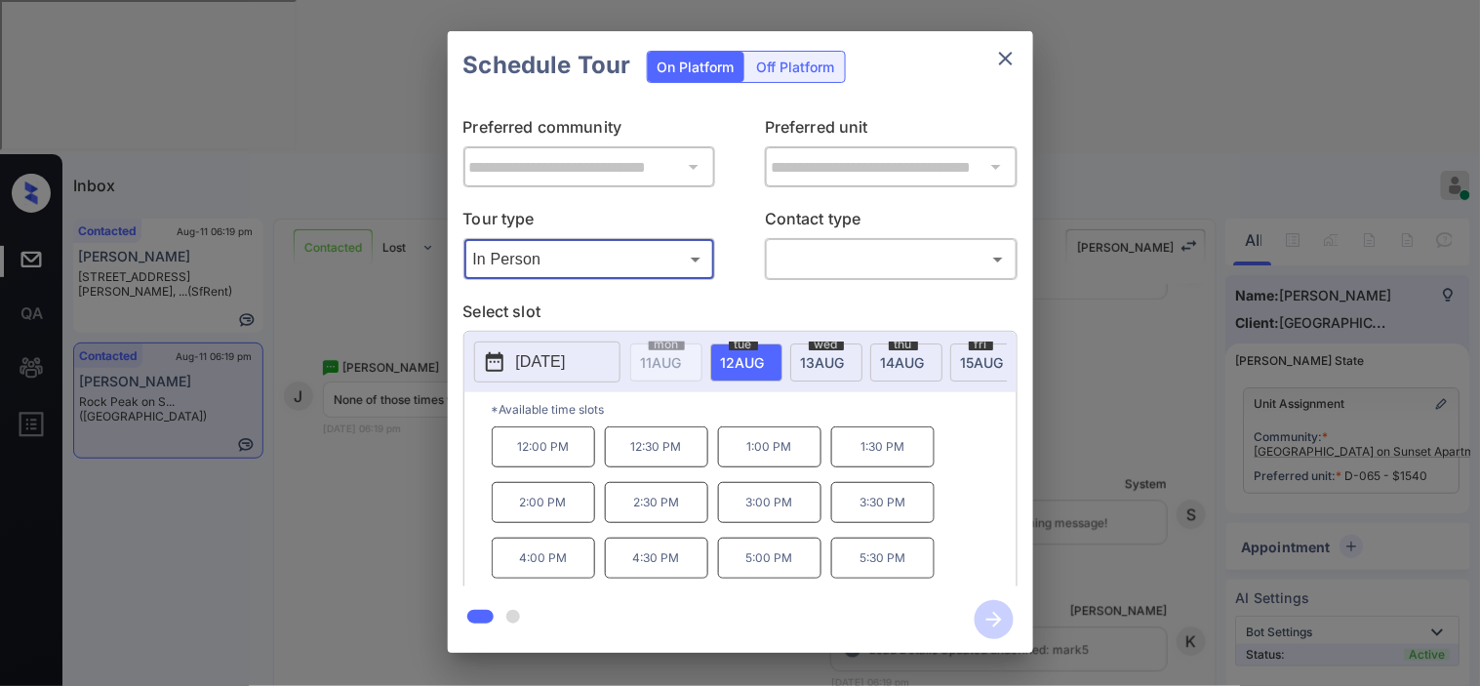
click at [546, 375] on button "2025-08-12" at bounding box center [547, 361] width 146 height 41
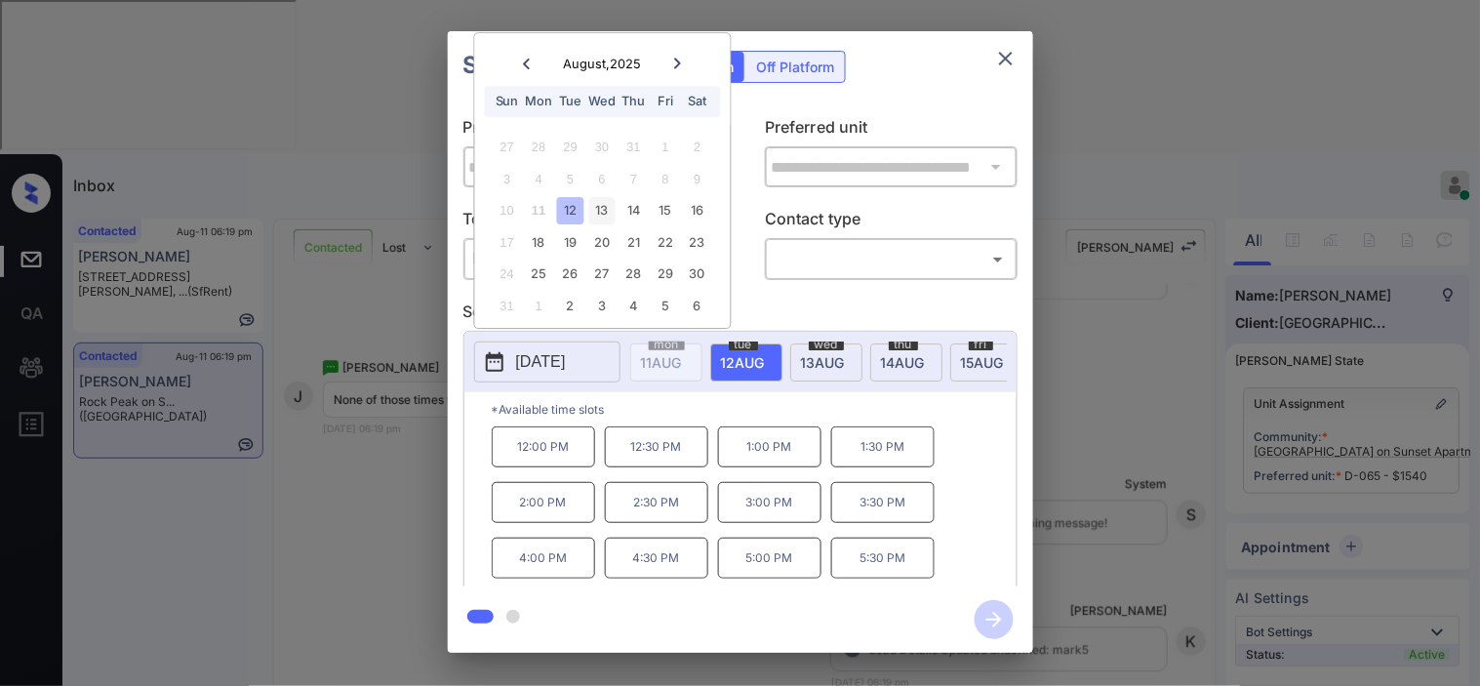
click at [597, 208] on div "13" at bounding box center [602, 211] width 26 height 26
click at [324, 381] on div "**********" at bounding box center [740, 342] width 1480 height 684
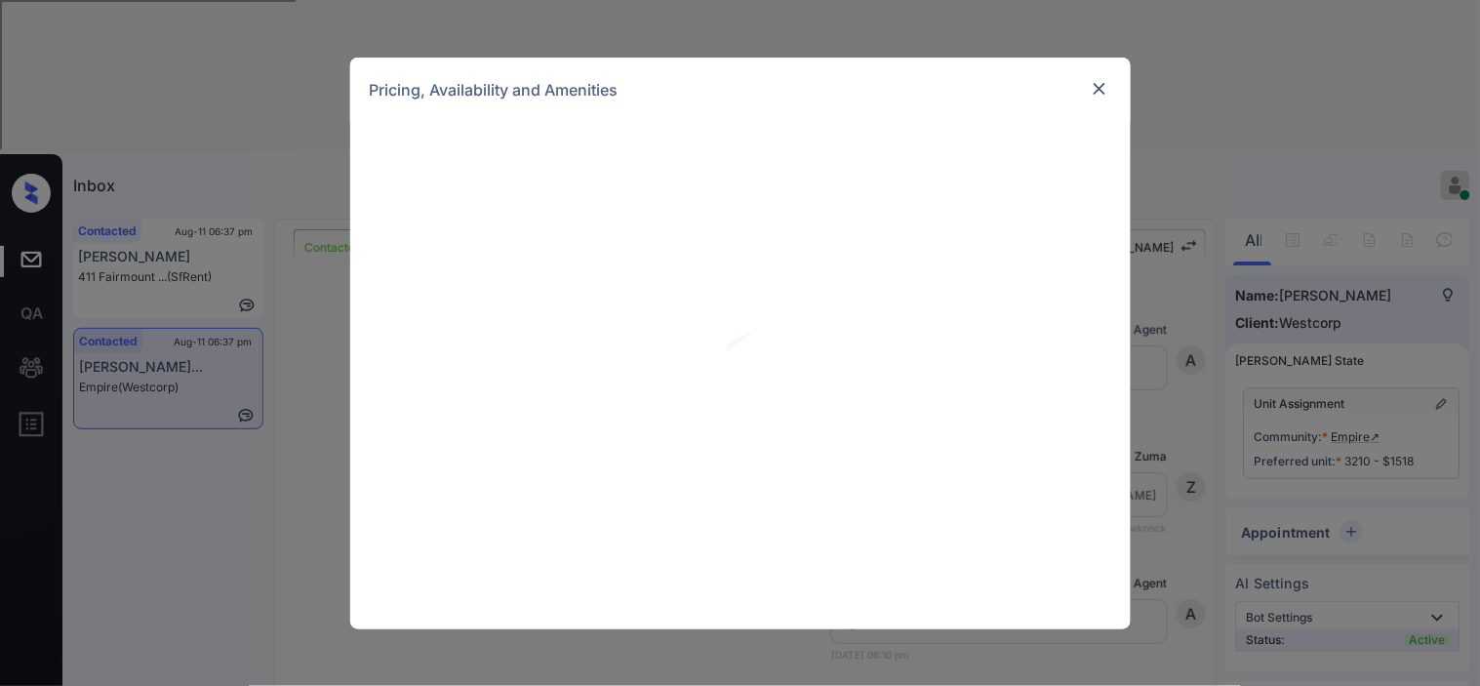
scroll to position [2559, 0]
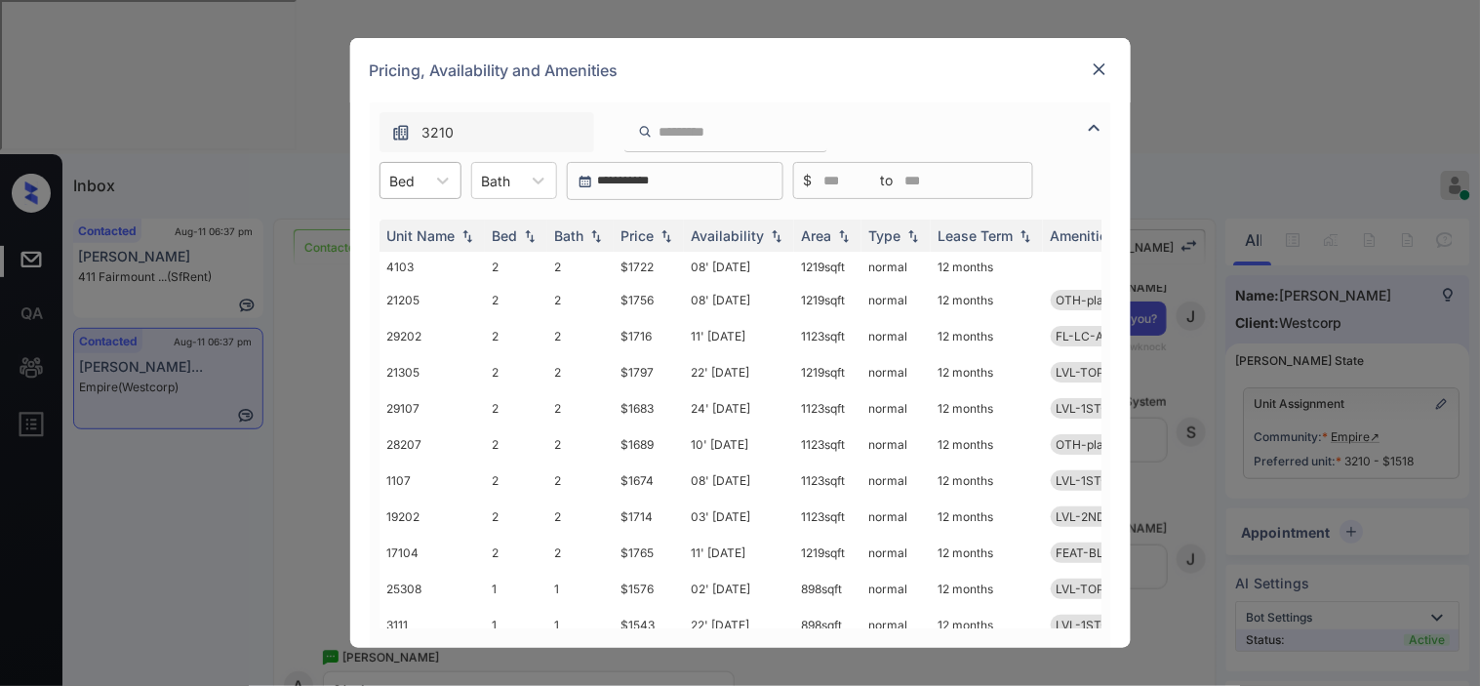
click at [405, 182] on div at bounding box center [402, 181] width 25 height 20
click at [410, 265] on div "2" at bounding box center [420, 263] width 82 height 35
click at [659, 235] on img at bounding box center [667, 236] width 20 height 14
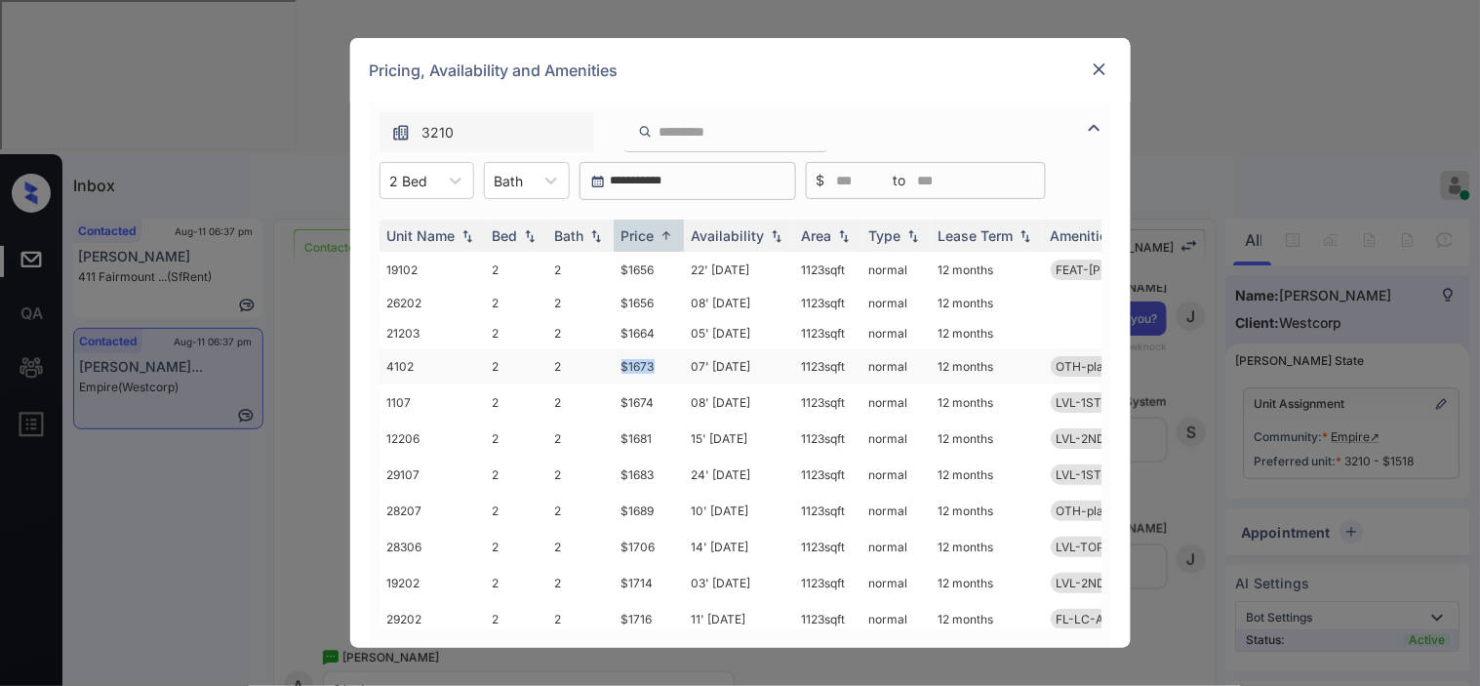
drag, startPoint x: 606, startPoint y: 357, endPoint x: 671, endPoint y: 357, distance: 65.4
click at [671, 357] on tr "4102 2 2 $1673 07' Aug 25 1123 sqft normal 12 months OTH-plankfll" at bounding box center [888, 366] width 1019 height 36
copy tr "$1673"
click at [1081, 65] on div "Pricing, Availability and Amenities" at bounding box center [740, 70] width 780 height 64
click at [1099, 74] on img at bounding box center [1100, 70] width 20 height 20
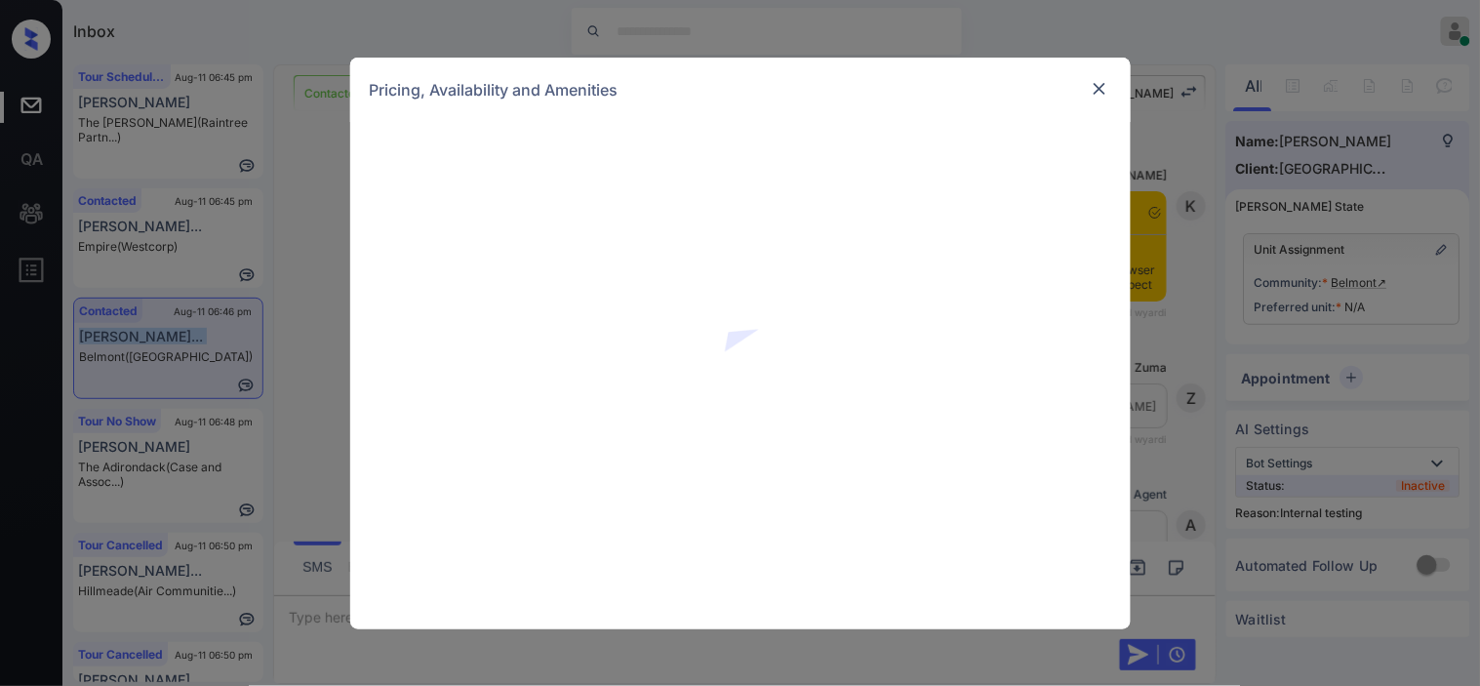
scroll to position [3980, 0]
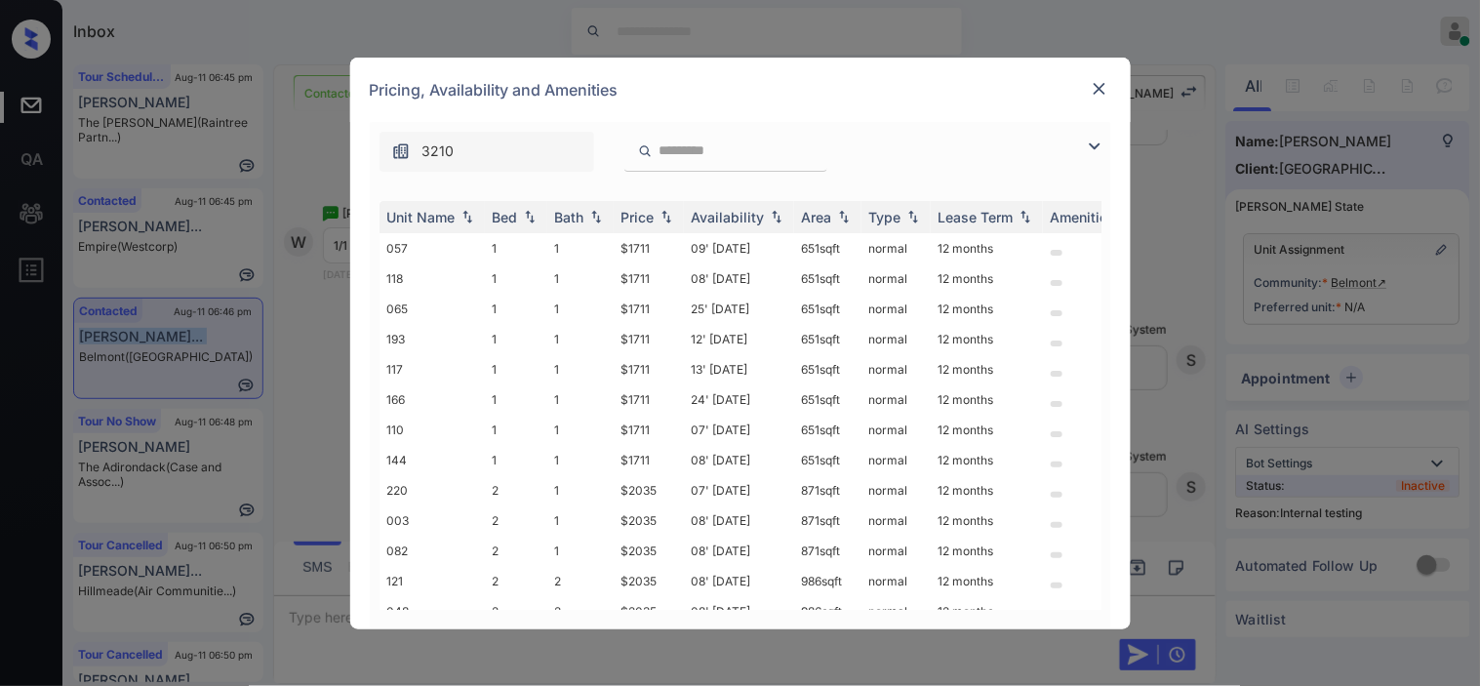
click at [1096, 135] on img at bounding box center [1094, 146] width 23 height 23
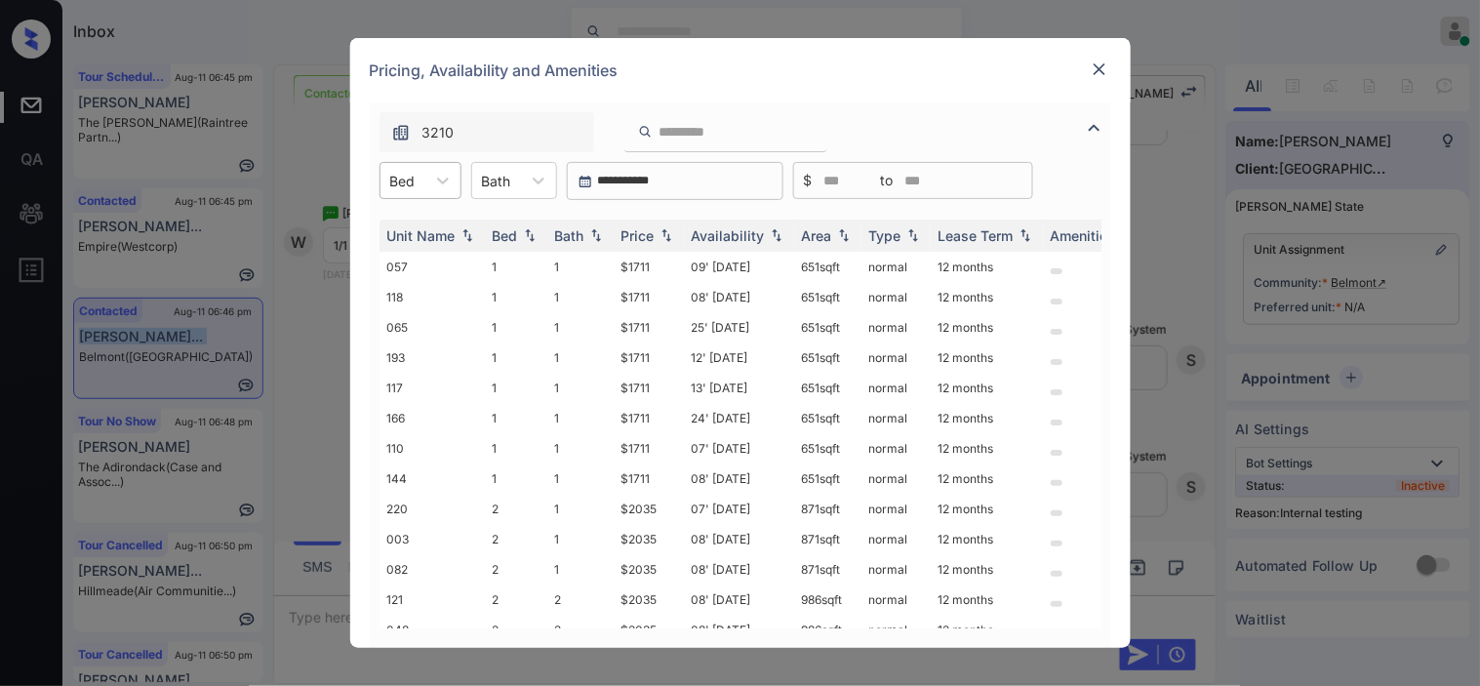
drag, startPoint x: 397, startPoint y: 173, endPoint x: 403, endPoint y: 190, distance: 18.5
click at [401, 177] on div "Bed" at bounding box center [402, 181] width 45 height 28
click at [408, 227] on div "1" at bounding box center [420, 228] width 82 height 35
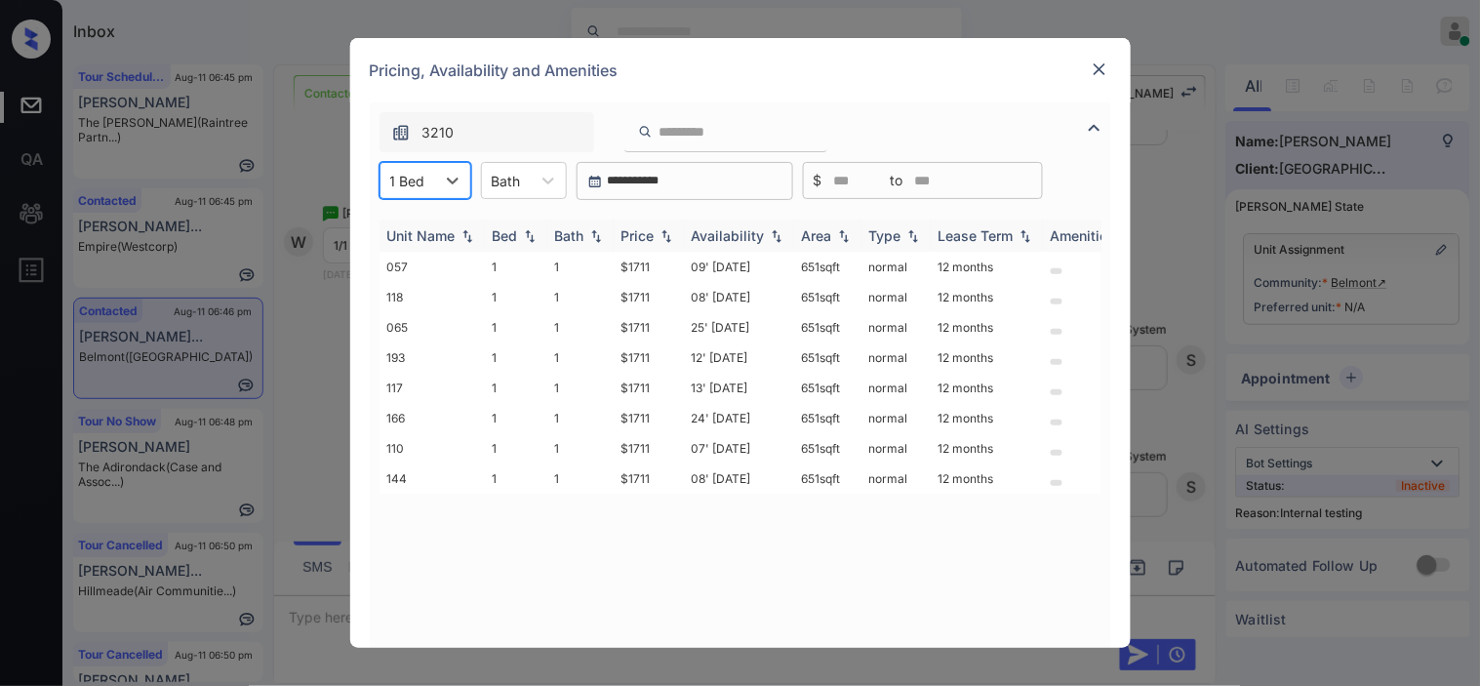
click at [767, 238] on img at bounding box center [777, 236] width 20 height 14
click at [767, 238] on img at bounding box center [777, 235] width 20 height 15
drag, startPoint x: 608, startPoint y: 259, endPoint x: 654, endPoint y: 260, distance: 45.9
click at [654, 260] on tr "144 1 1 $1711 08' Jan 26 651 sqft normal 12 months" at bounding box center [888, 267] width 1019 height 30
copy tr "$1711"
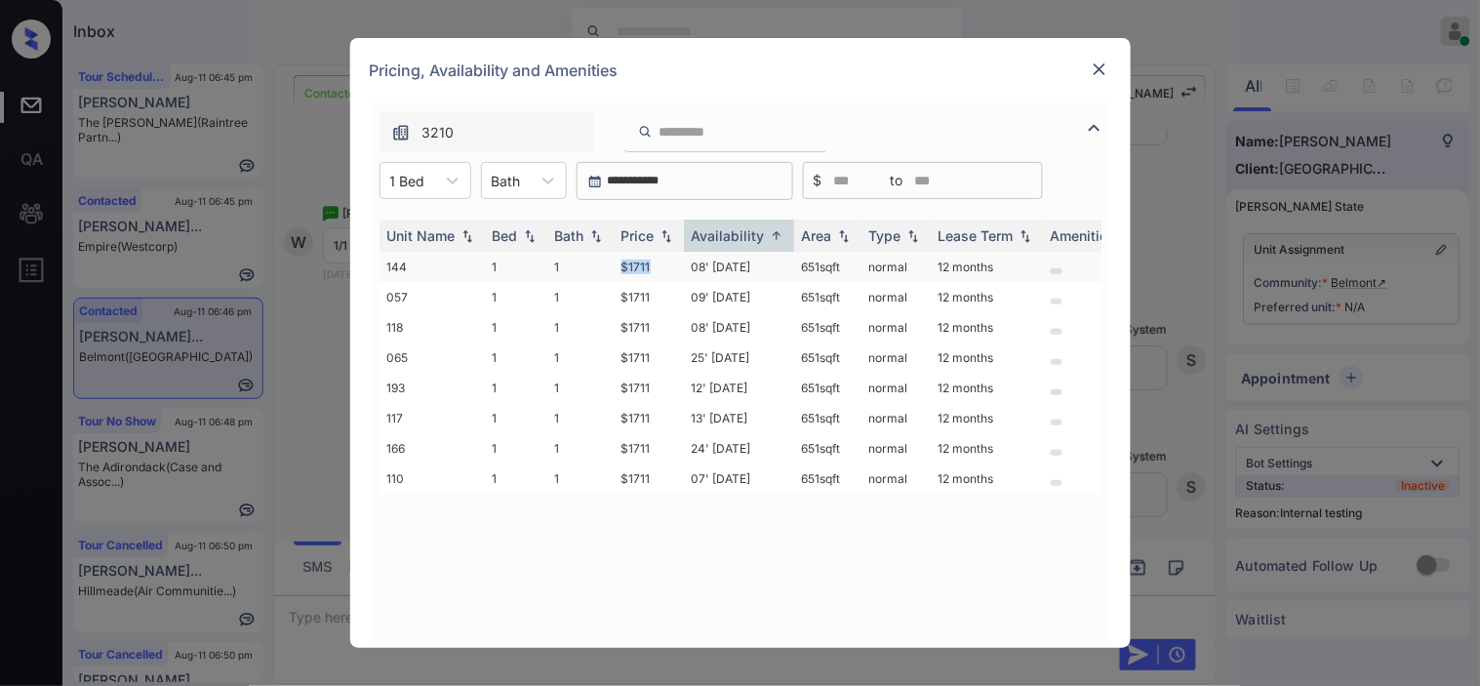
click at [642, 270] on td "$1711" at bounding box center [649, 267] width 70 height 30
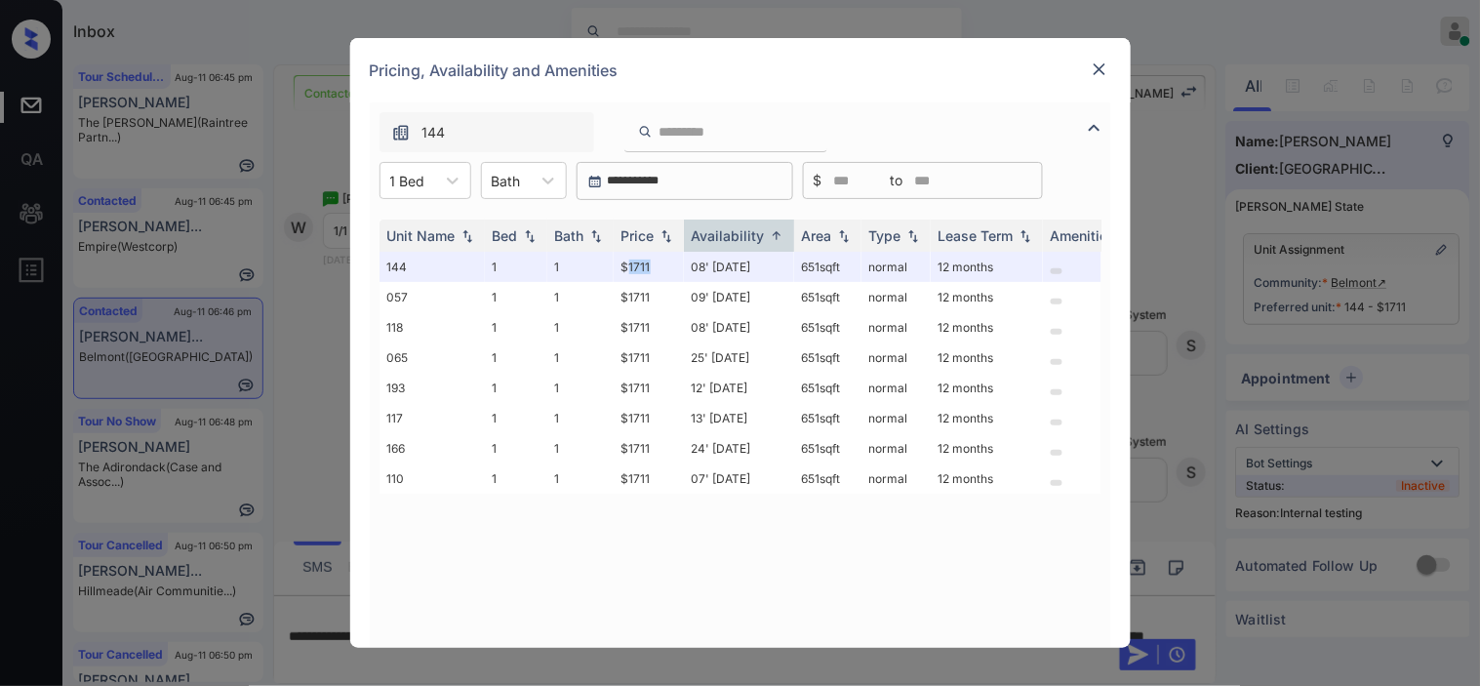
click at [1090, 71] on img at bounding box center [1100, 70] width 20 height 20
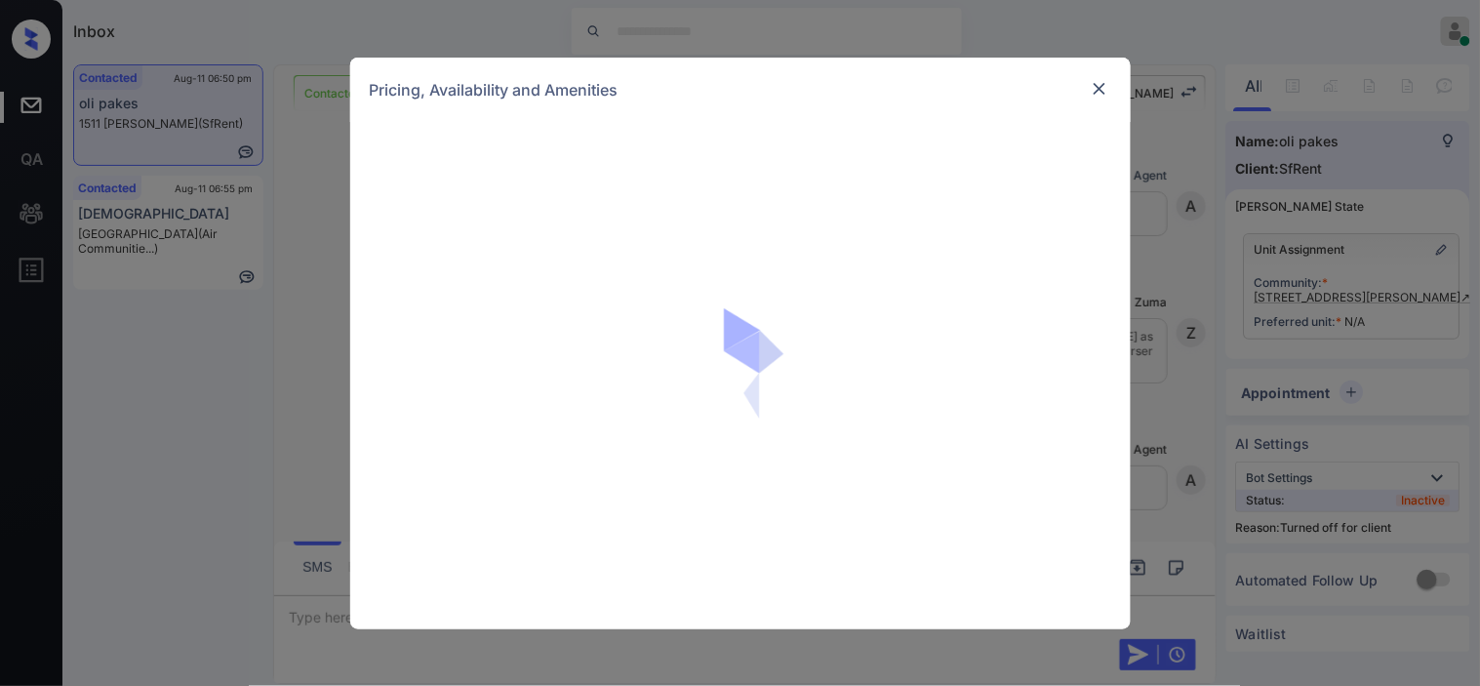
scroll to position [4364, 0]
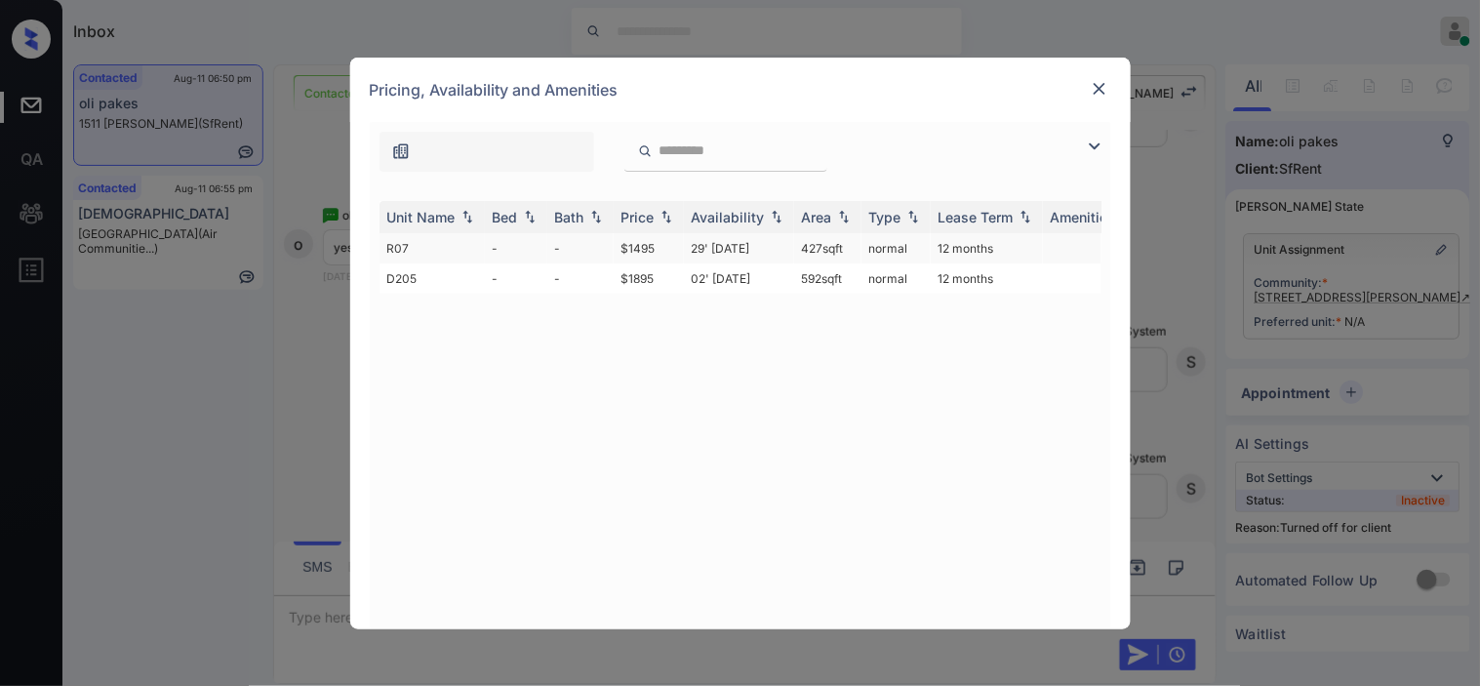
click at [705, 240] on td "29' Jun 18" at bounding box center [739, 248] width 110 height 30
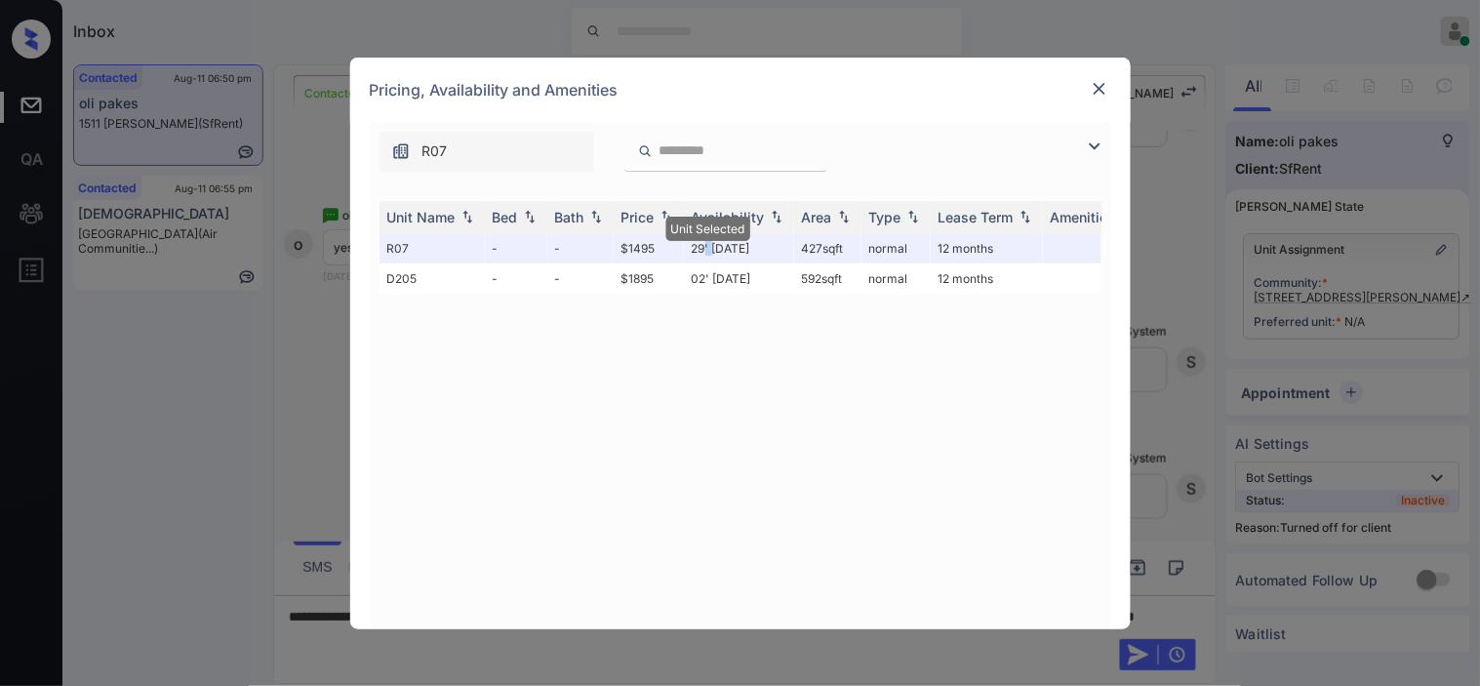
click at [1093, 92] on img at bounding box center [1100, 89] width 20 height 20
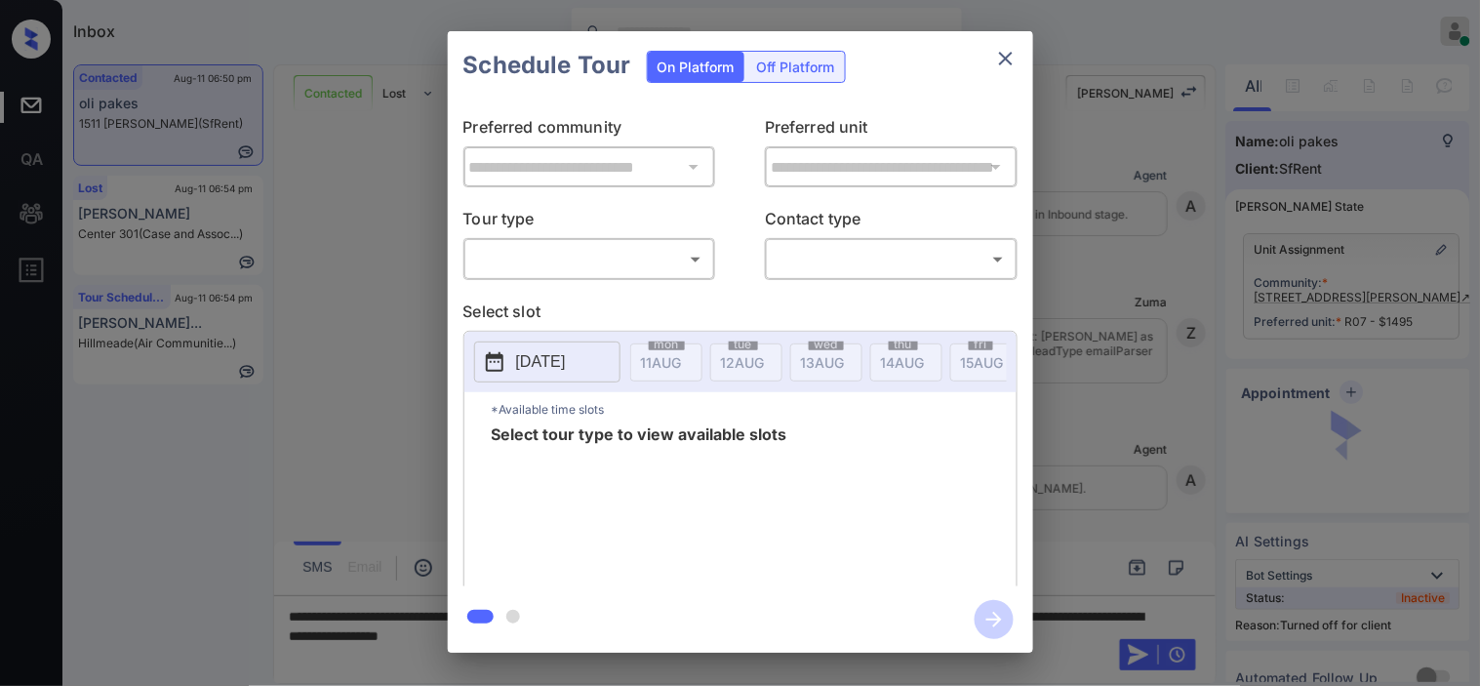
scroll to position [4734, 0]
click at [784, 81] on div "Off Platform" at bounding box center [796, 67] width 98 height 30
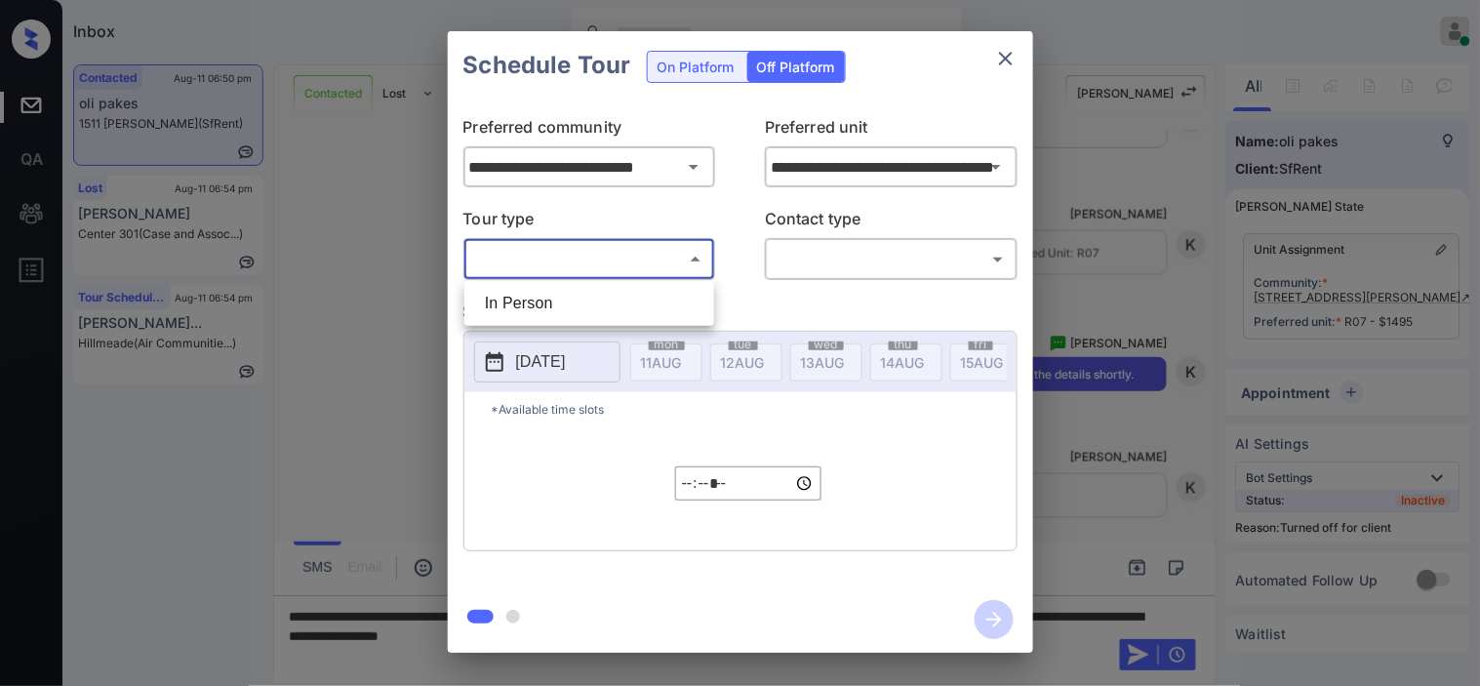
drag, startPoint x: 651, startPoint y: 244, endPoint x: 629, endPoint y: 278, distance: 40.3
click at [650, 247] on body "Inbox Kristine Capara Online Set yourself offline Set yourself on break Profile…" at bounding box center [740, 343] width 1480 height 686
click at [615, 295] on li "In Person" at bounding box center [589, 303] width 240 height 35
type input "********"
click at [795, 261] on body "Inbox Kristine Capara Online Set yourself offline Set yourself on break Profile…" at bounding box center [740, 343] width 1480 height 686
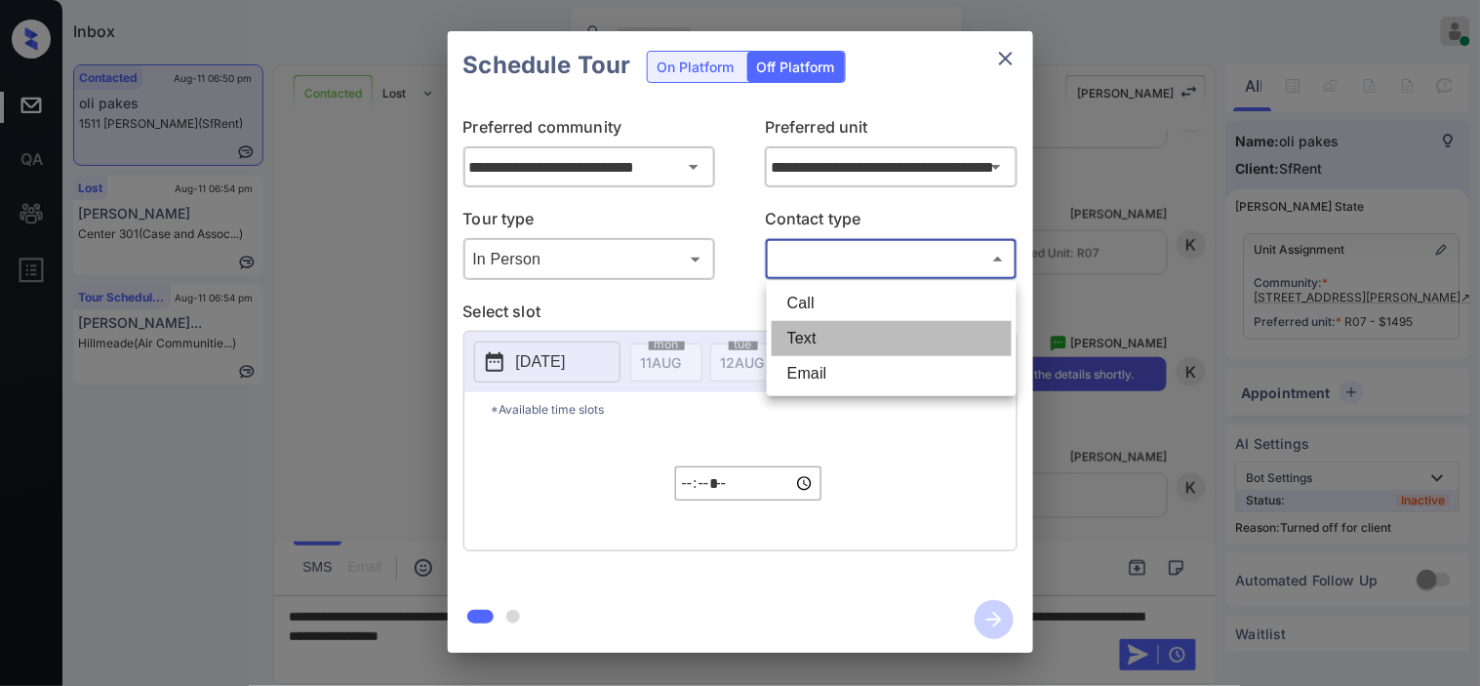
drag, startPoint x: 792, startPoint y: 334, endPoint x: 754, endPoint y: 338, distance: 38.2
click at [793, 336] on li "Text" at bounding box center [892, 338] width 240 height 35
type input "****"
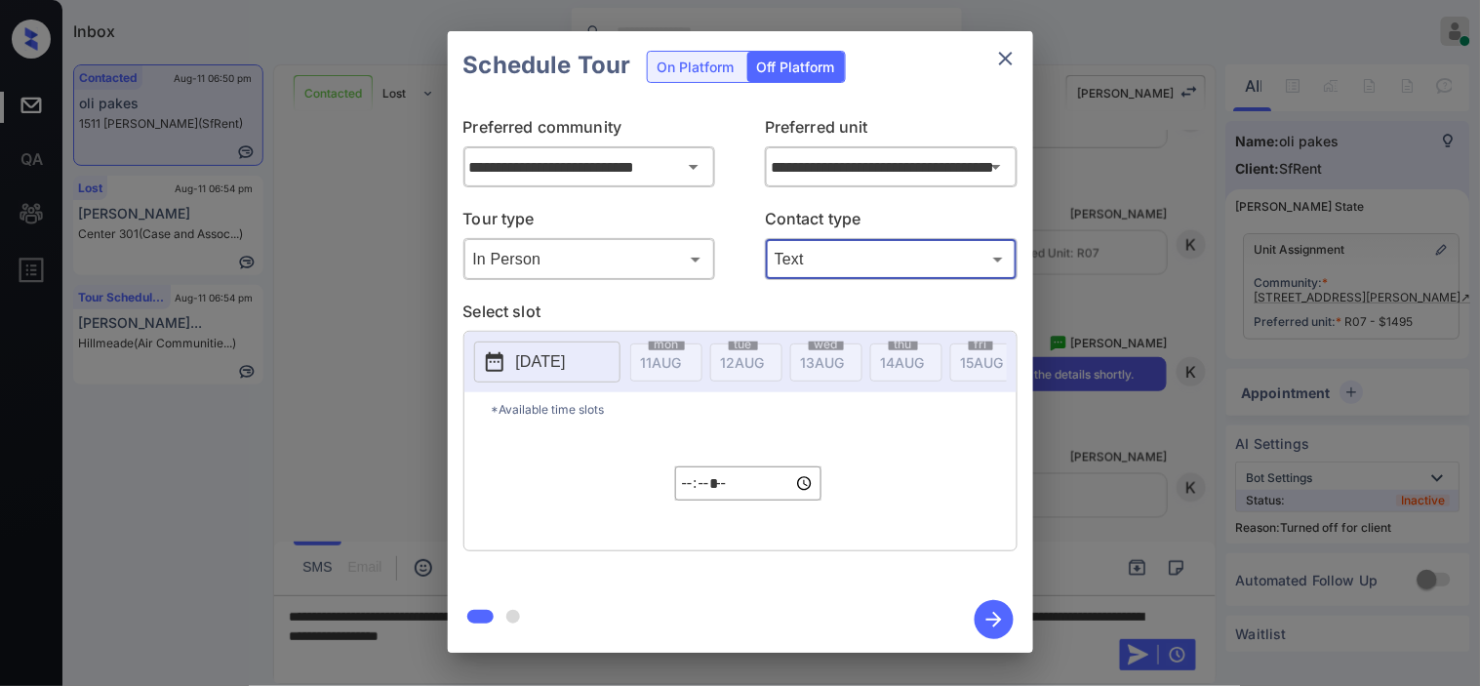
click at [566, 356] on p "2025-08-11" at bounding box center [541, 361] width 50 height 23
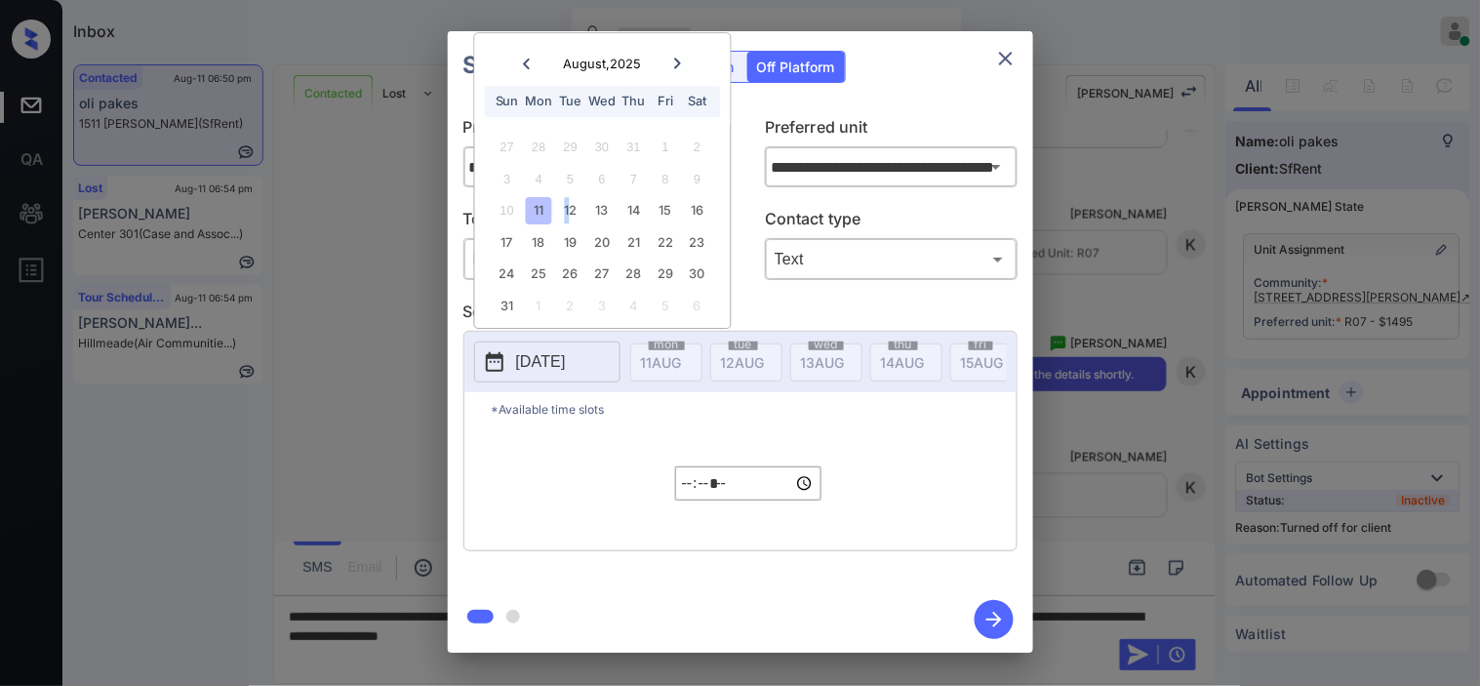
drag, startPoint x: 568, startPoint y: 220, endPoint x: 639, endPoint y: 346, distance: 145.5
click at [567, 219] on div "12" at bounding box center [570, 211] width 26 height 26
click at [694, 500] on input "*****" at bounding box center [748, 483] width 146 height 34
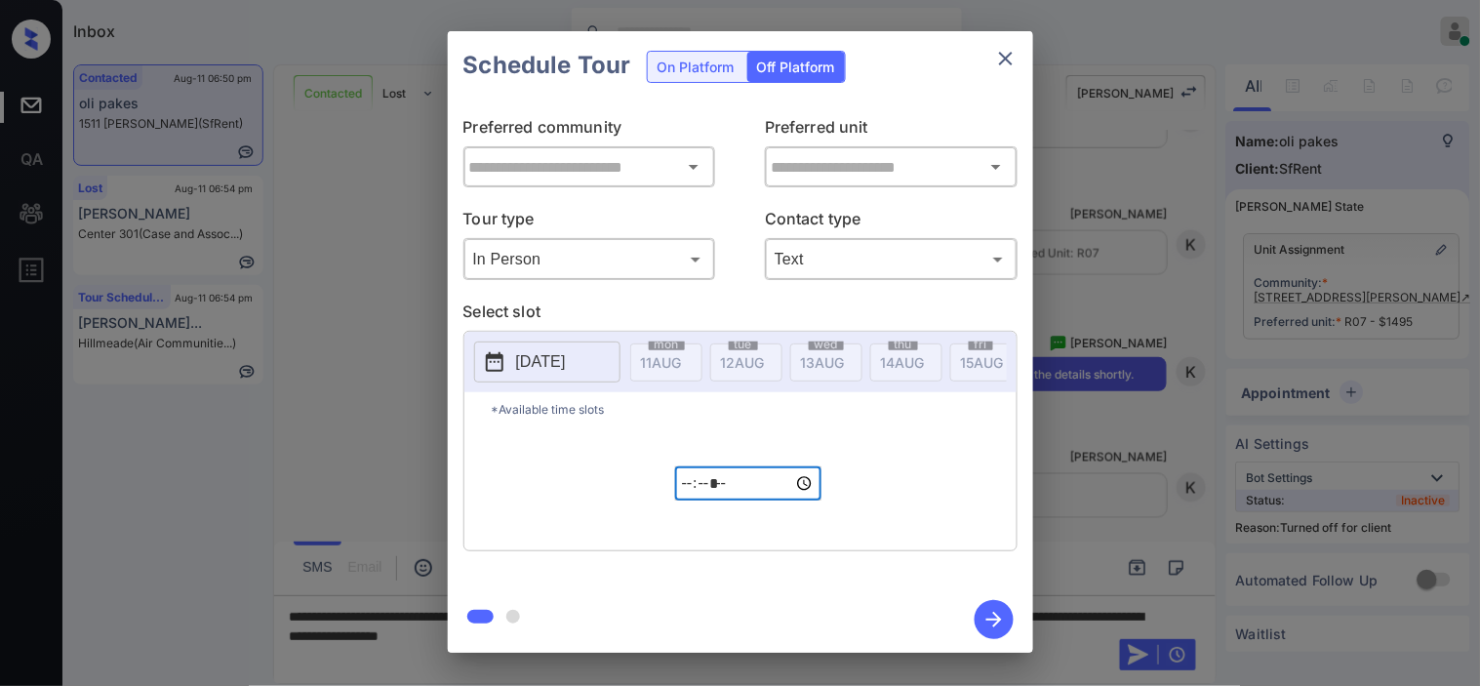
type input "**********"
type input "*****"
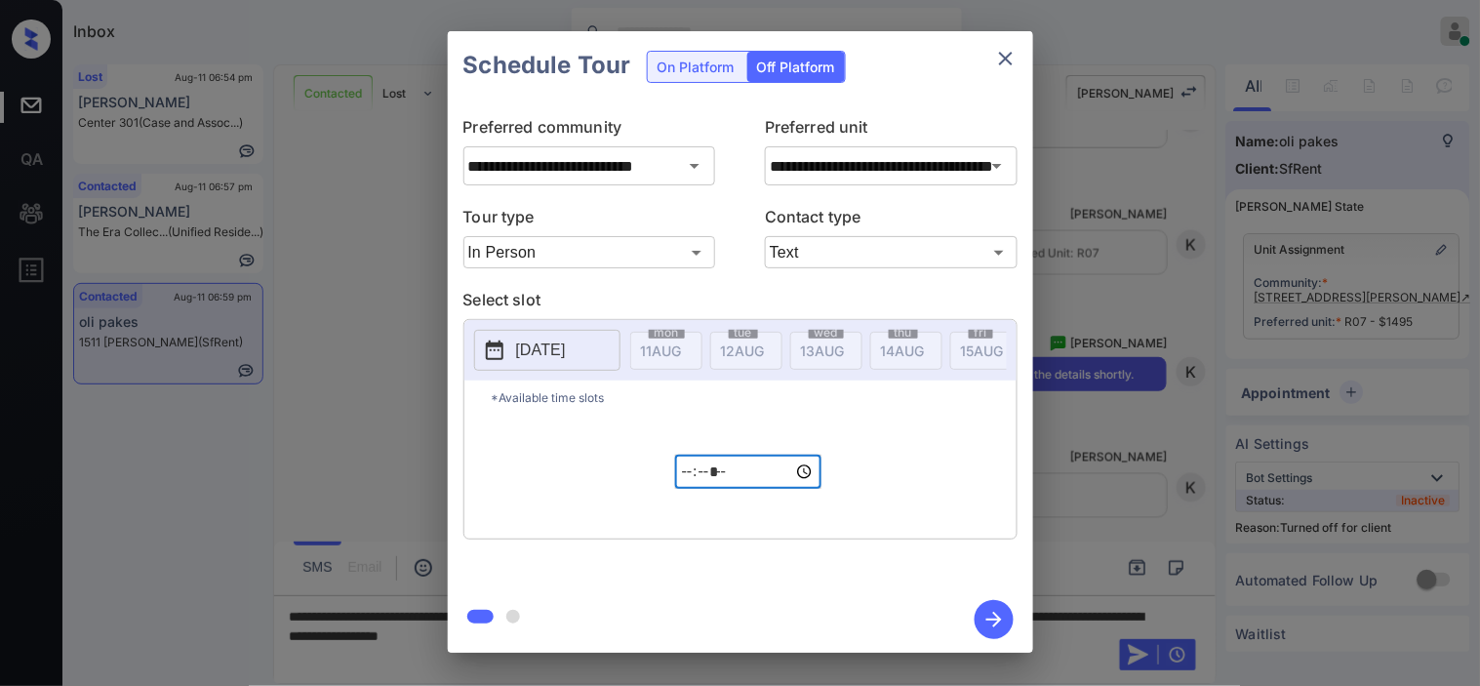
scroll to position [4979, 0]
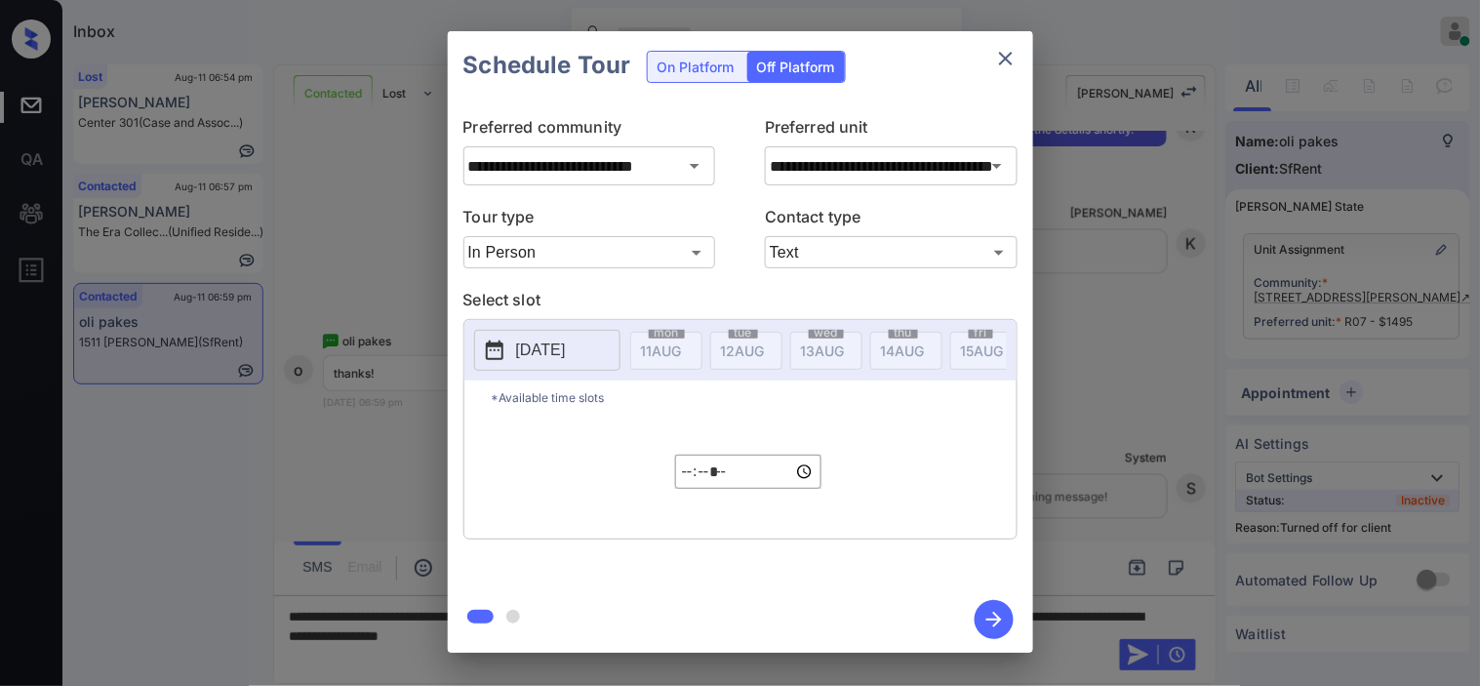
click at [407, 412] on div "**********" at bounding box center [740, 342] width 1480 height 684
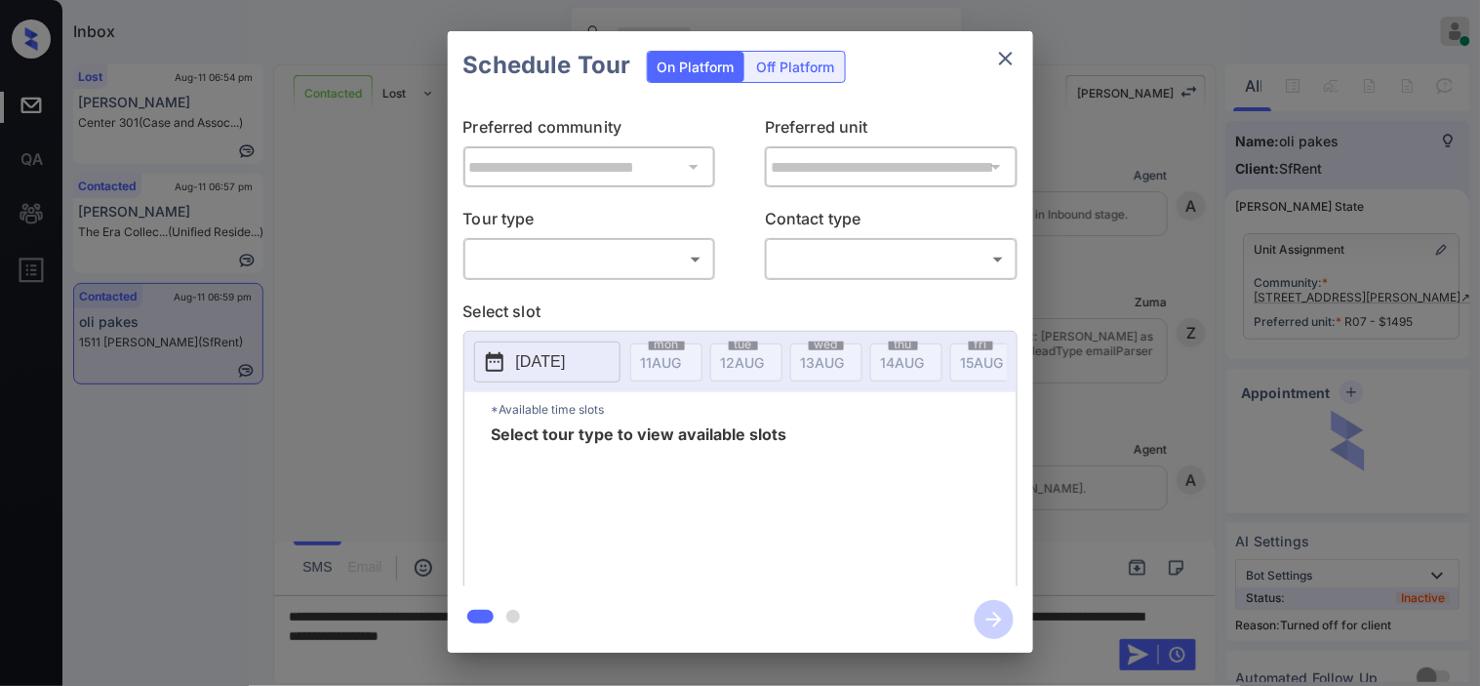
scroll to position [4979, 0]
click at [1100, 465] on div "**********" at bounding box center [740, 342] width 1480 height 684
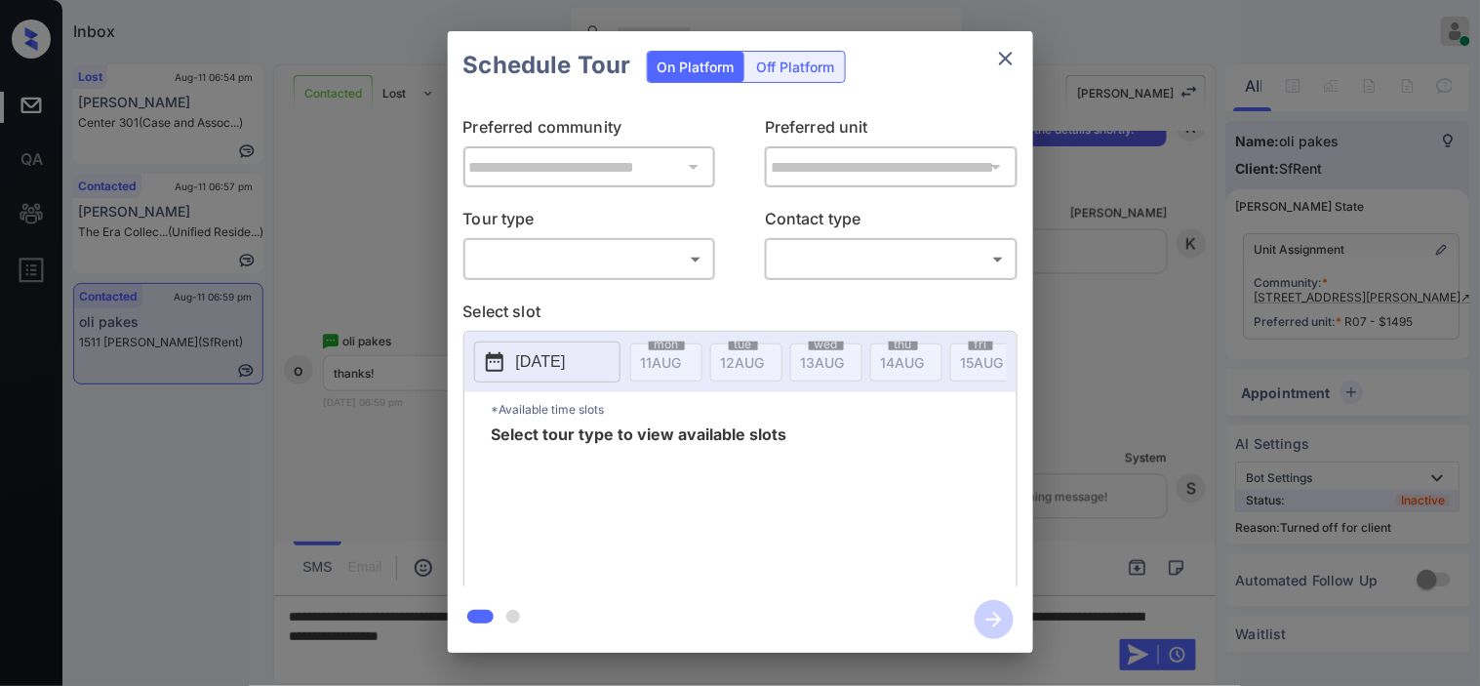
click at [795, 73] on div "Off Platform" at bounding box center [796, 67] width 98 height 30
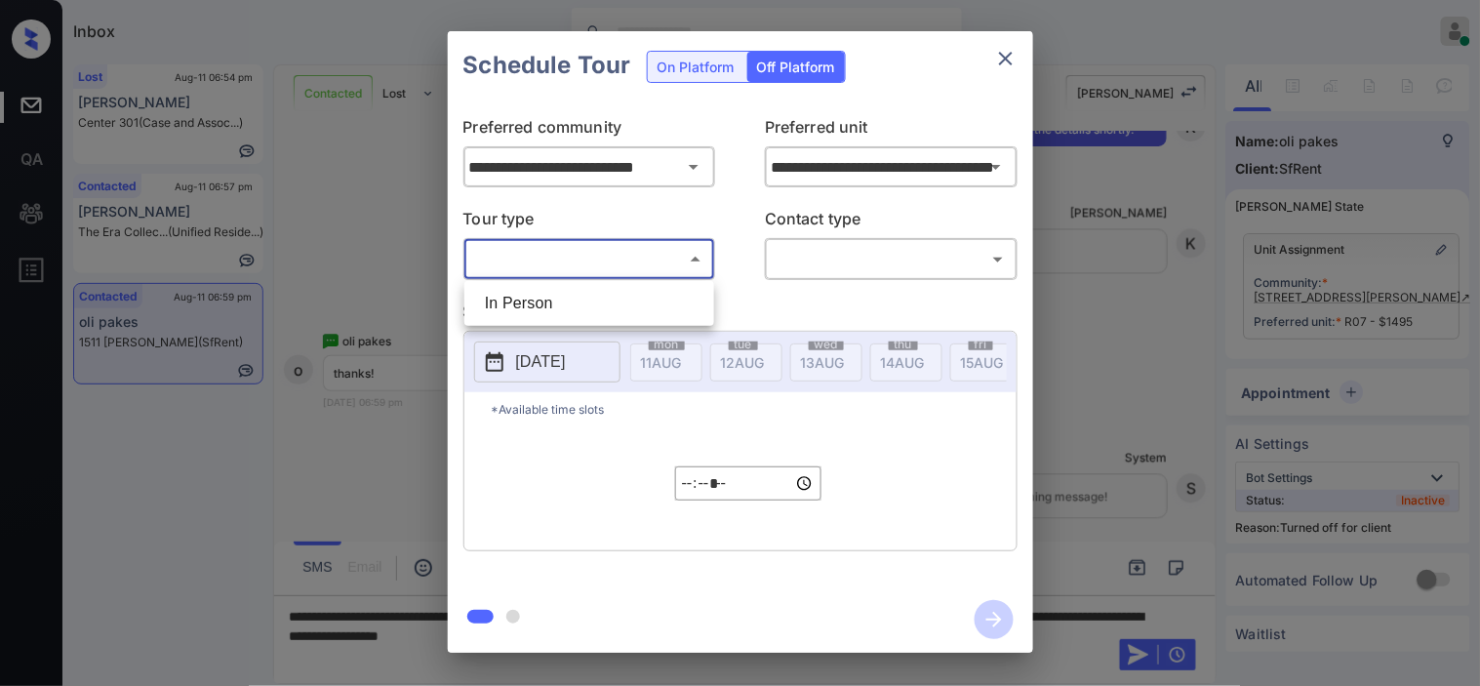
click at [621, 251] on body "Inbox [PERSON_NAME] Online Set yourself offline Set yourself on break Profile S…" at bounding box center [740, 343] width 1480 height 686
click at [608, 290] on li "In Person" at bounding box center [589, 303] width 240 height 35
type input "********"
click at [792, 242] on body "Inbox Kristine Capara Online Set yourself offline Set yourself on break Profile…" at bounding box center [740, 343] width 1480 height 686
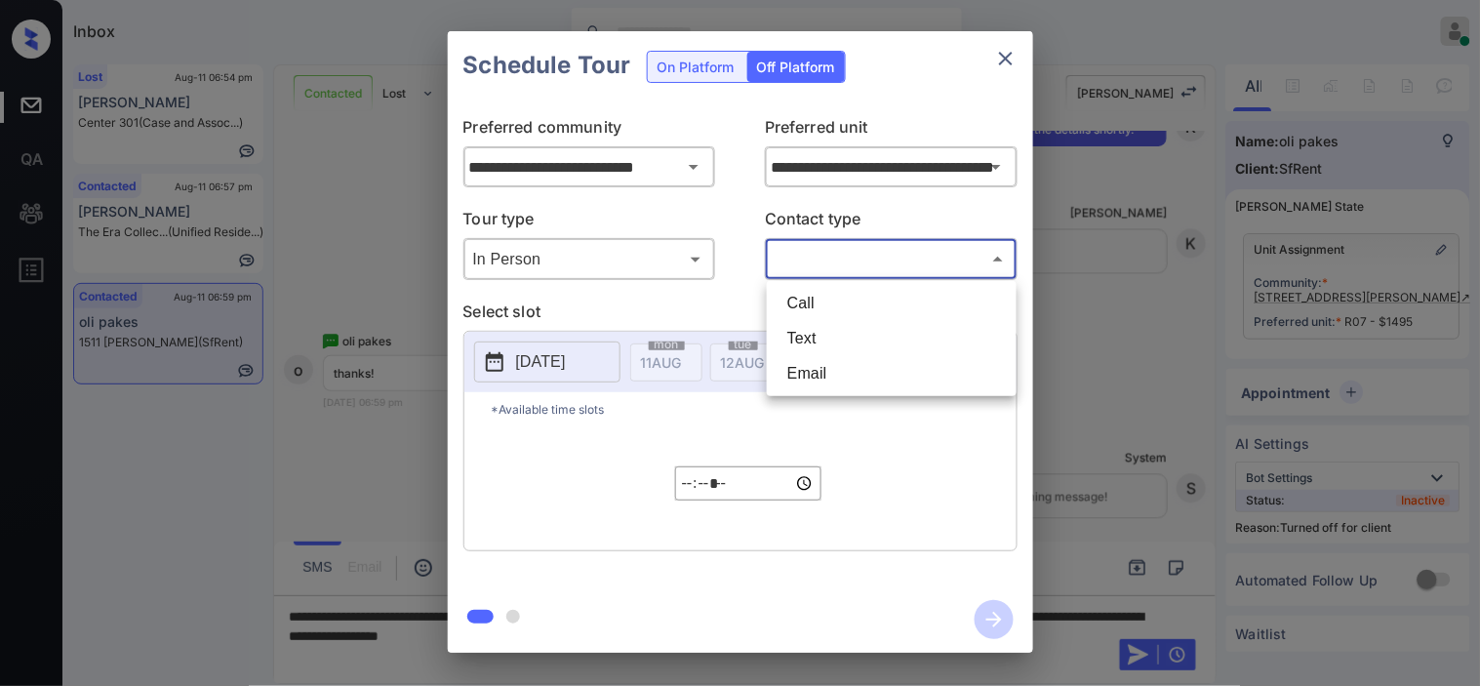
click at [801, 319] on li "Call" at bounding box center [892, 303] width 240 height 35
type input "****"
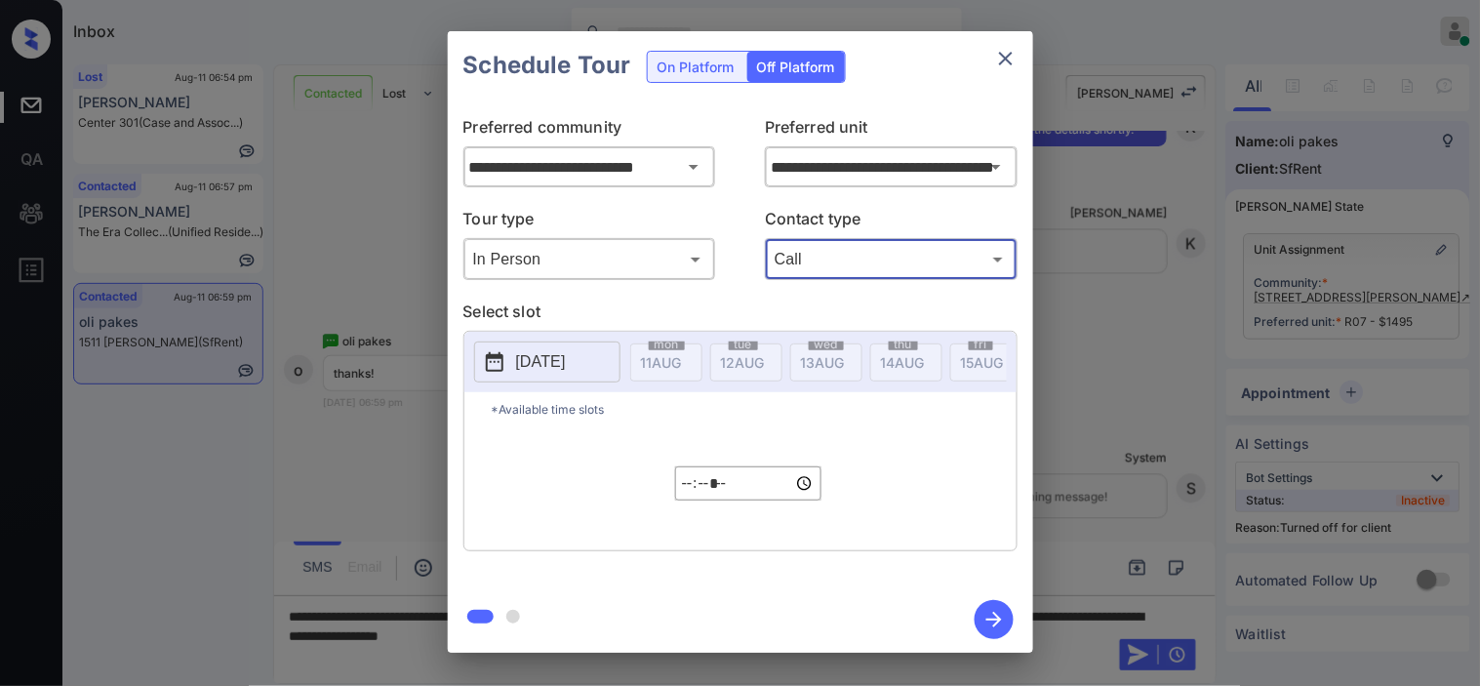
click at [566, 372] on p "2025-08-11" at bounding box center [541, 361] width 50 height 23
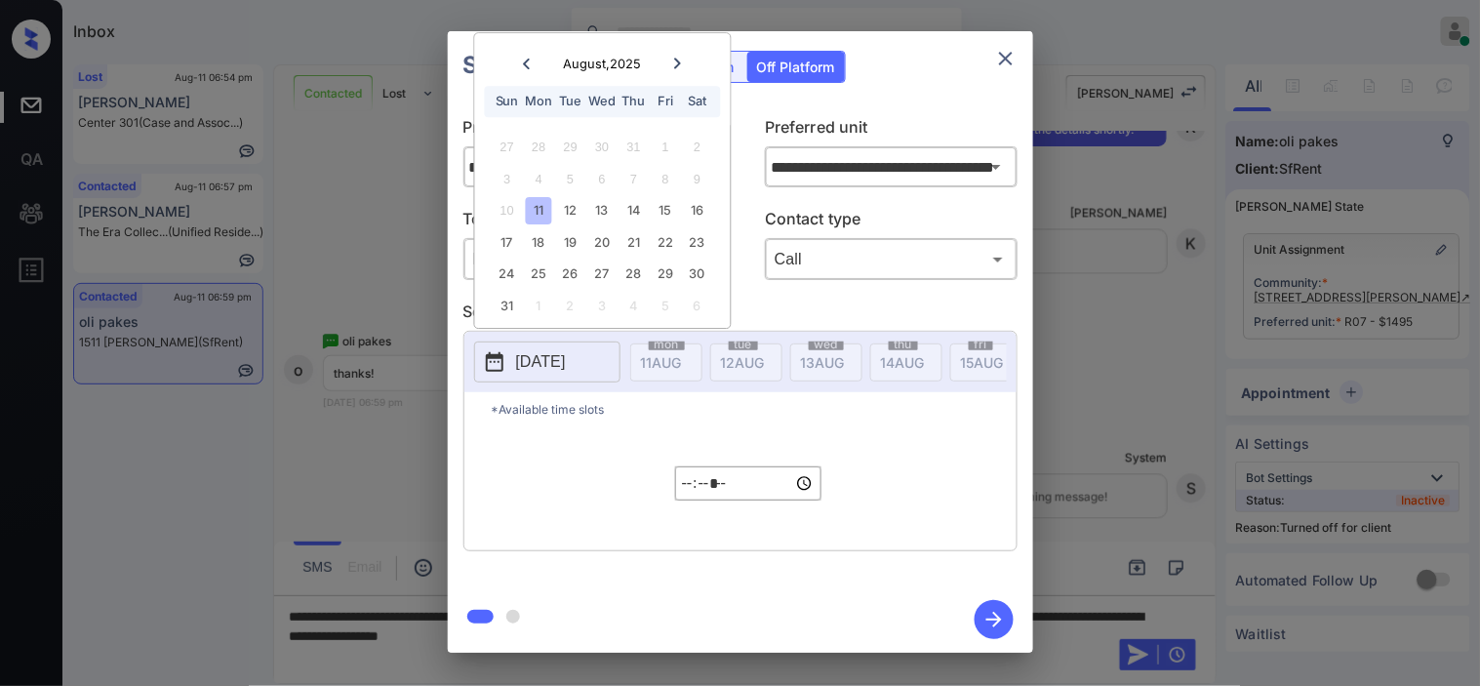
drag, startPoint x: 573, startPoint y: 212, endPoint x: 621, endPoint y: 353, distance: 149.6
click at [572, 215] on div "12" at bounding box center [570, 211] width 26 height 26
click at [681, 492] on input "*****" at bounding box center [748, 483] width 146 height 34
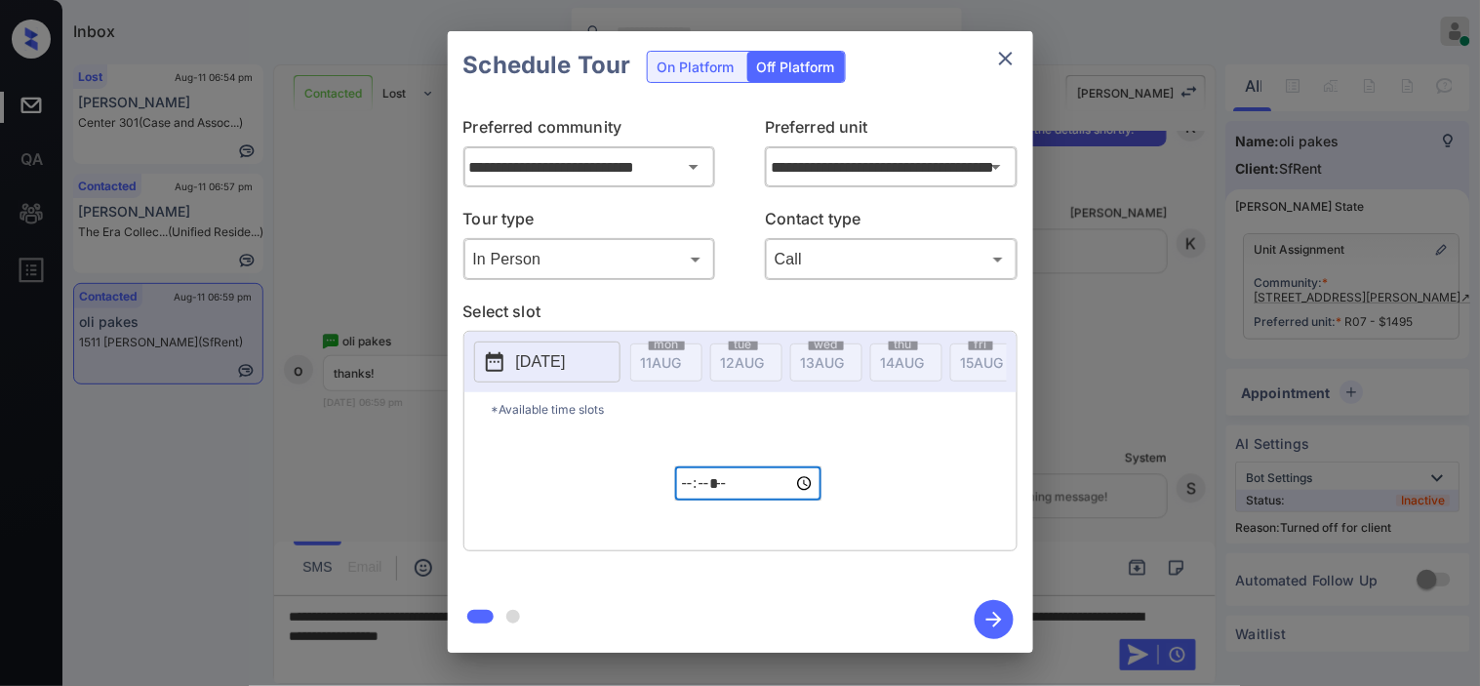
type input "*****"
click at [975, 616] on icon "button" at bounding box center [994, 619] width 39 height 39
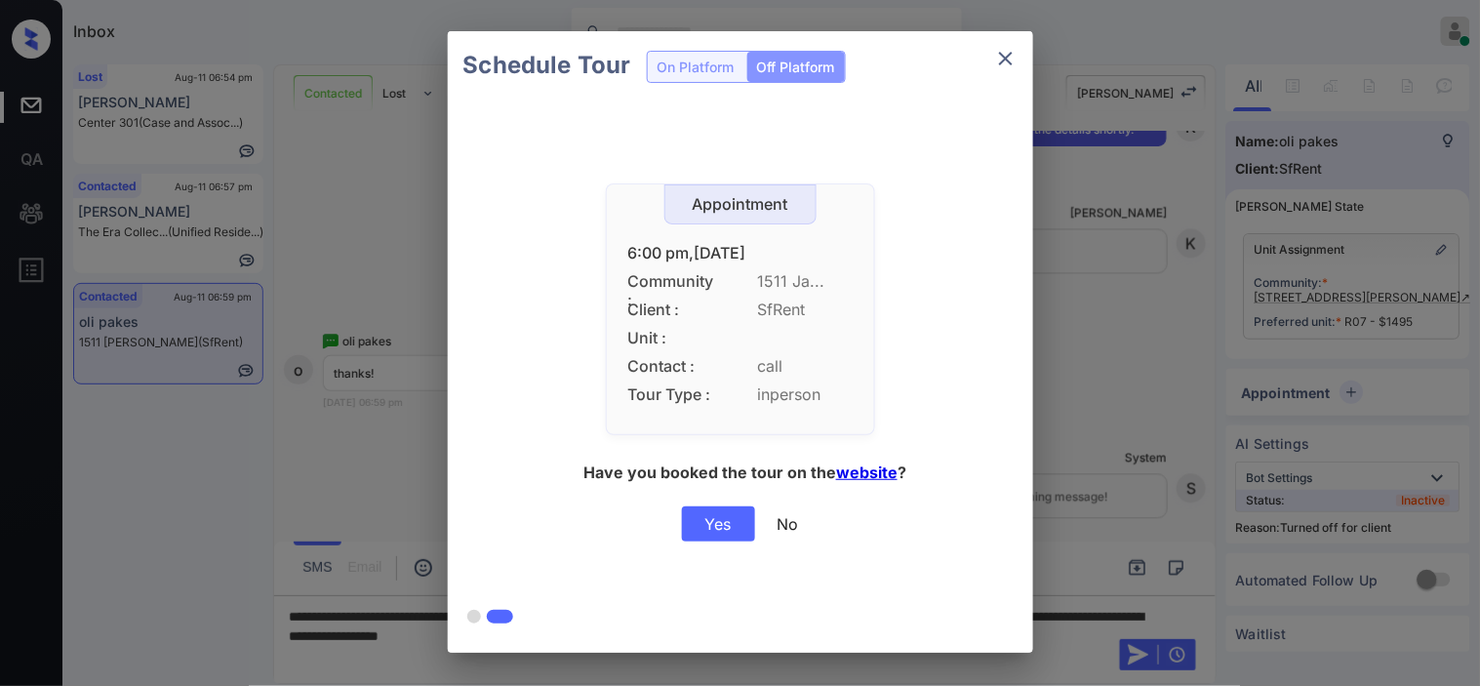
click at [724, 529] on div "Yes" at bounding box center [718, 523] width 73 height 35
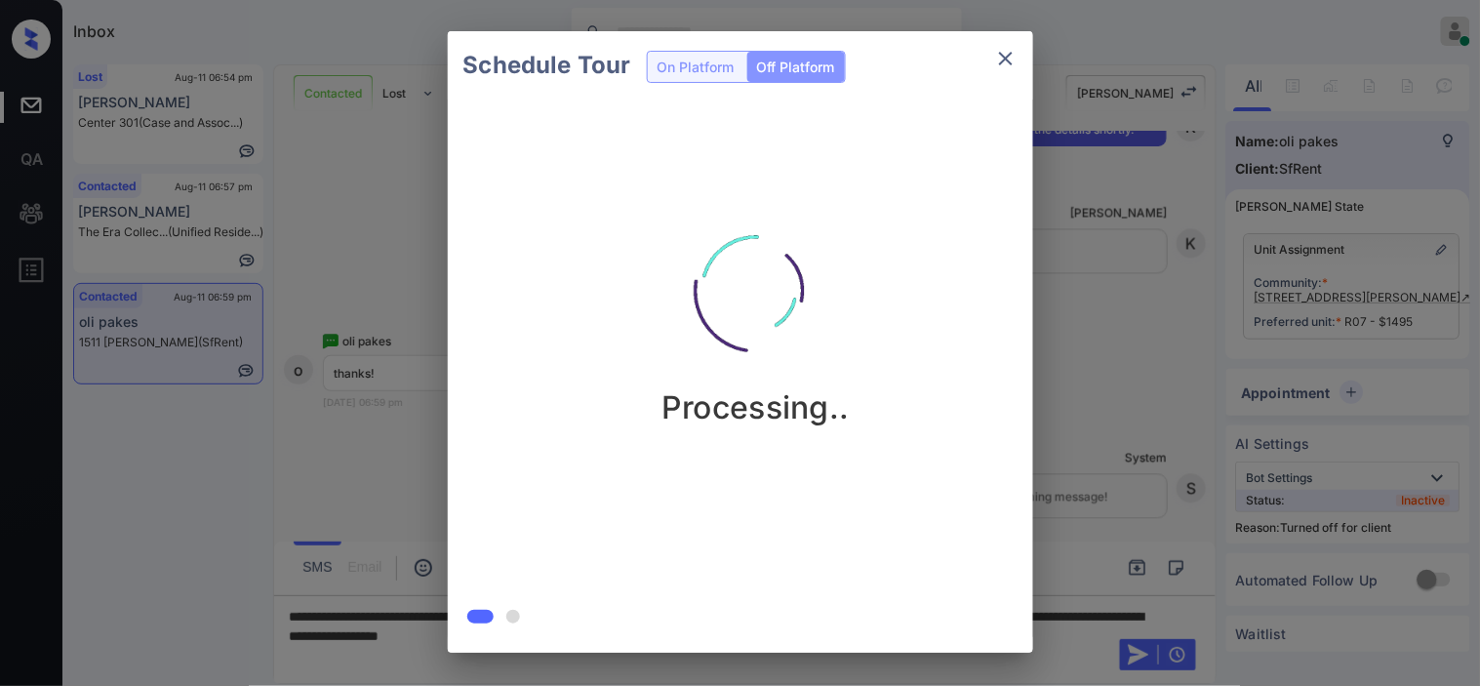
click at [1088, 435] on div "Schedule Tour On Platform Off Platform Processing.." at bounding box center [740, 342] width 1480 height 684
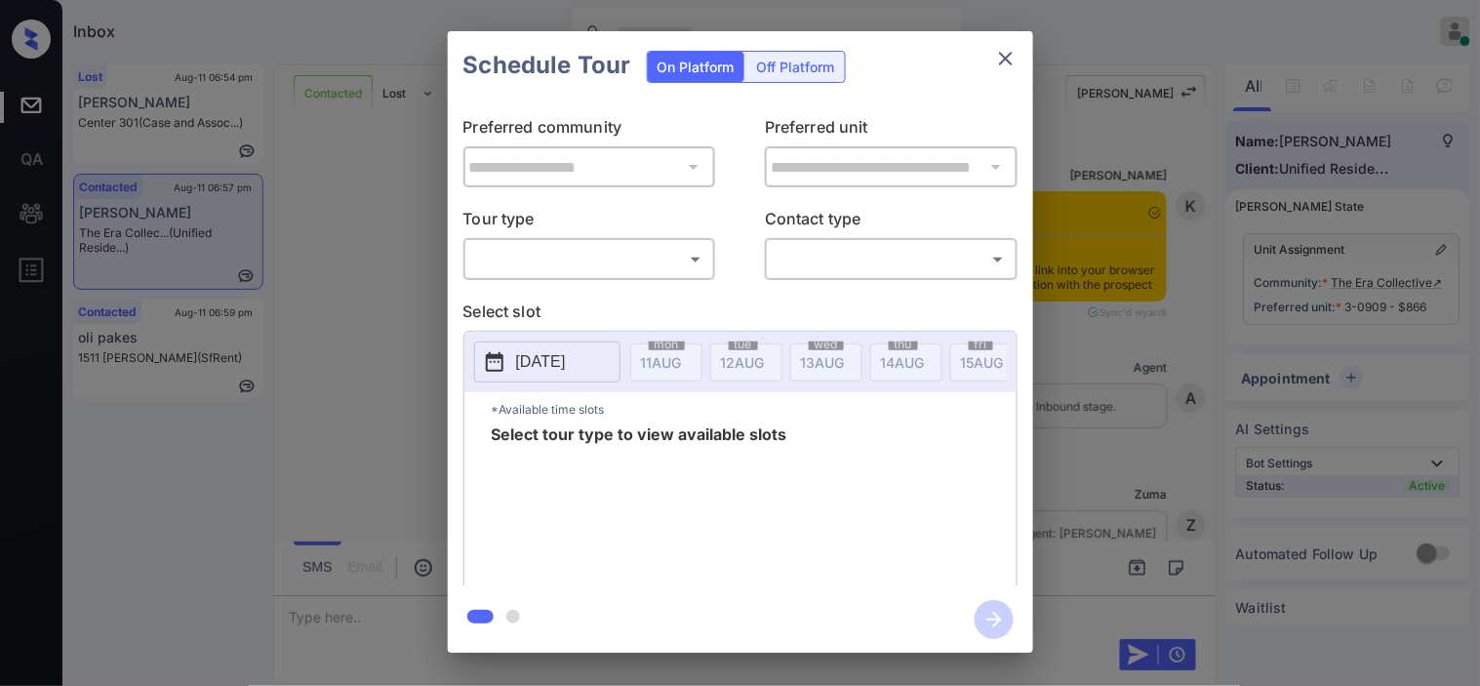
scroll to position [3241, 0]
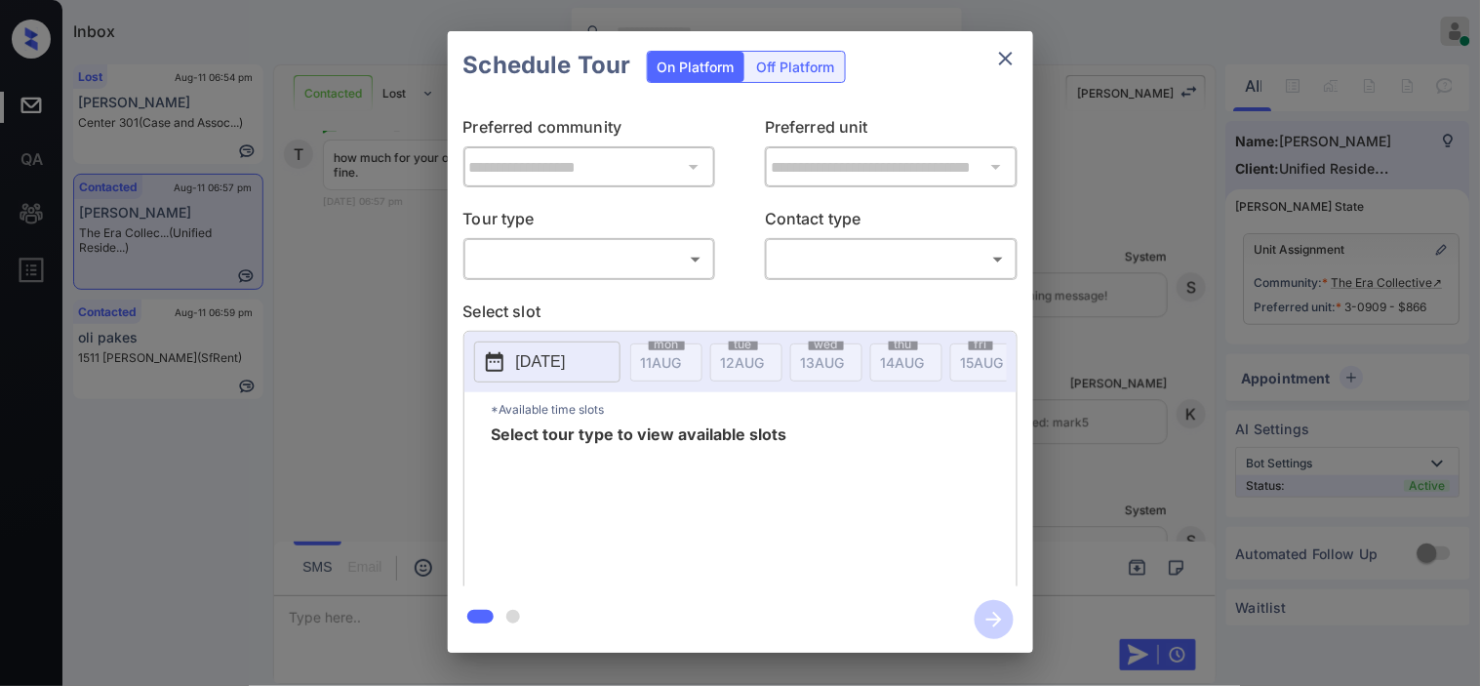
click at [670, 265] on body "Inbox [PERSON_NAME] Online Set yourself offline Set yourself on break Profile S…" at bounding box center [740, 343] width 1480 height 686
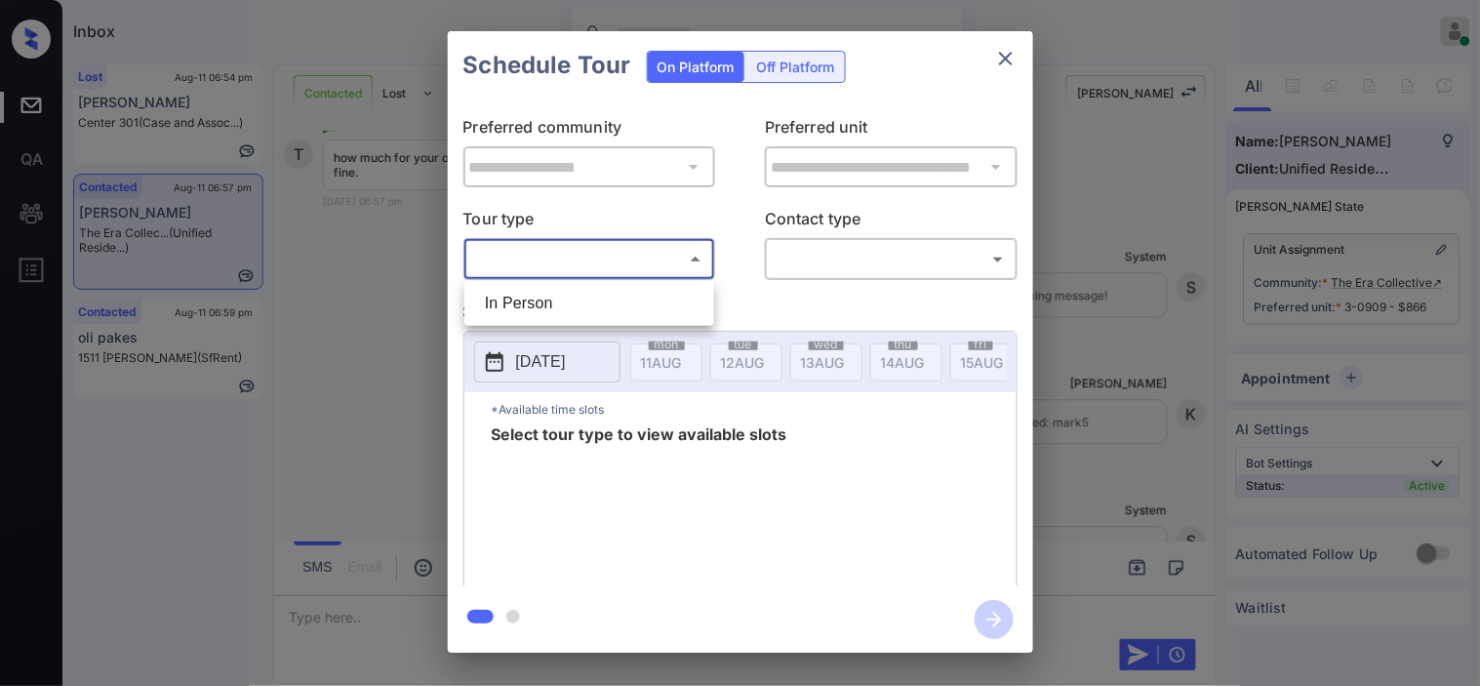
click at [390, 325] on div at bounding box center [740, 343] width 1480 height 686
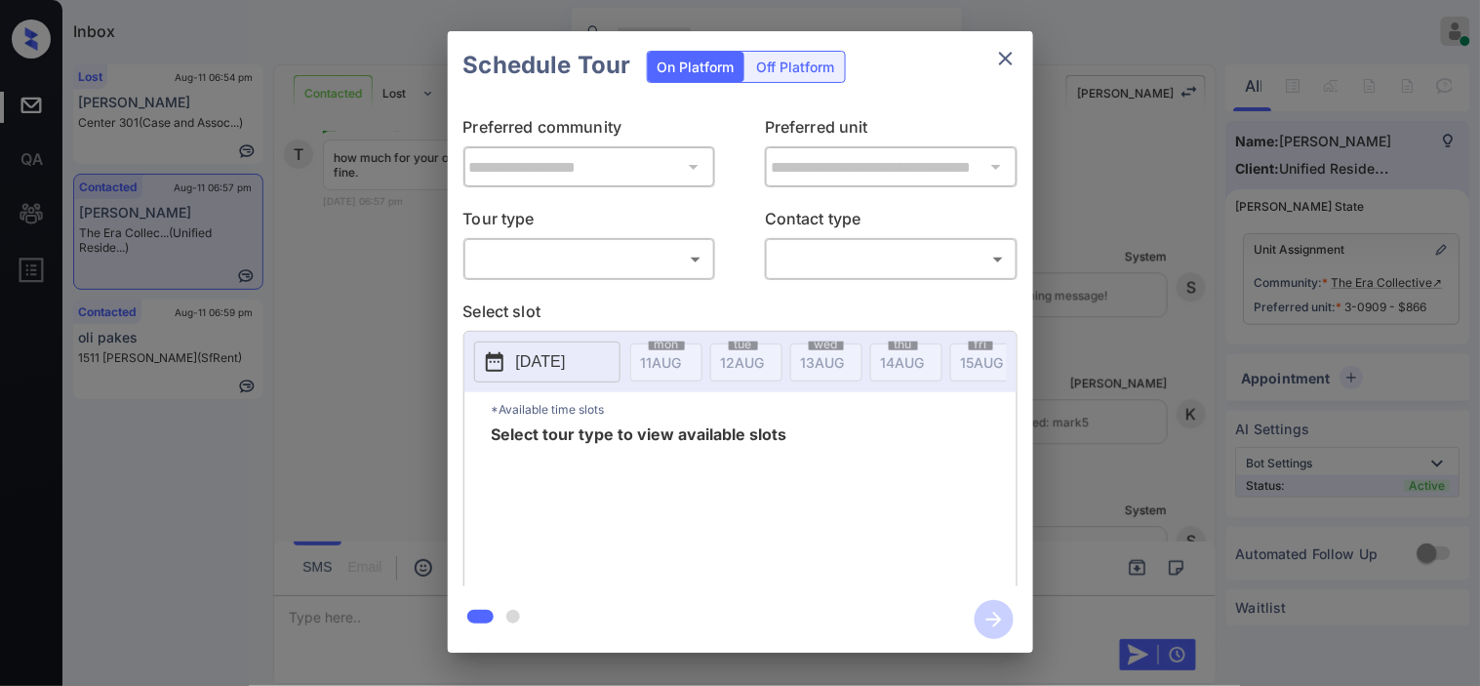
click at [392, 322] on div "**********" at bounding box center [740, 342] width 1480 height 684
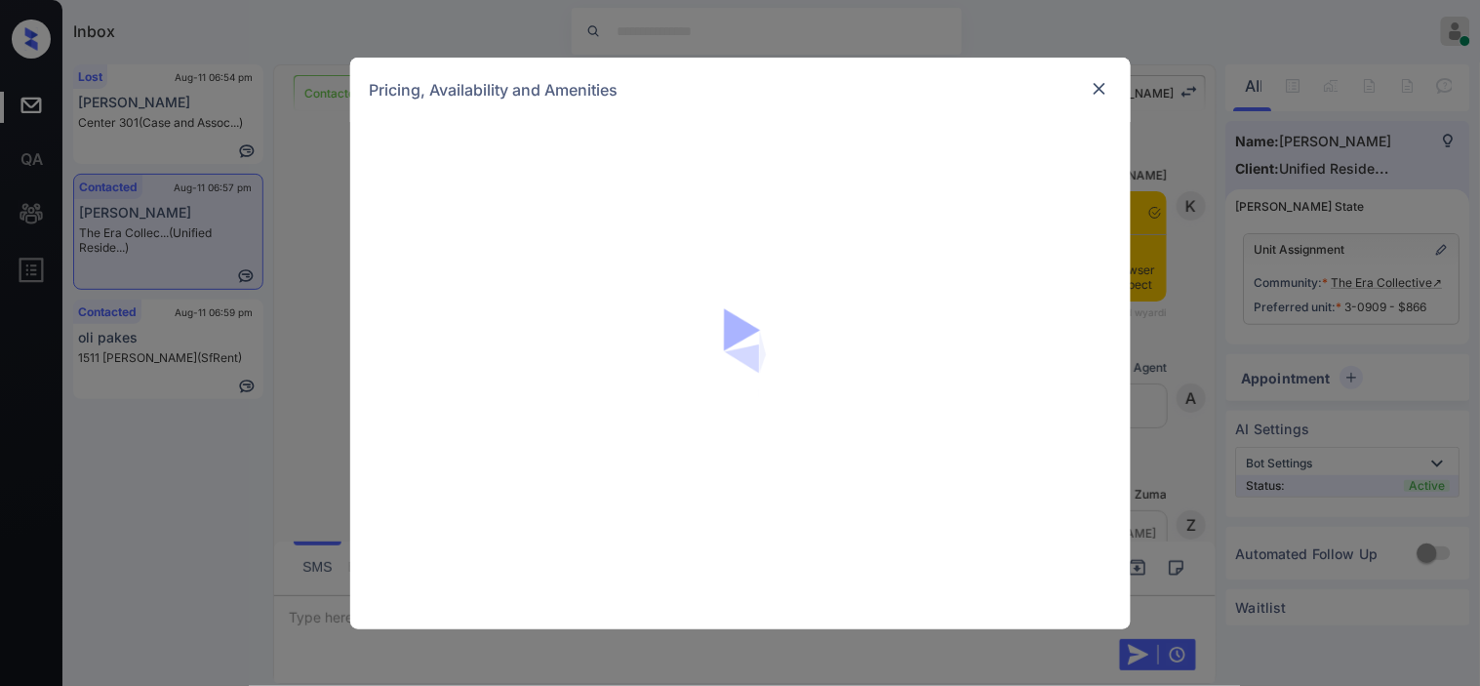
scroll to position [3241, 0]
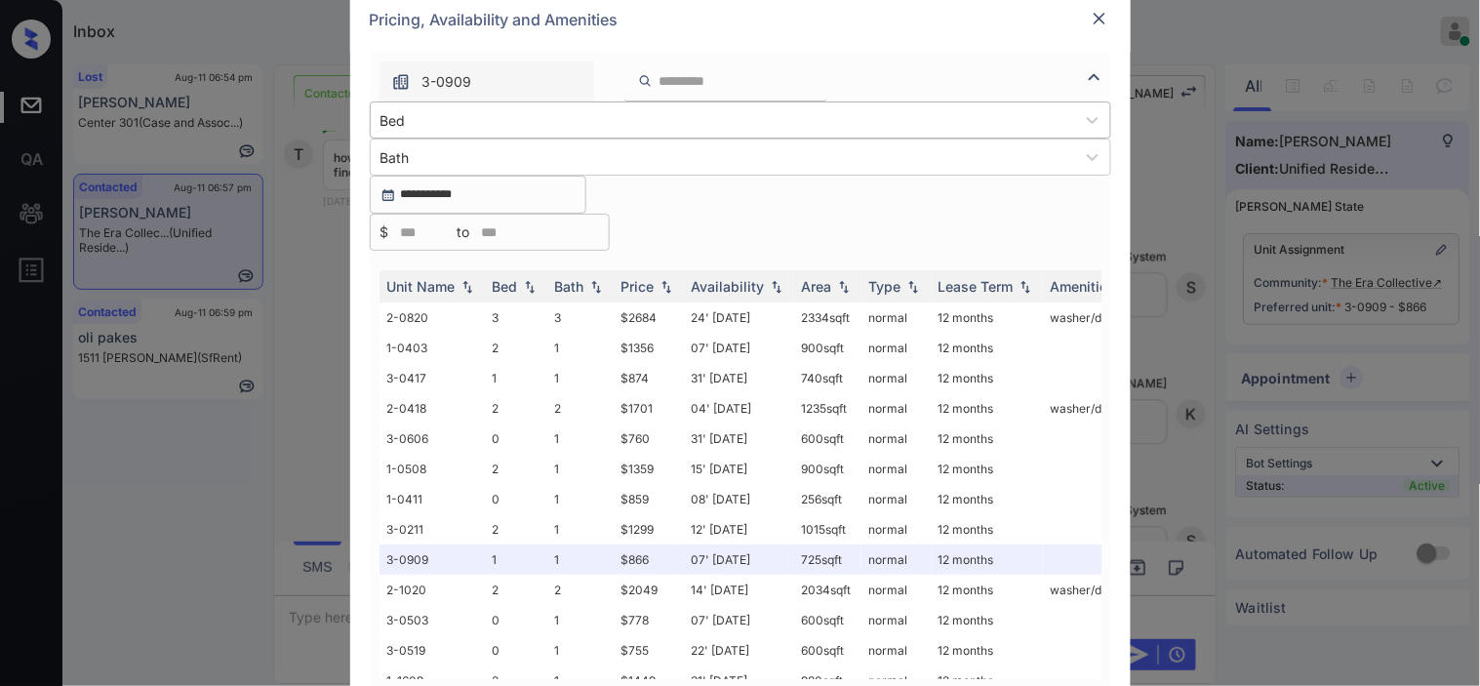
click at [408, 131] on div at bounding box center [722, 120] width 685 height 20
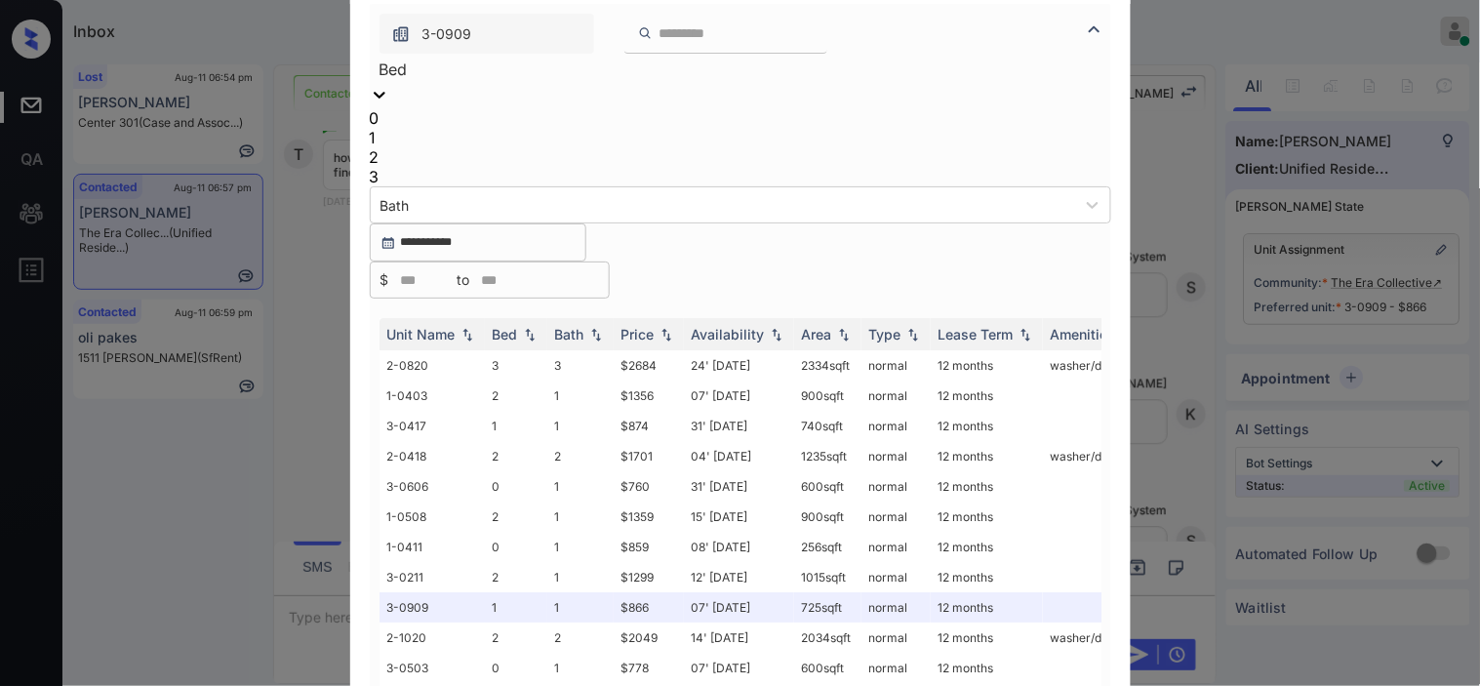
click at [408, 147] on div "1" at bounding box center [740, 138] width 741 height 20
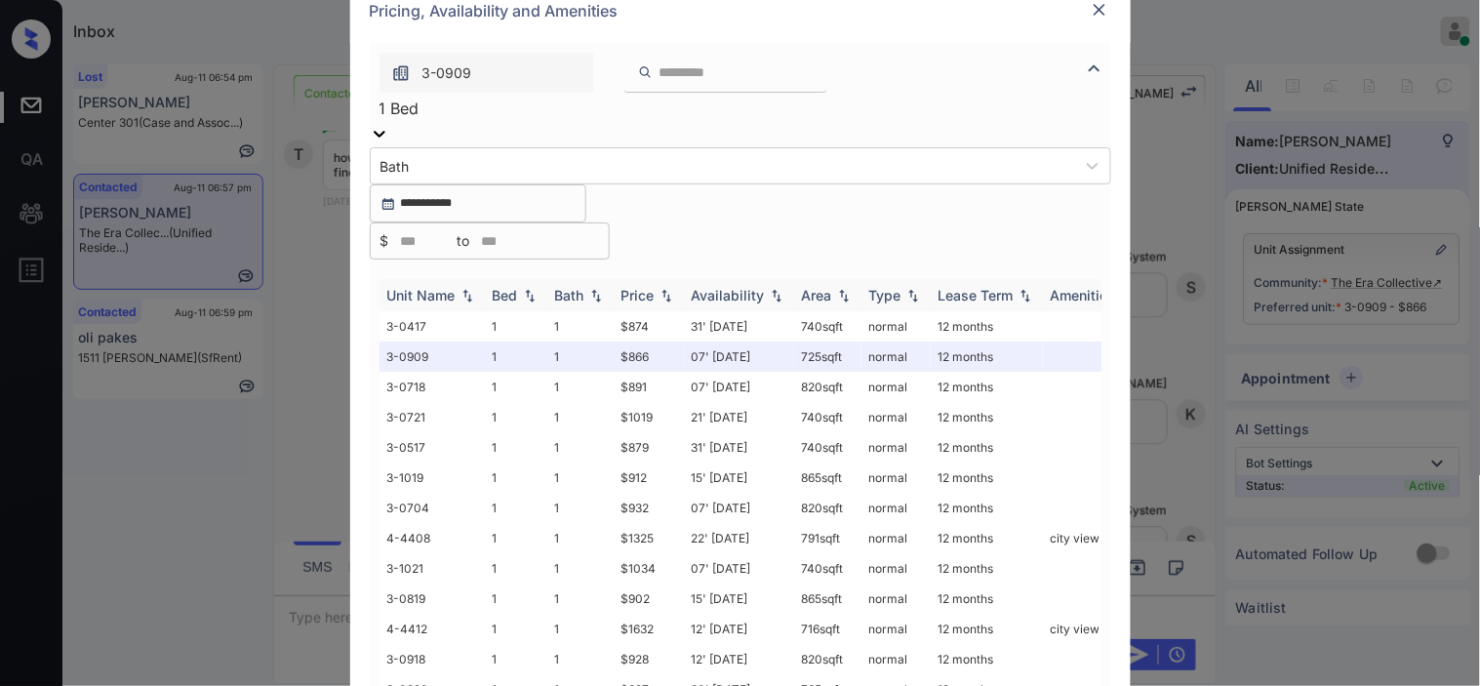
click at [659, 289] on img at bounding box center [667, 296] width 20 height 14
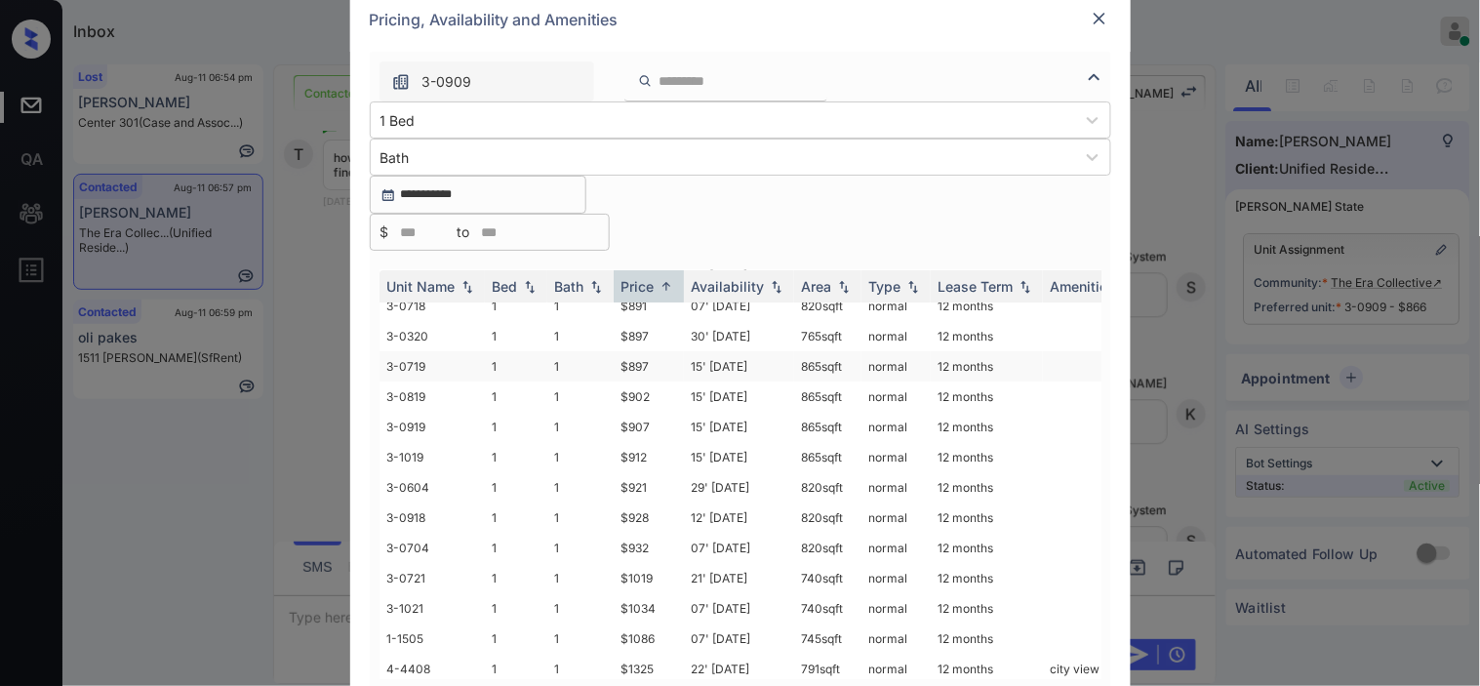
scroll to position [108, 0]
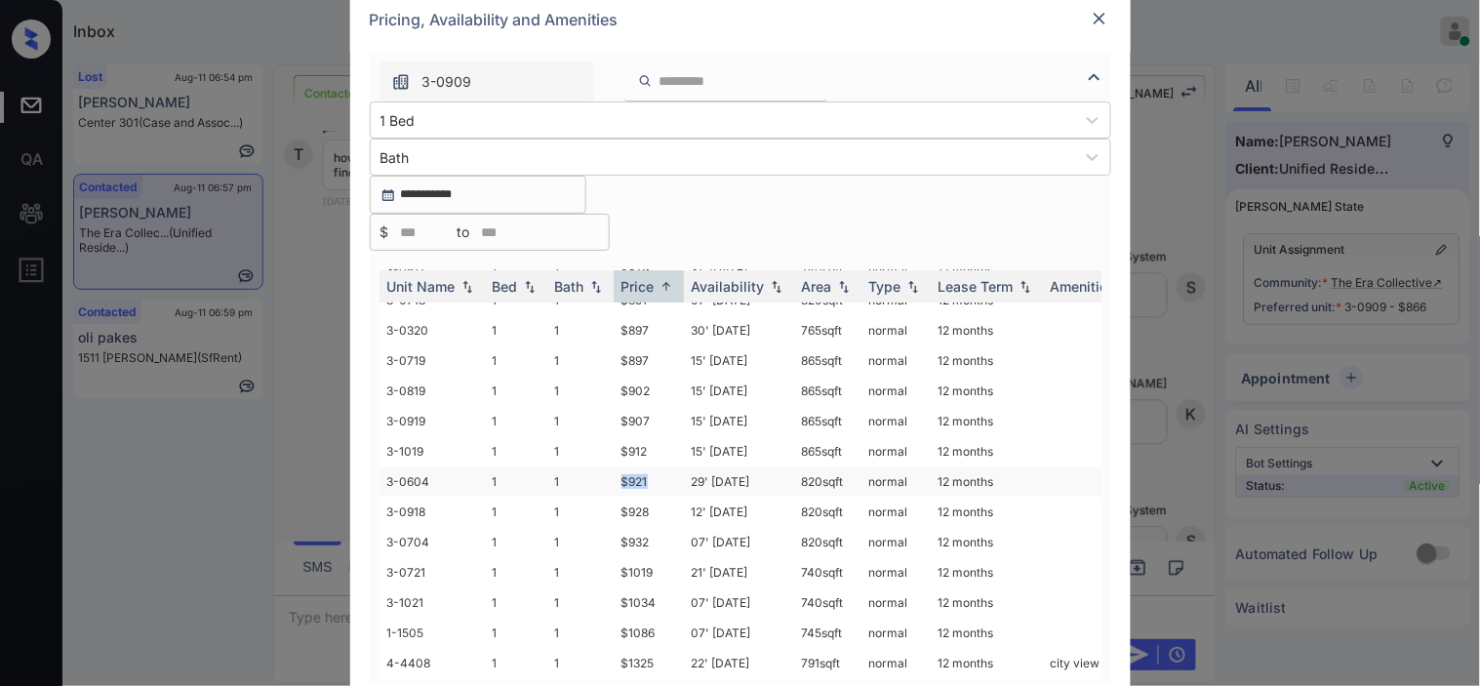
drag, startPoint x: 646, startPoint y: 421, endPoint x: 664, endPoint y: 421, distance: 18.5
click at [664, 466] on td "$921" at bounding box center [649, 481] width 70 height 30
copy td "$921"
click at [638, 466] on td "$921" at bounding box center [649, 481] width 70 height 30
click at [1097, 28] on img at bounding box center [1100, 19] width 20 height 20
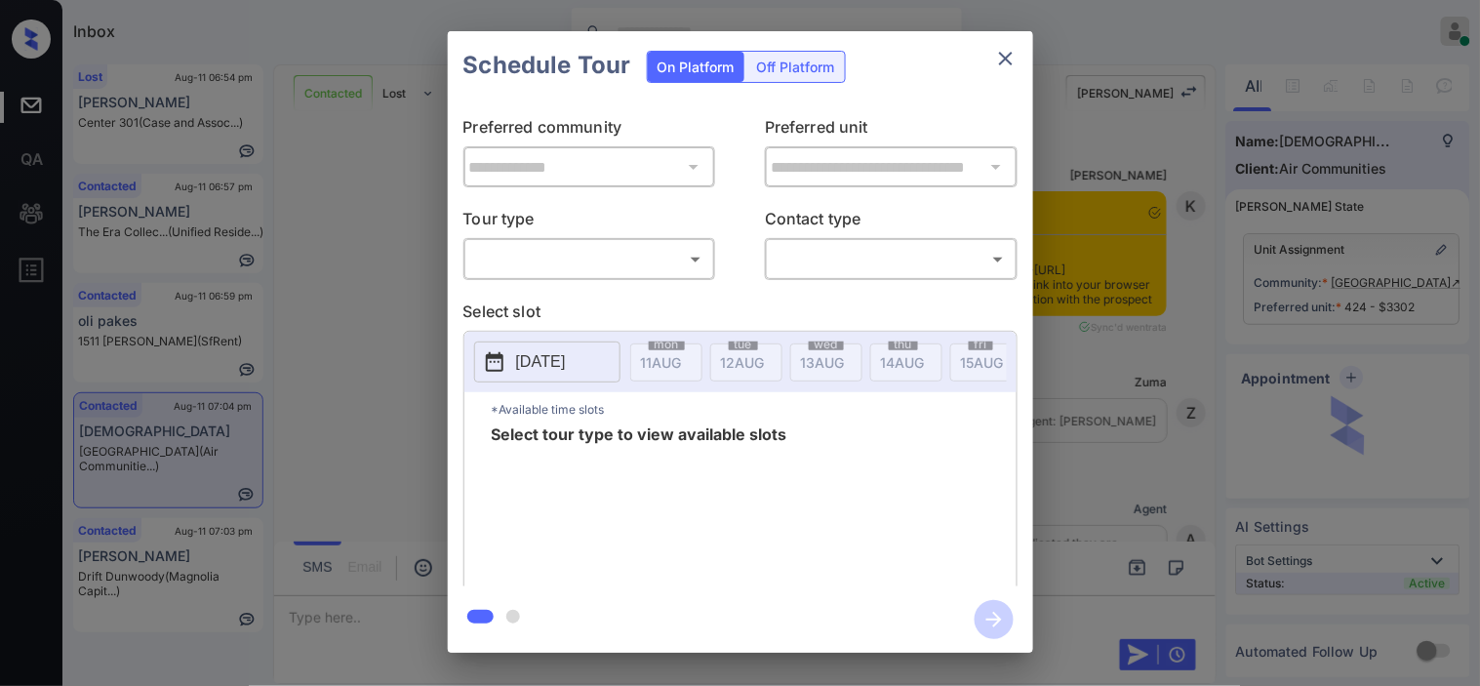
click at [586, 258] on body "Inbox [PERSON_NAME] Online Set yourself offline Set yourself on break Profile S…" at bounding box center [740, 343] width 1480 height 686
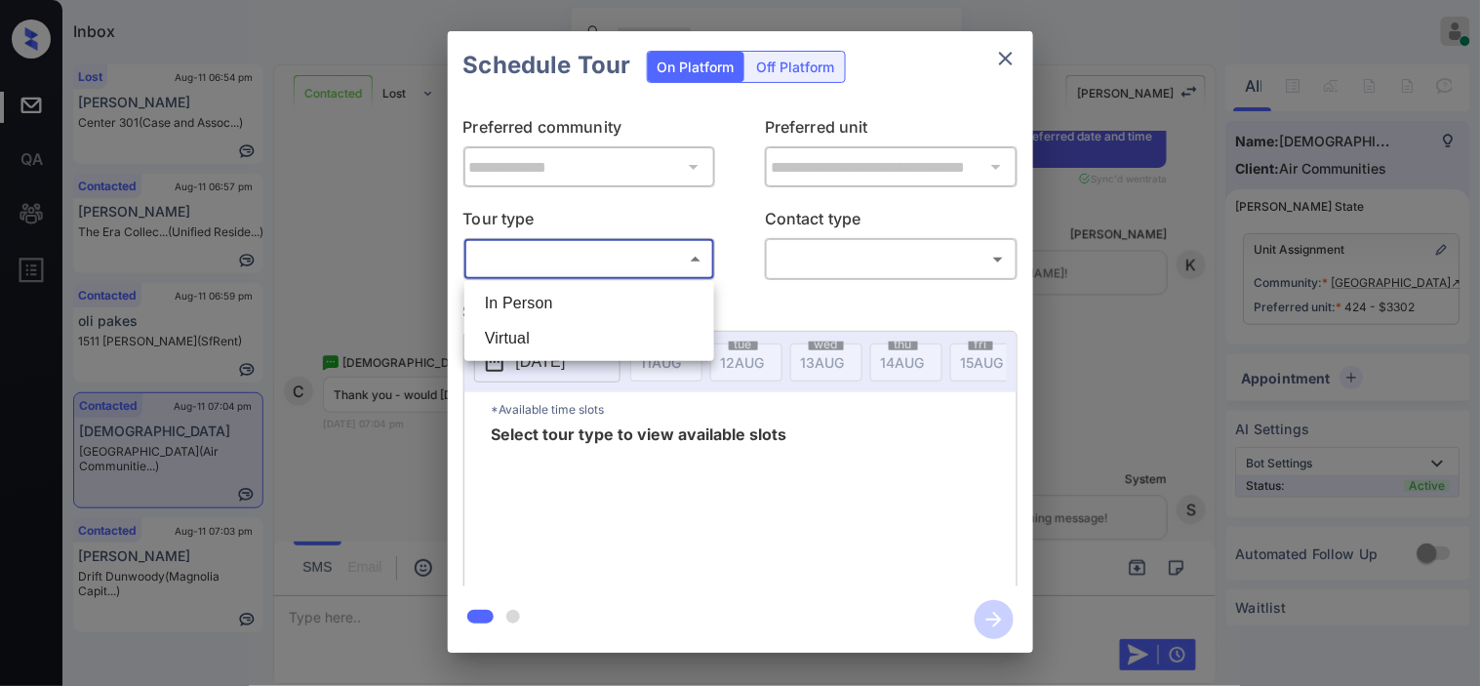
click at [578, 308] on li "In Person" at bounding box center [589, 303] width 240 height 35
type input "********"
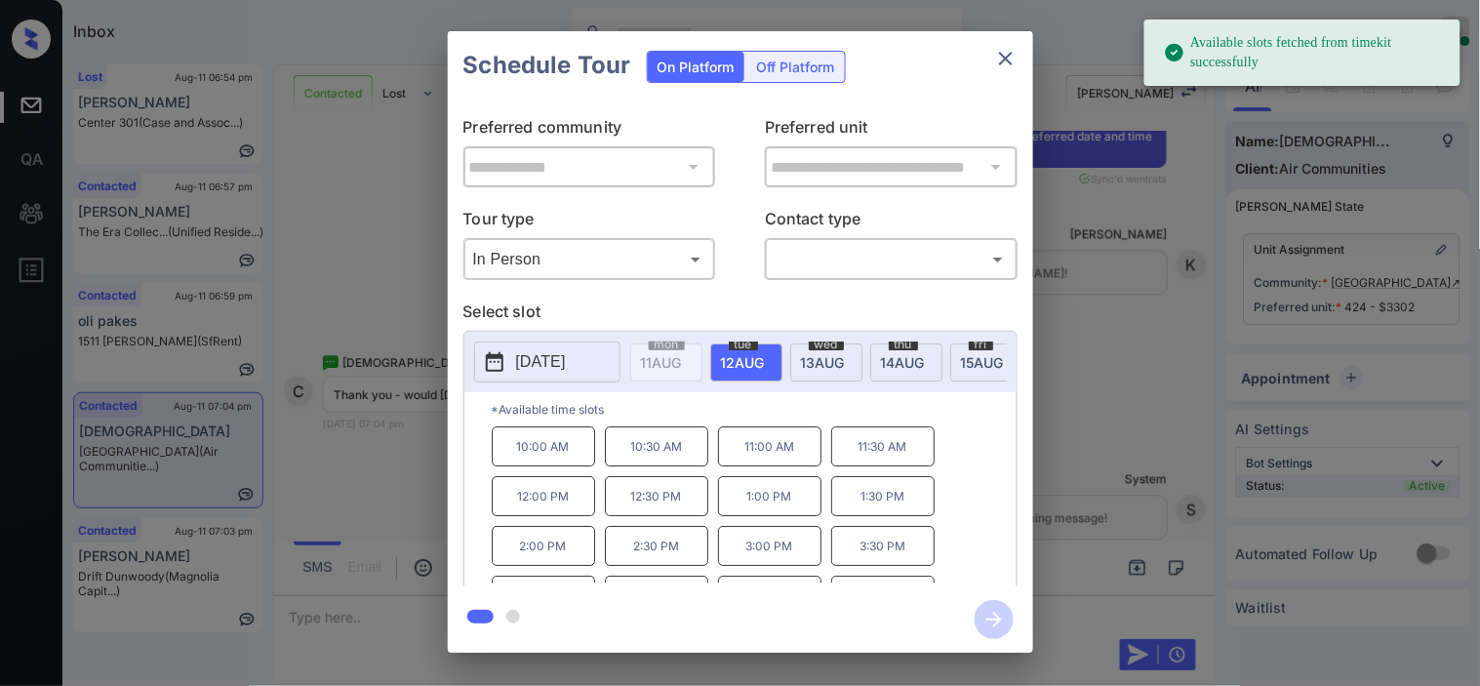
click at [517, 364] on p "[DATE]" at bounding box center [541, 361] width 50 height 23
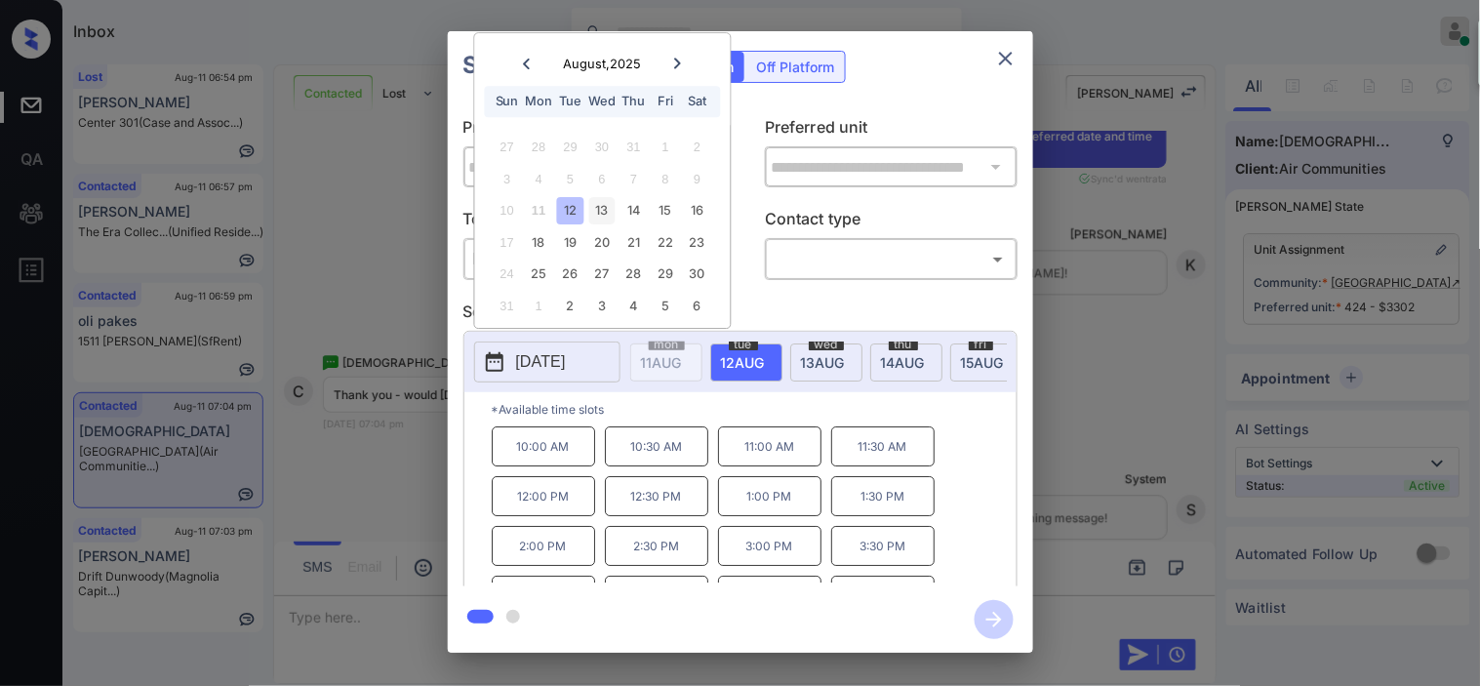
click at [607, 213] on div "13" at bounding box center [602, 211] width 26 height 26
click at [293, 304] on div "**********" at bounding box center [740, 342] width 1480 height 684
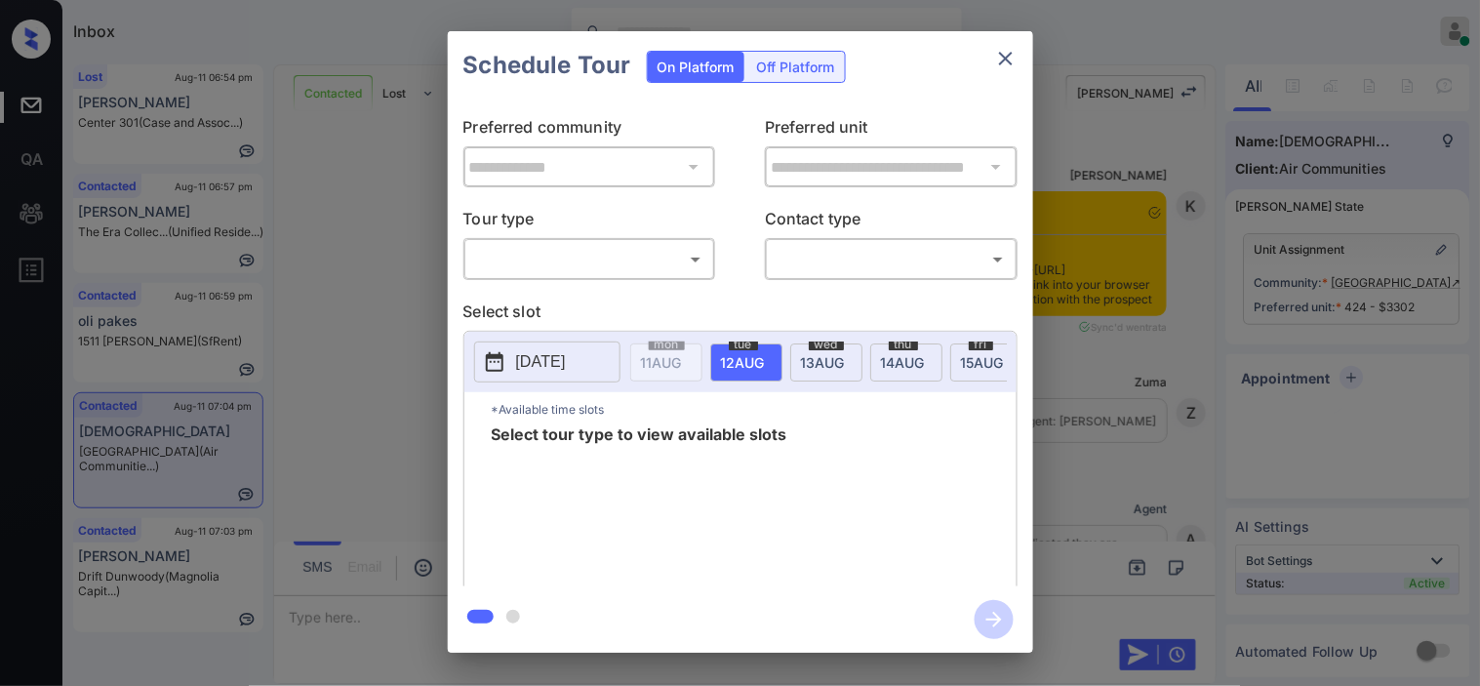
scroll to position [3522, 0]
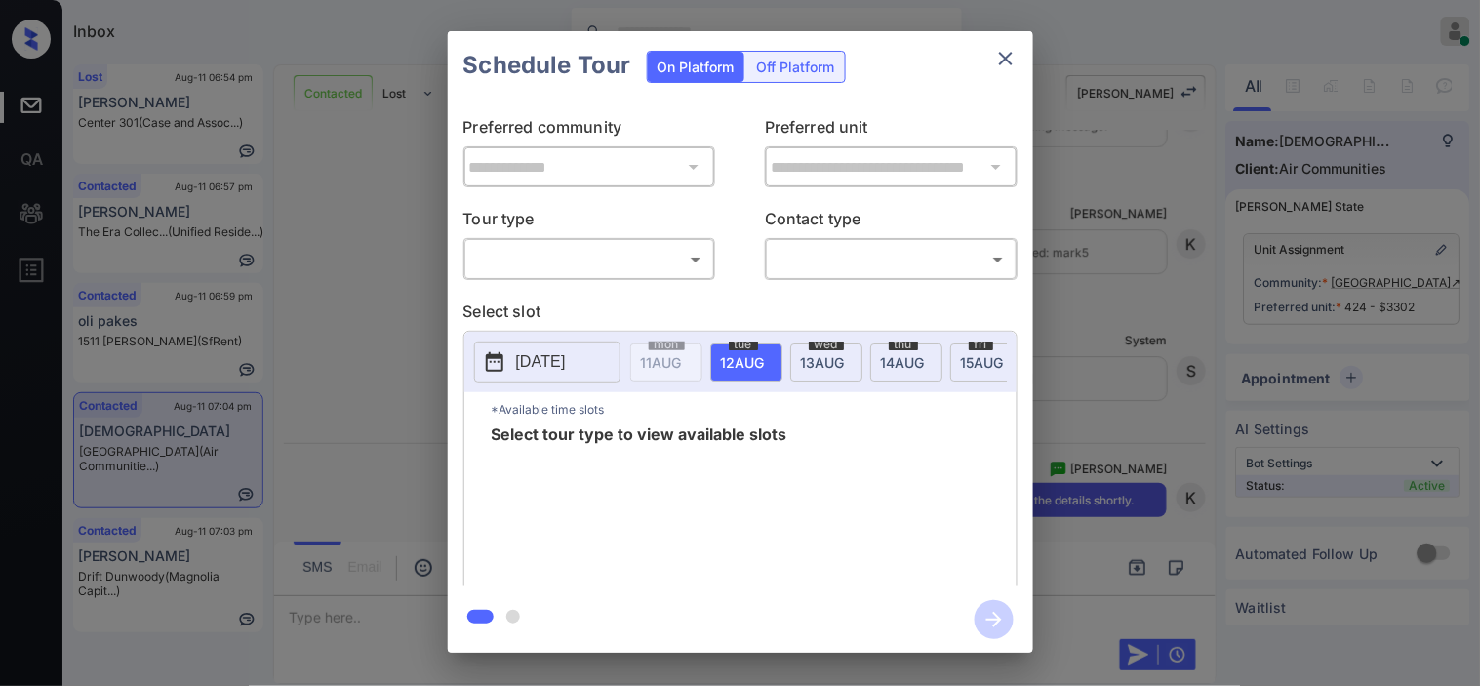
click at [670, 271] on body "Inbox Kristine Capara Online Set yourself offline Set yourself on break Profile…" at bounding box center [740, 343] width 1480 height 686
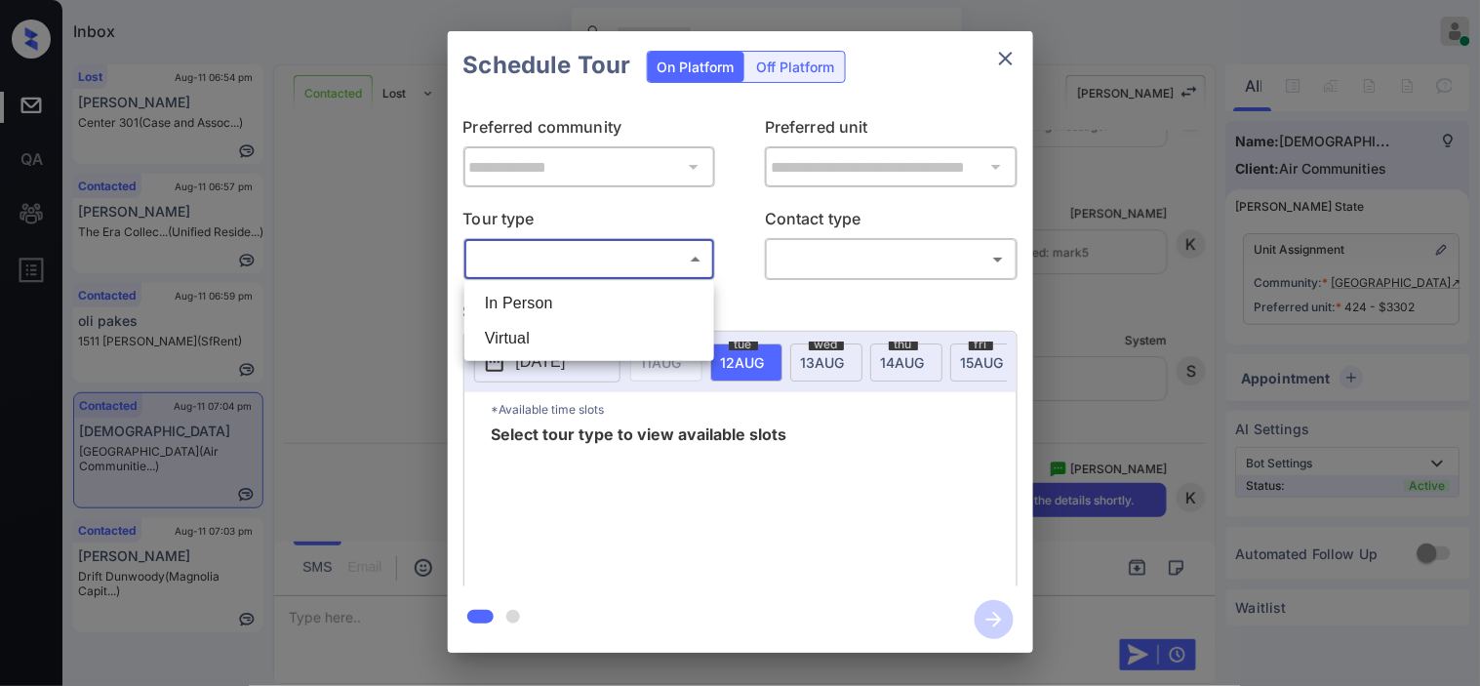
click at [618, 310] on li "In Person" at bounding box center [589, 303] width 240 height 35
type input "********"
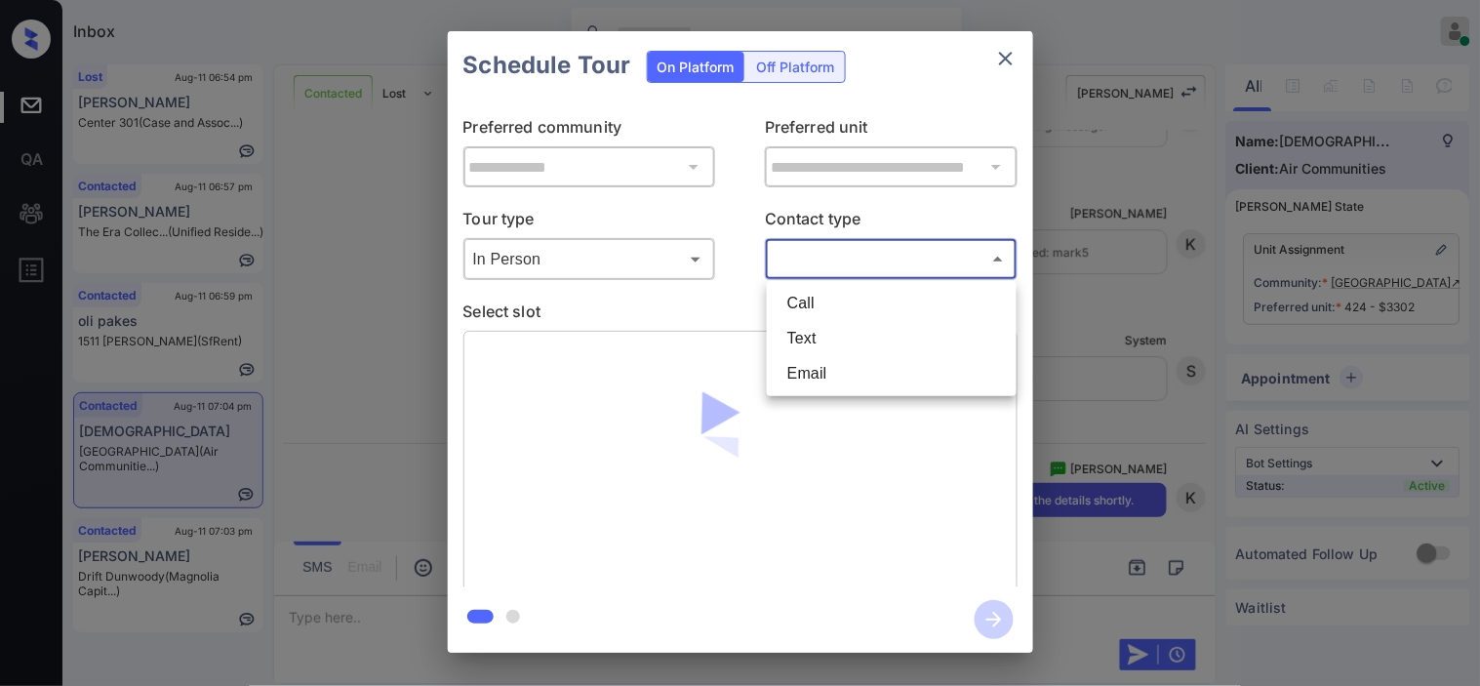
click at [833, 269] on body "Inbox Kristine Capara Online Set yourself offline Set yourself on break Profile…" at bounding box center [740, 343] width 1480 height 686
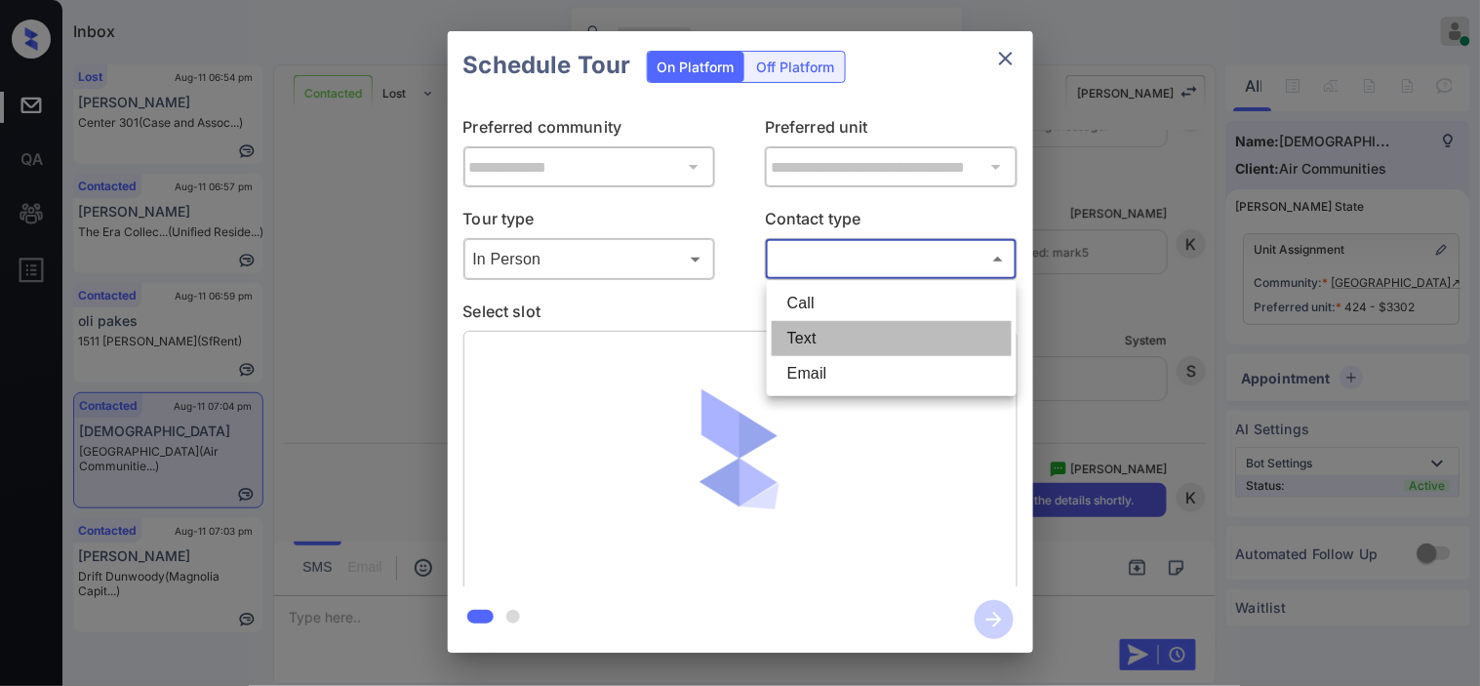
click at [817, 333] on li "Text" at bounding box center [892, 338] width 240 height 35
type input "****"
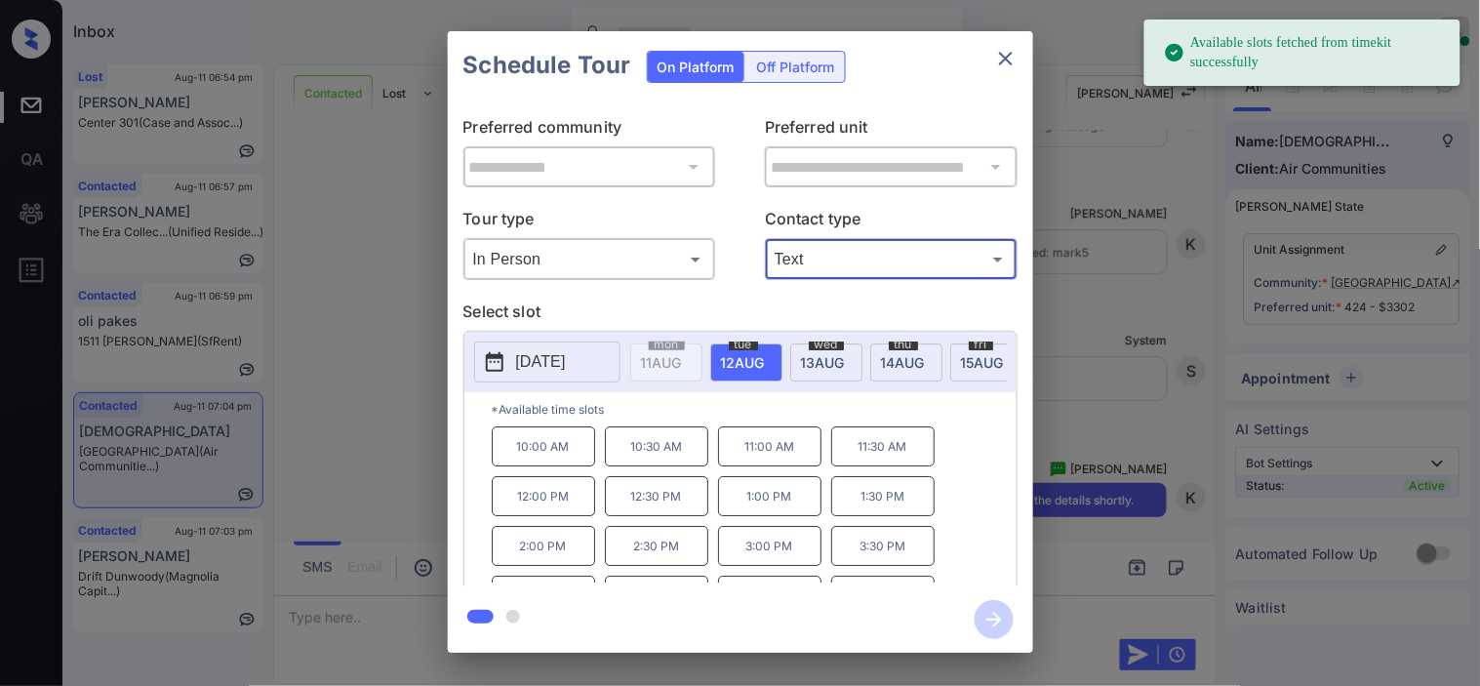
click at [492, 361] on icon at bounding box center [494, 361] width 23 height 23
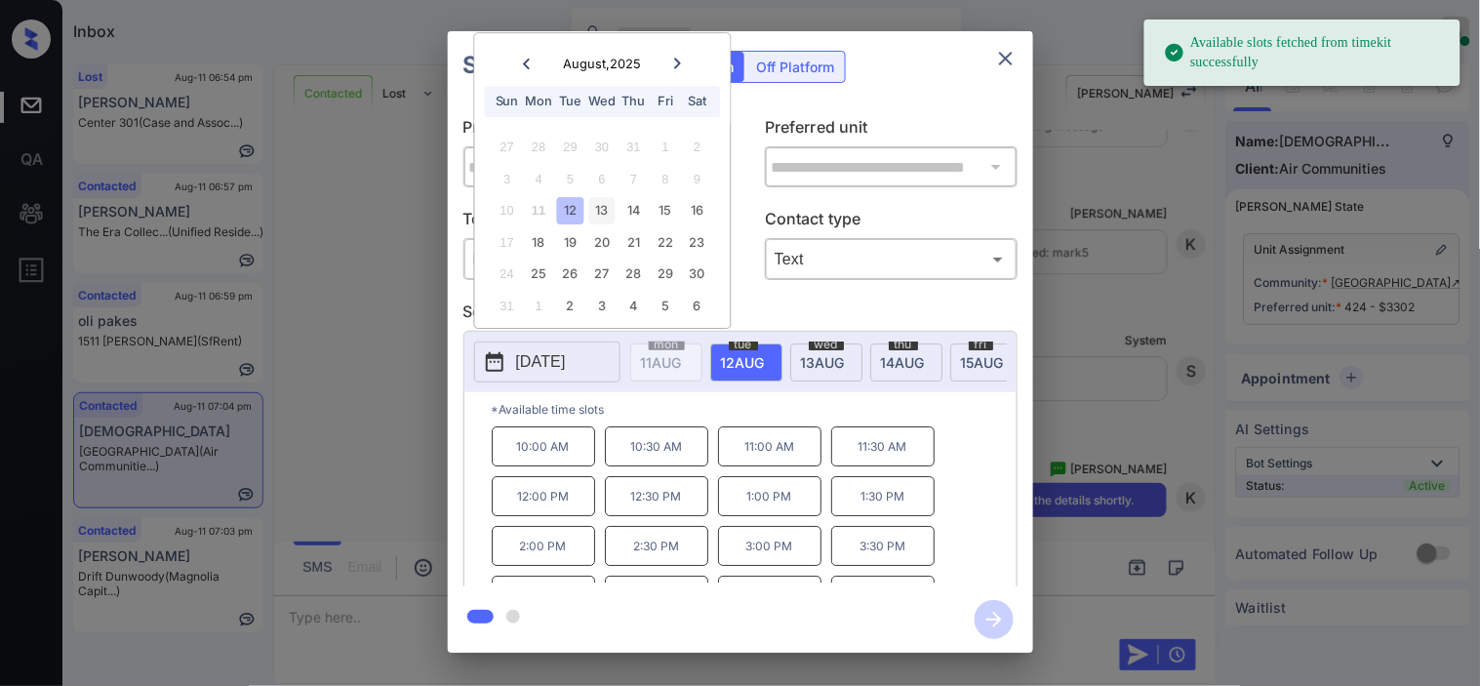
click at [598, 212] on div "13" at bounding box center [602, 211] width 26 height 26
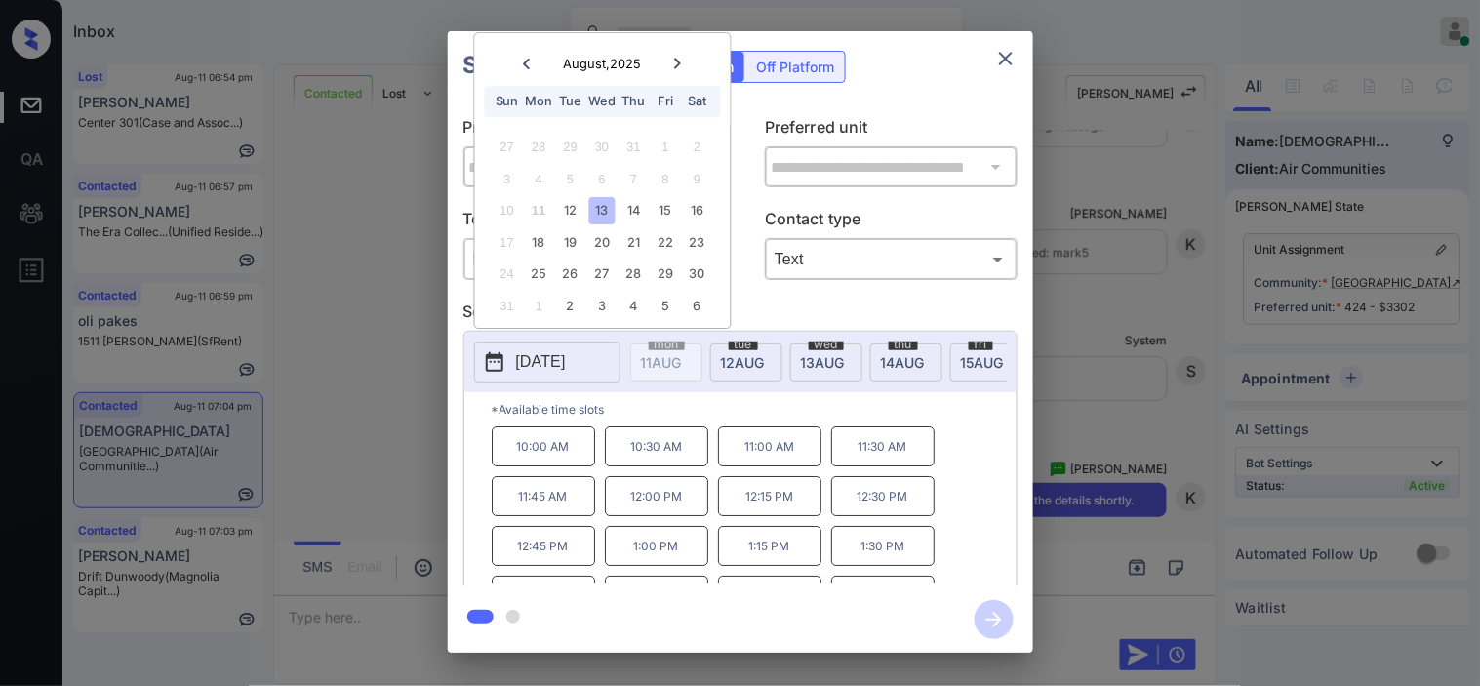
click at [649, 558] on p "1:00 PM" at bounding box center [656, 546] width 103 height 40
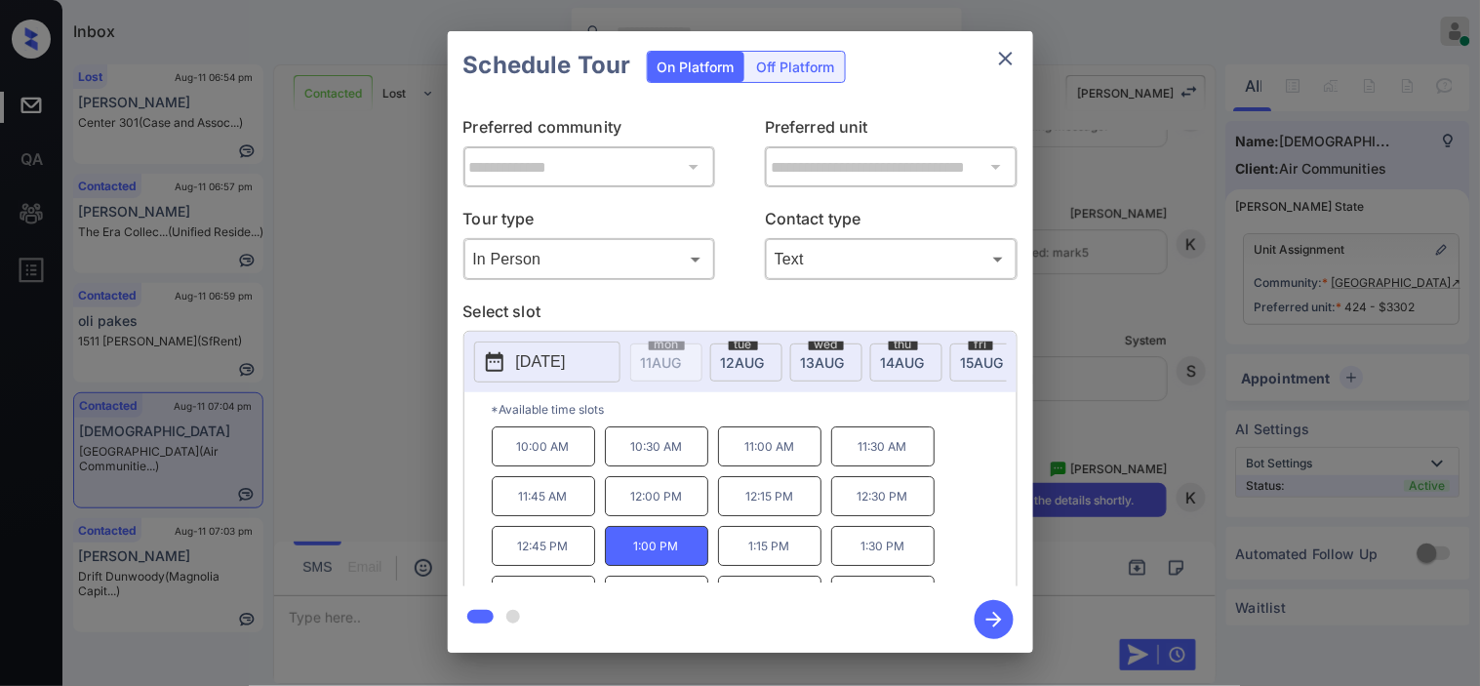
click at [981, 619] on icon "button" at bounding box center [994, 619] width 39 height 39
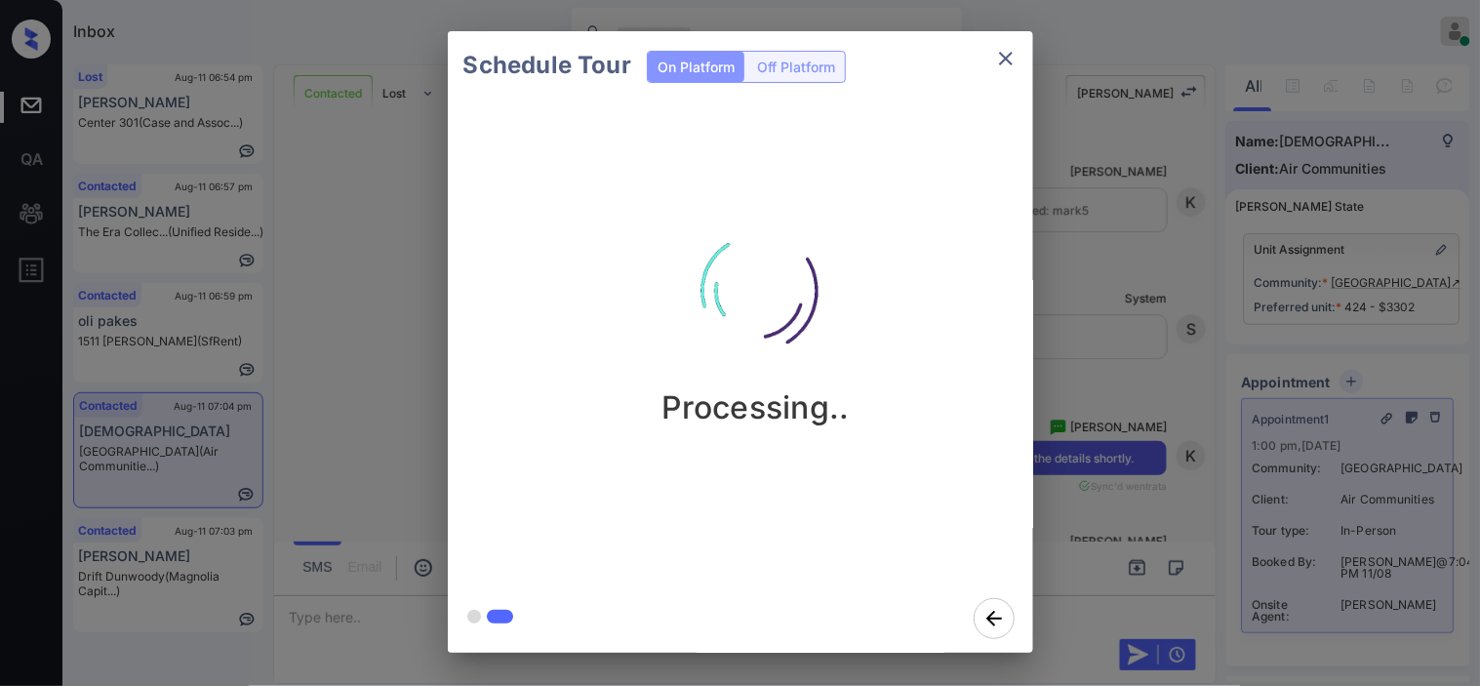
click at [1078, 330] on div "Schedule Tour On Platform Off Platform Processing.." at bounding box center [740, 342] width 1480 height 684
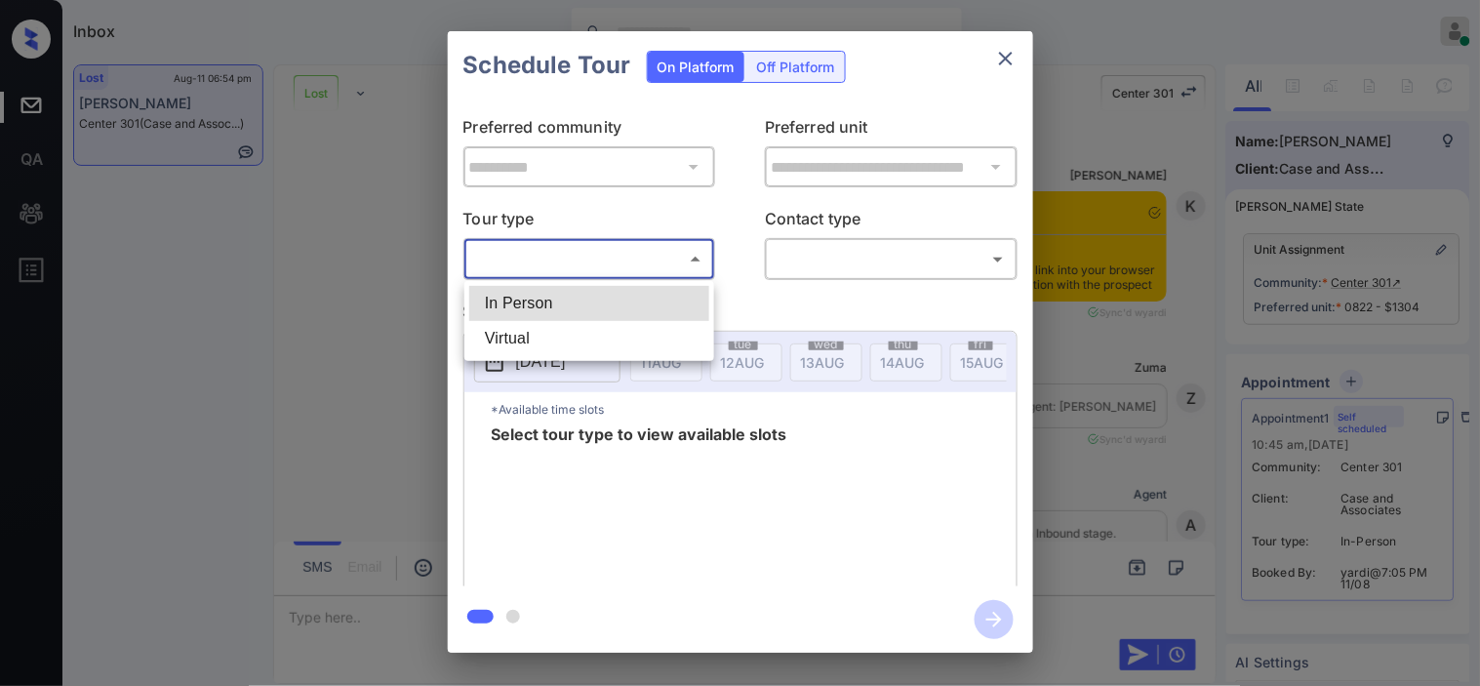
click at [505, 291] on li "In Person" at bounding box center [589, 303] width 240 height 35
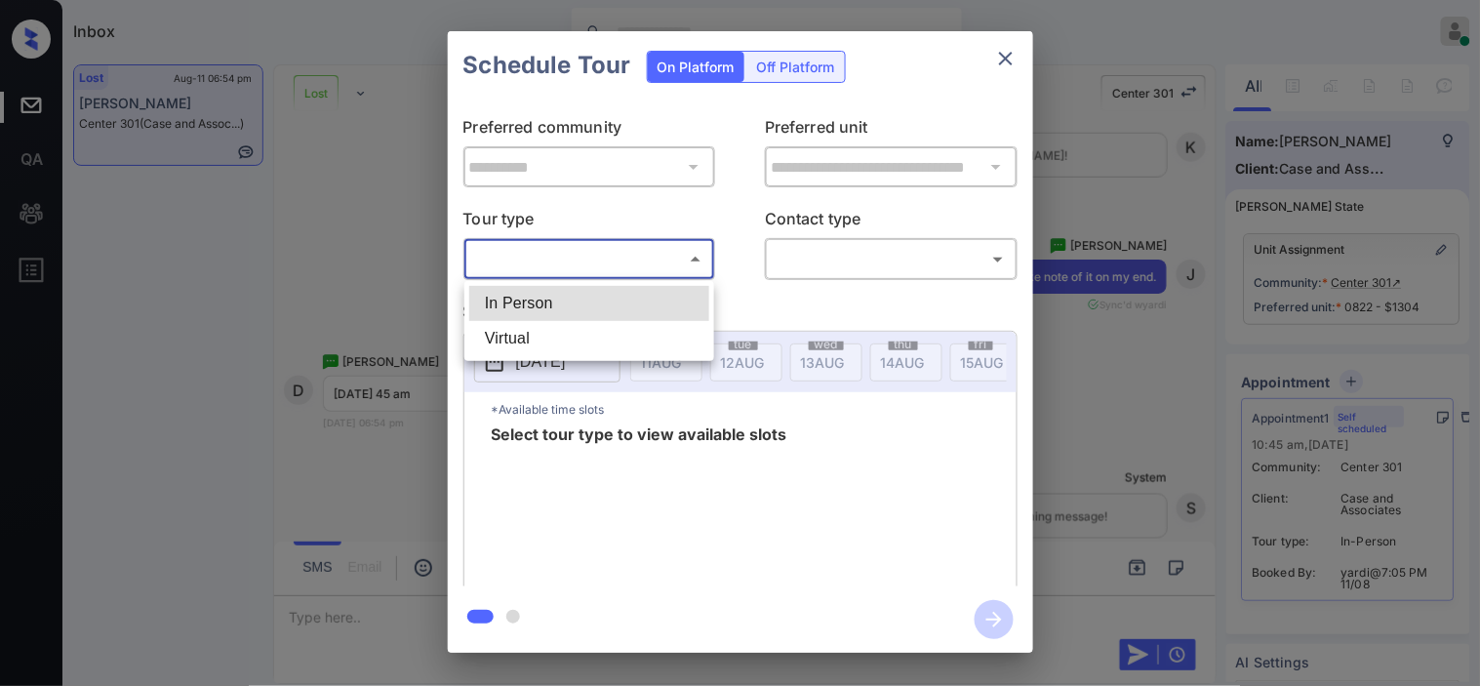
type input "********"
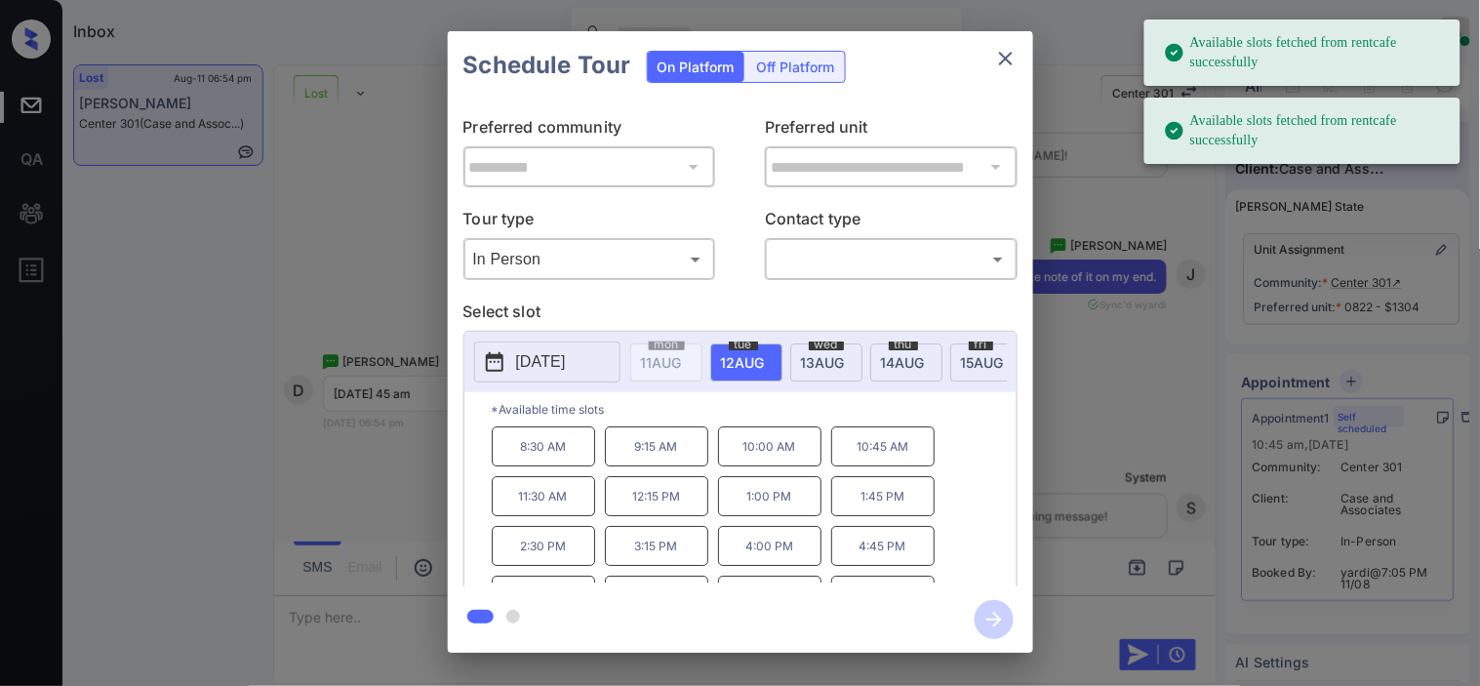
click at [493, 355] on icon at bounding box center [495, 362] width 18 height 20
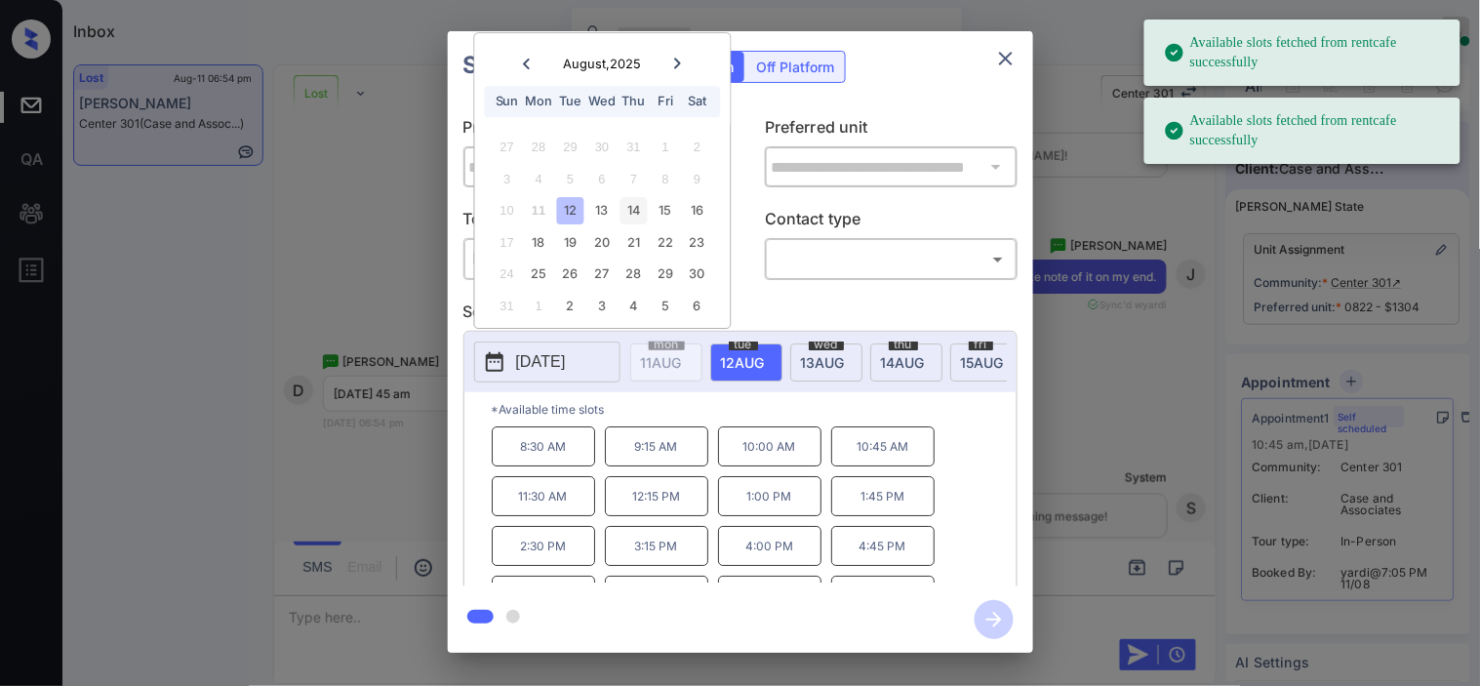
click at [634, 212] on div "14" at bounding box center [633, 211] width 26 height 26
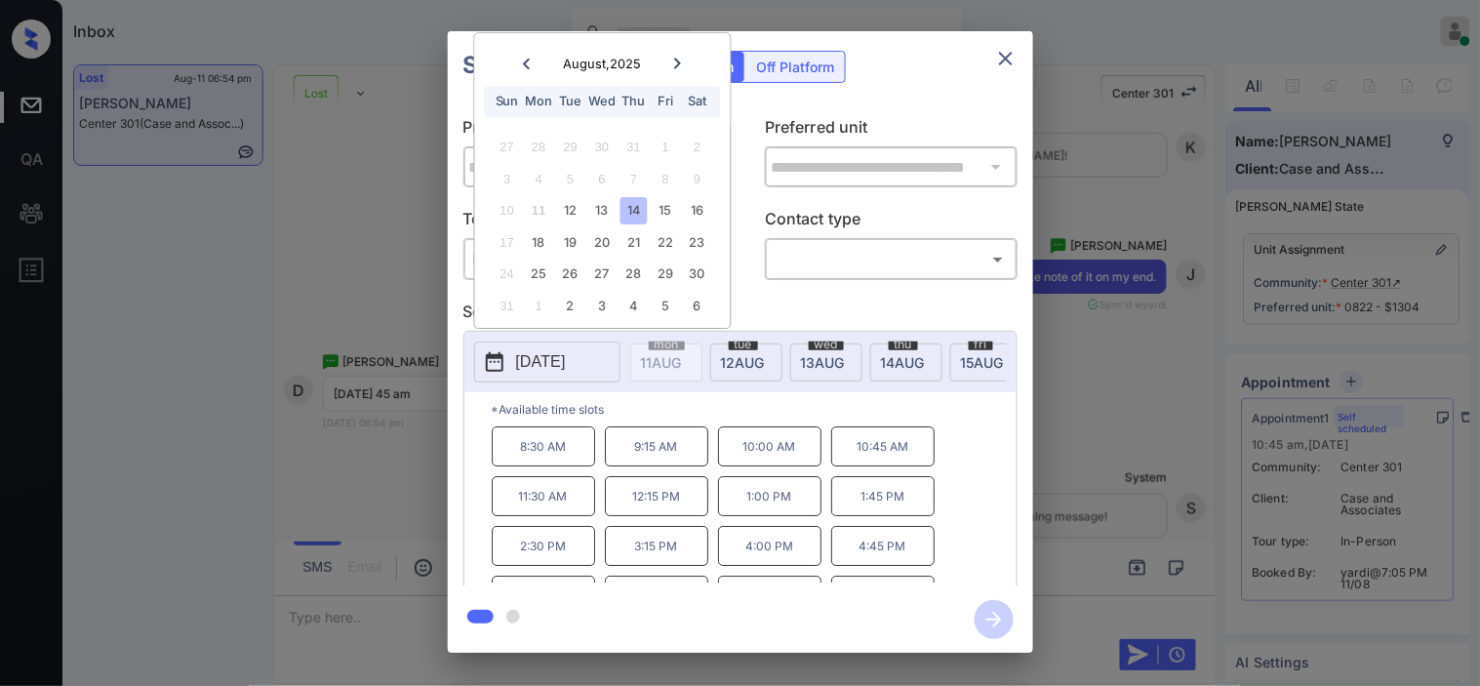
click at [361, 310] on div "**********" at bounding box center [740, 342] width 1480 height 684
